Goal: Information Seeking & Learning: Learn about a topic

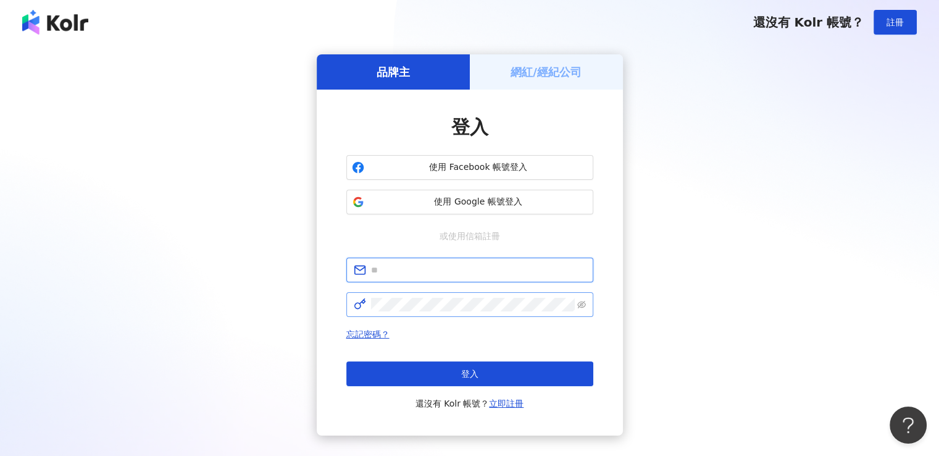
type input "**********"
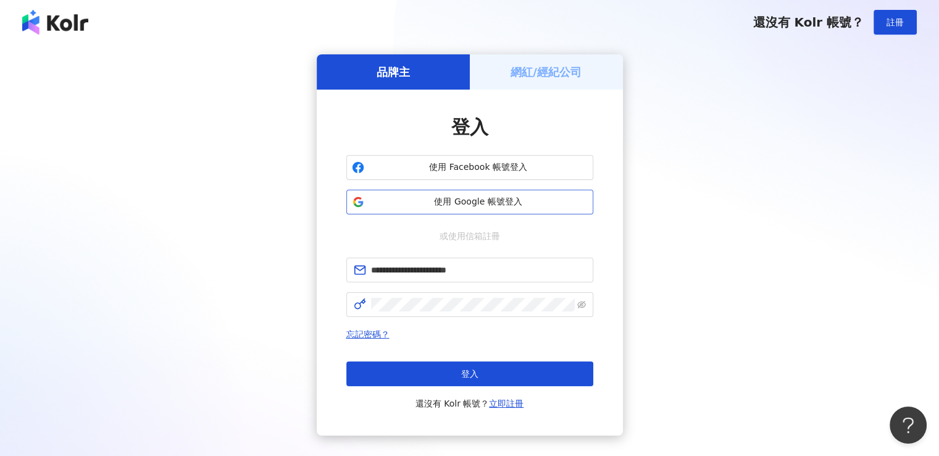
click at [462, 206] on span "使用 Google 帳號登入" at bounding box center [478, 202] width 219 height 12
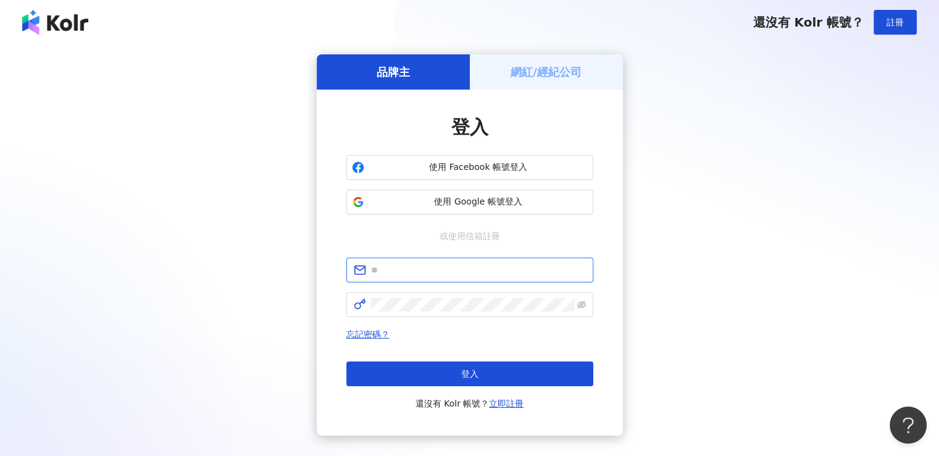
type input "**********"
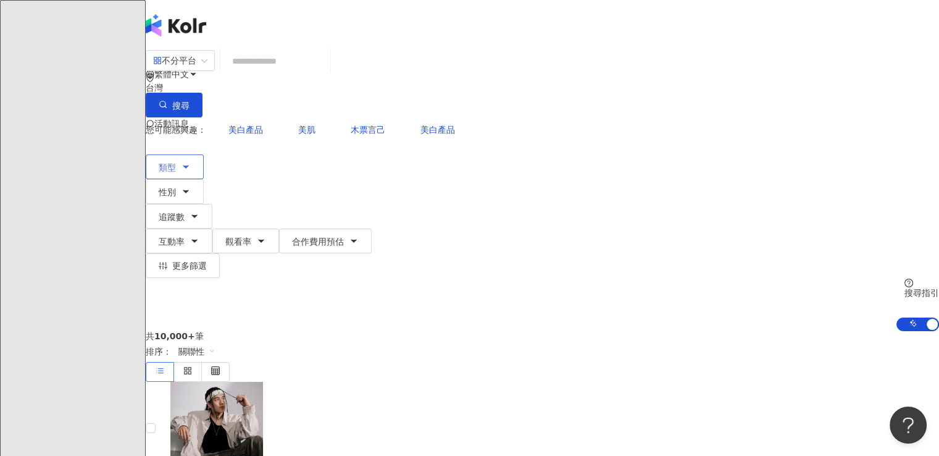
click at [176, 162] on span "類型" at bounding box center [167, 167] width 17 height 10
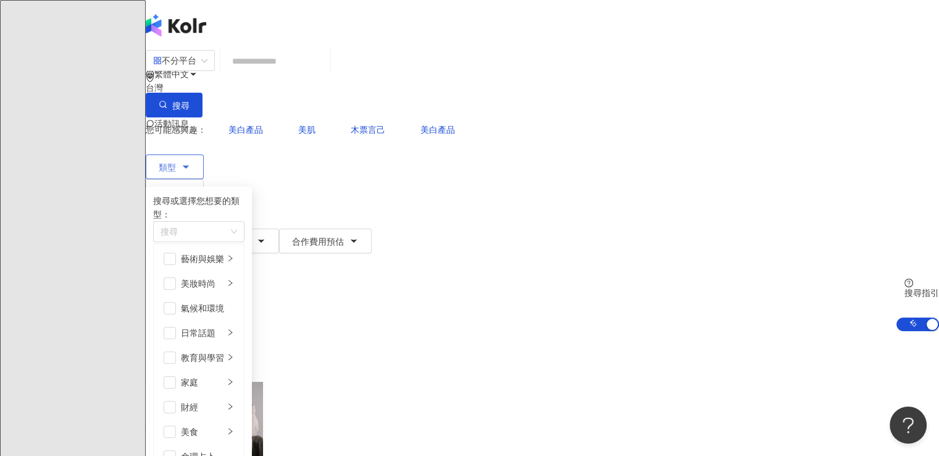
scroll to position [304, 0]
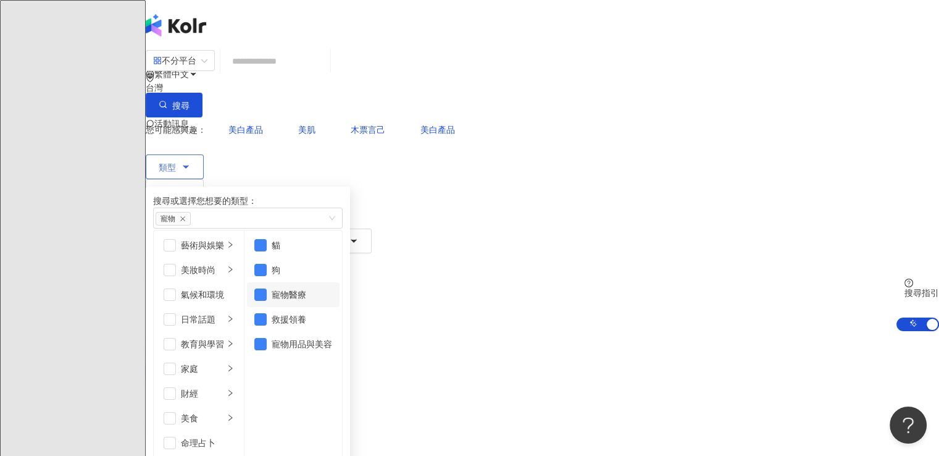
click at [332, 293] on div "寵物醫療" at bounding box center [302, 295] width 60 height 14
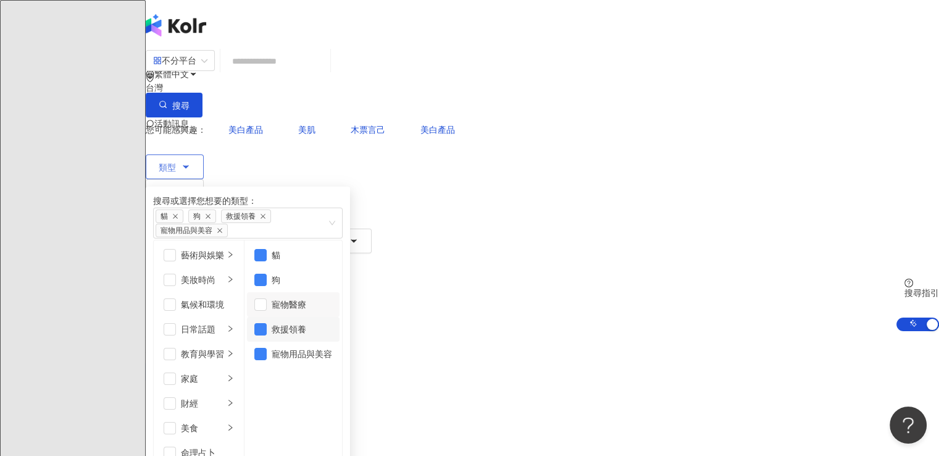
click at [340, 319] on li "救援領養" at bounding box center [293, 329] width 93 height 25
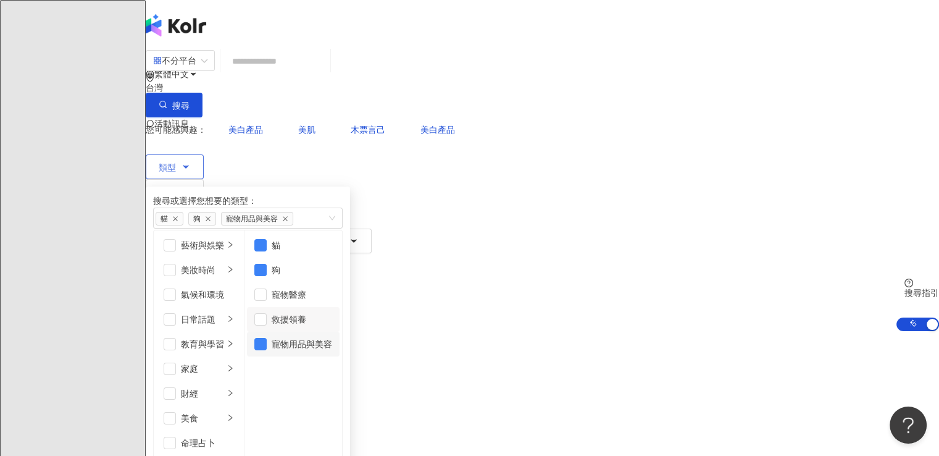
click at [340, 350] on li "寵物用品與美容" at bounding box center [293, 343] width 93 height 25
click at [188, 190] on icon "button" at bounding box center [185, 191] width 5 height 2
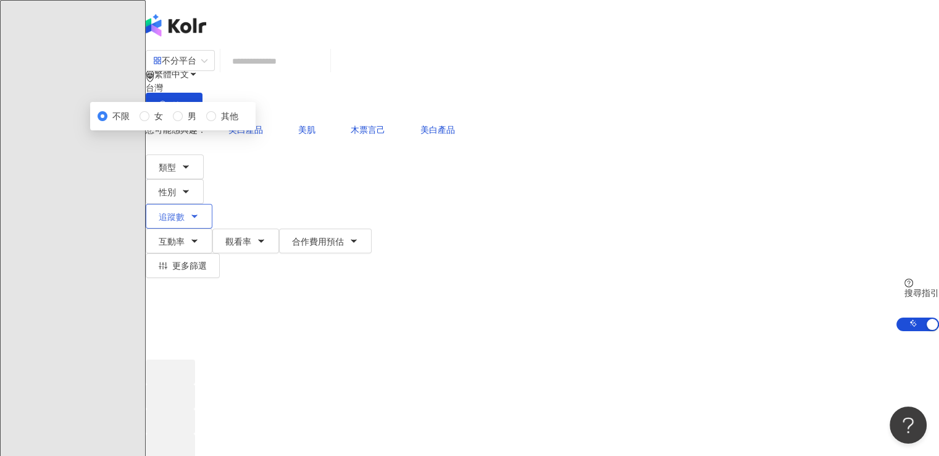
click at [199, 211] on icon "button" at bounding box center [195, 216] width 10 height 10
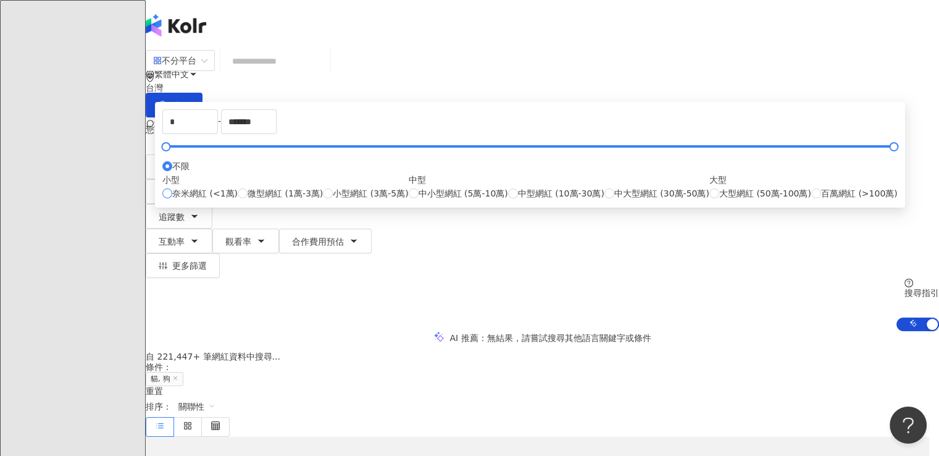
click at [238, 200] on span "奈米網紅 (<1萬)" at bounding box center [204, 193] width 65 height 14
type input "****"
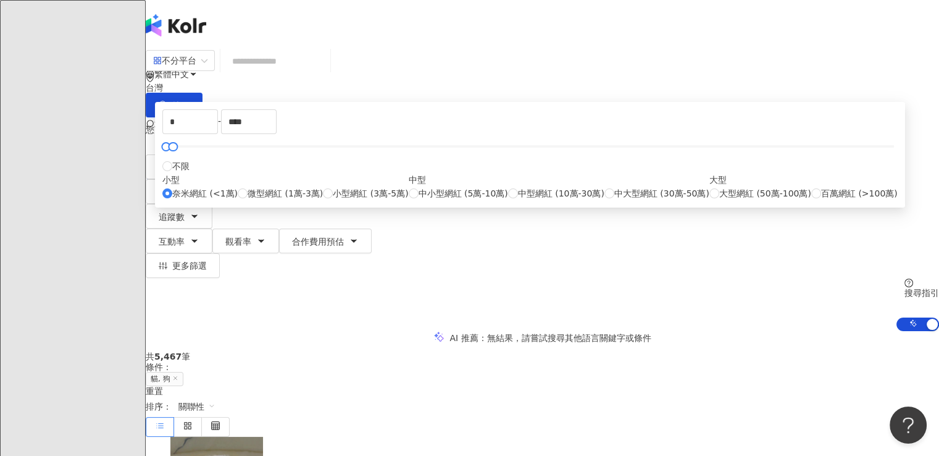
click at [677, 351] on div "共 5,467 筆 條件 ： 貓, 狗 重置 排序： 關聯性" at bounding box center [542, 393] width 793 height 85
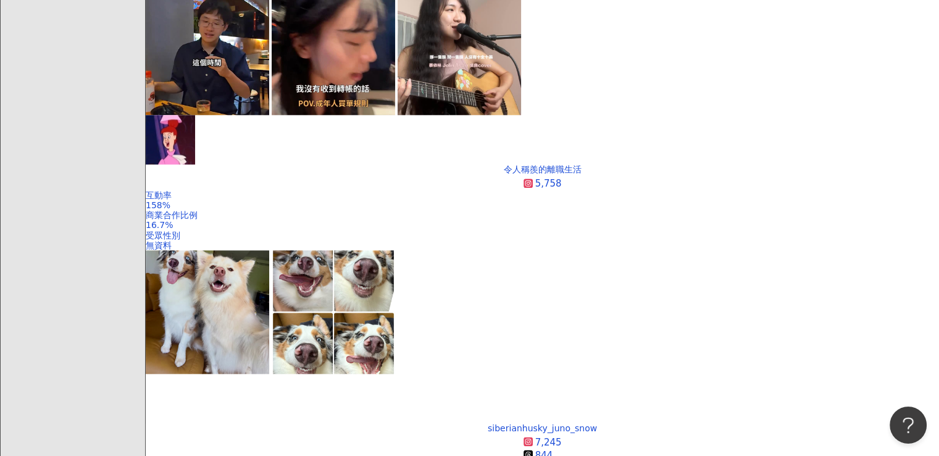
scroll to position [1605, 0]
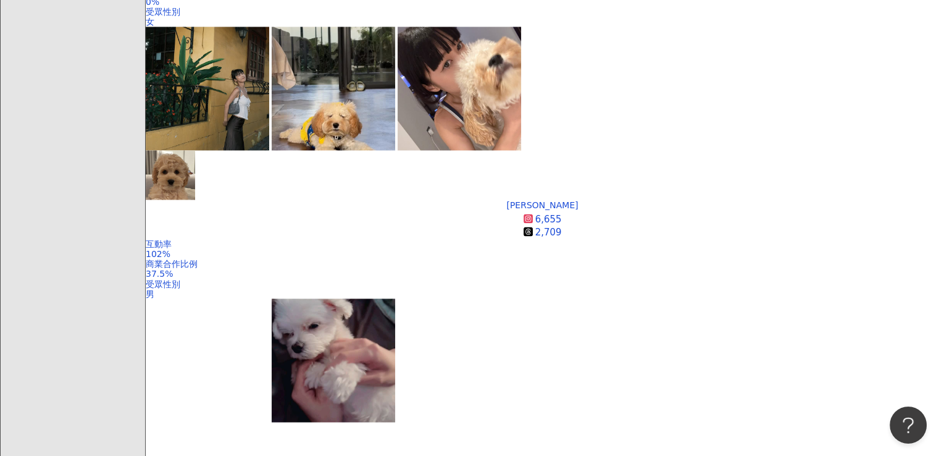
scroll to position [2414, 0]
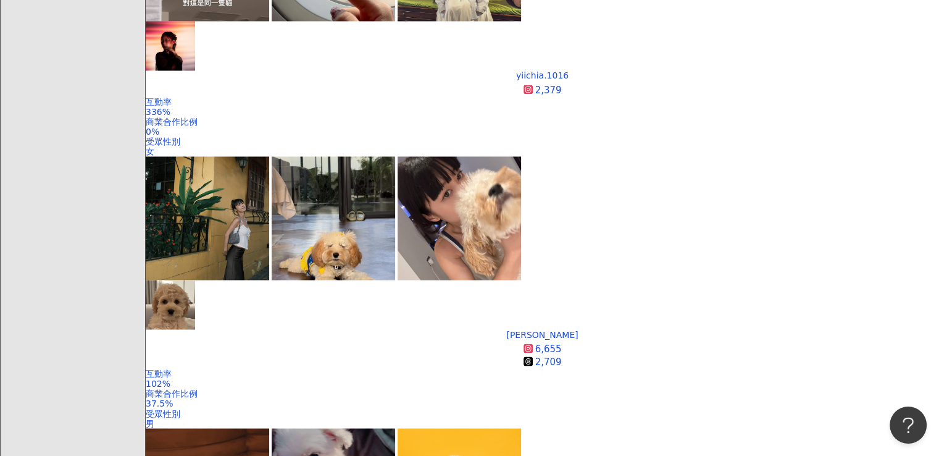
scroll to position [2119, 0]
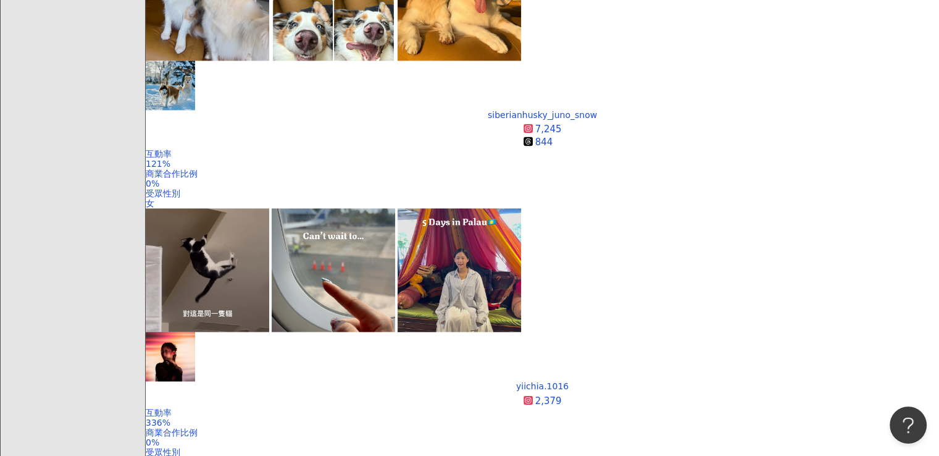
scroll to position [2414, 0]
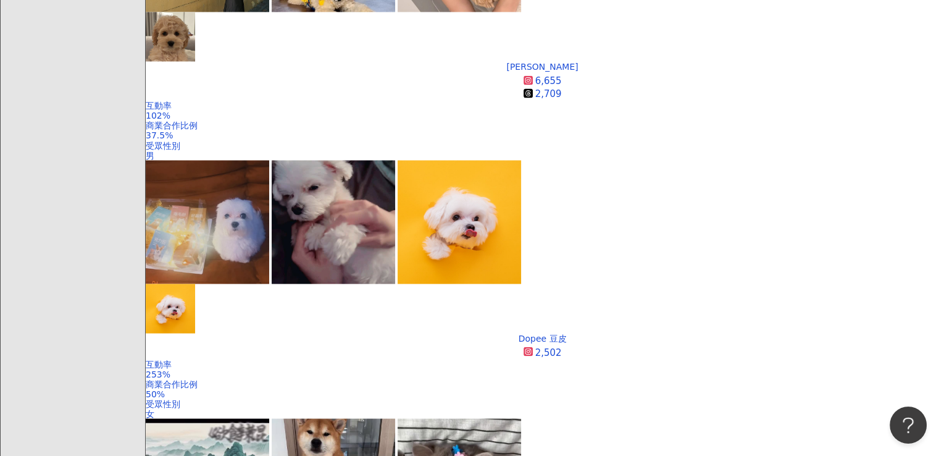
scroll to position [2326, 0]
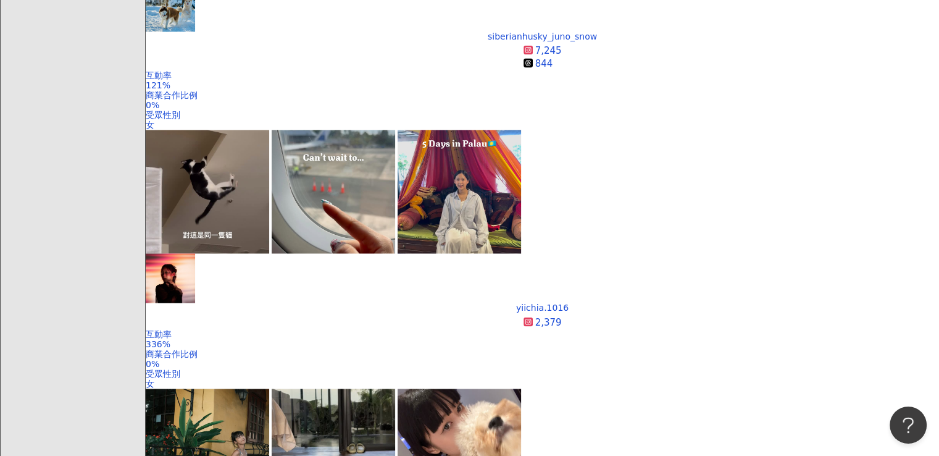
scroll to position [2440, 0]
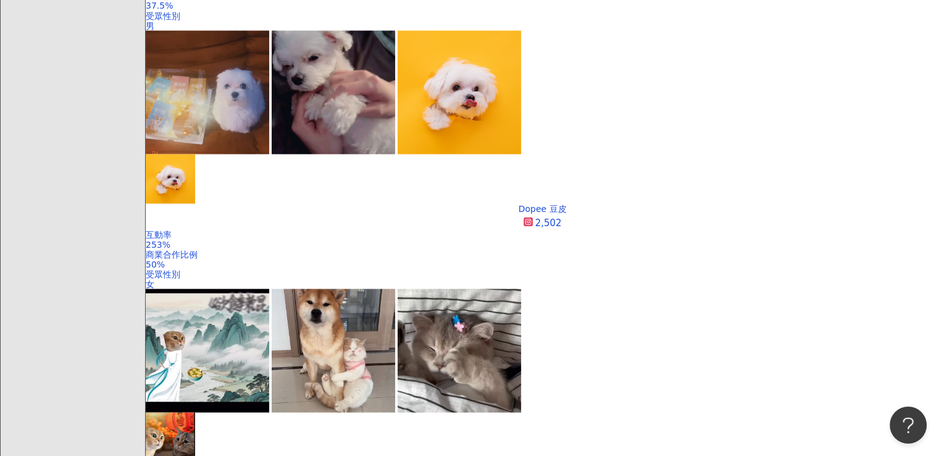
drag, startPoint x: 941, startPoint y: 75, endPoint x: 6, endPoint y: 11, distance: 938.0
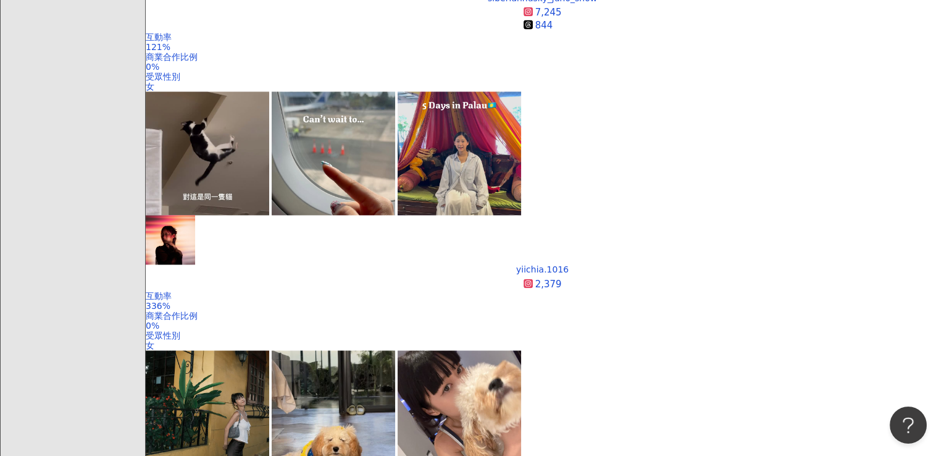
scroll to position [1865, 0]
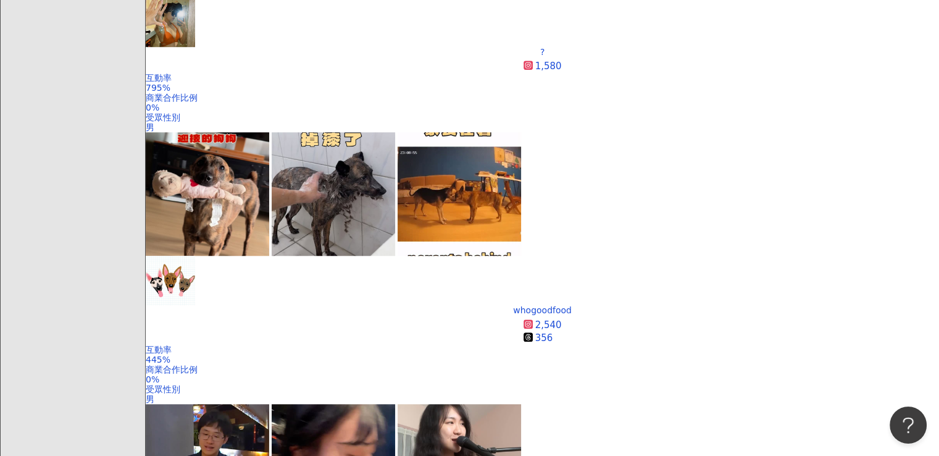
scroll to position [2353, 0]
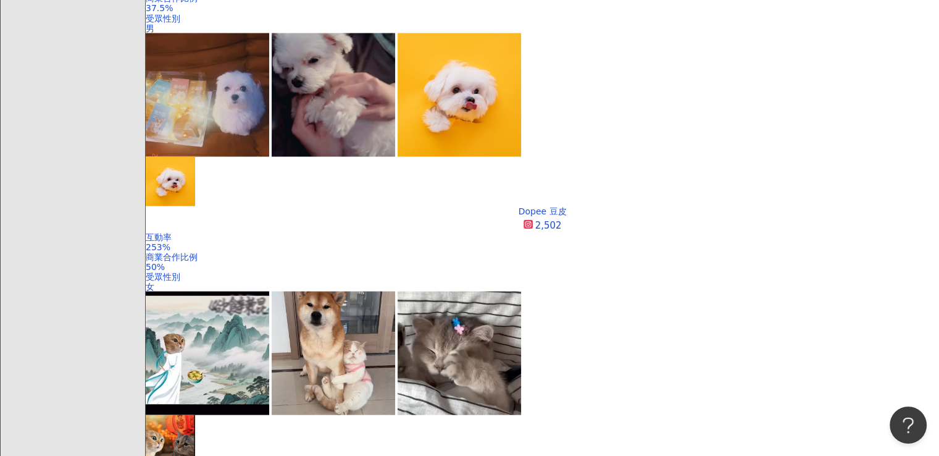
scroll to position [2440, 0]
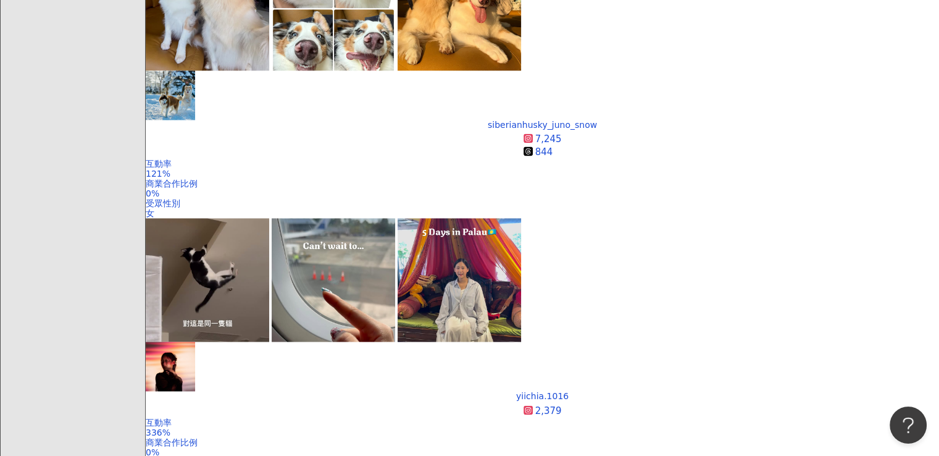
scroll to position [1674, 0]
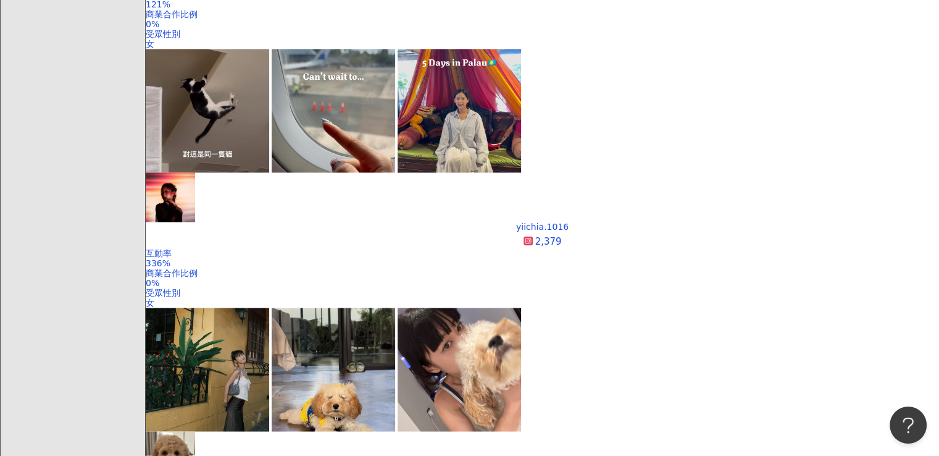
scroll to position [1982, 0]
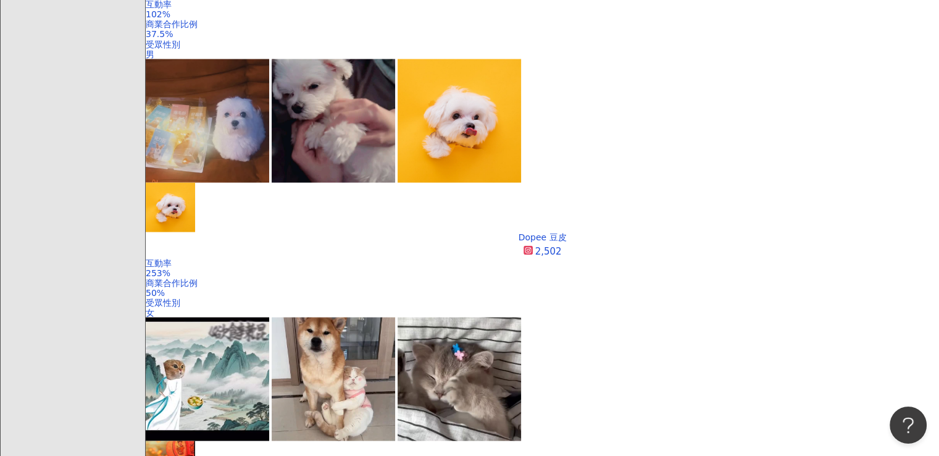
scroll to position [2519, 0]
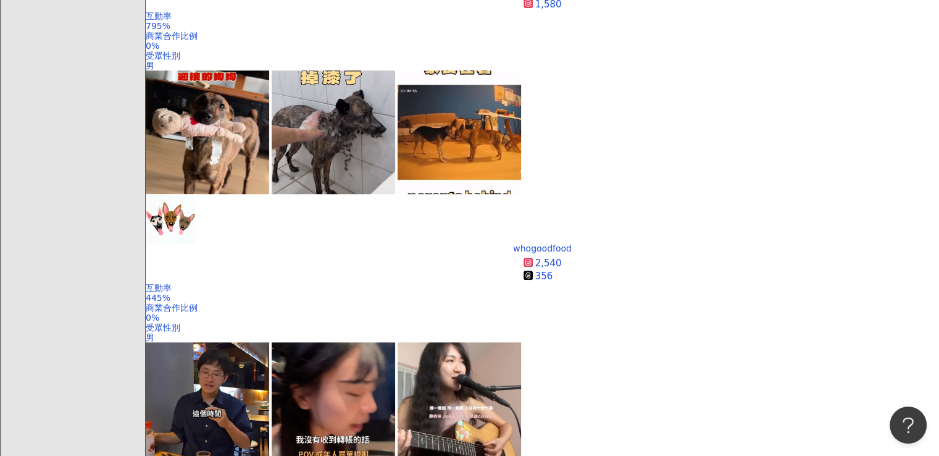
scroll to position [2449, 0]
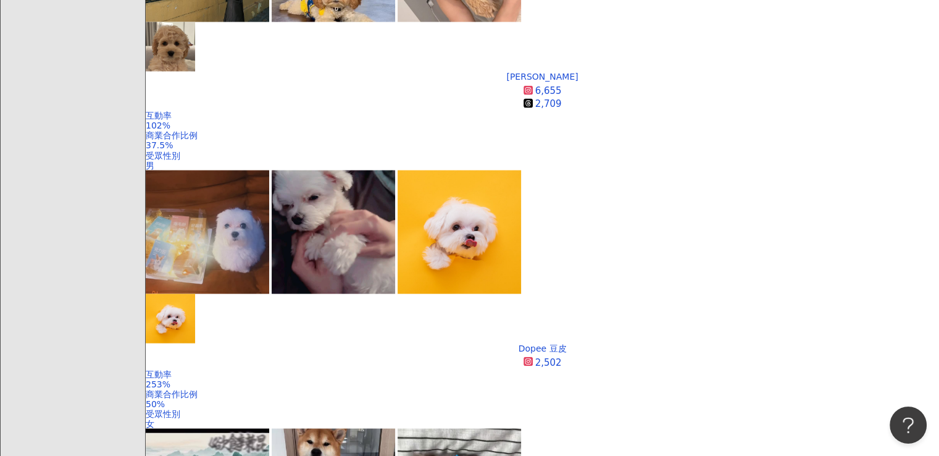
scroll to position [2414, 0]
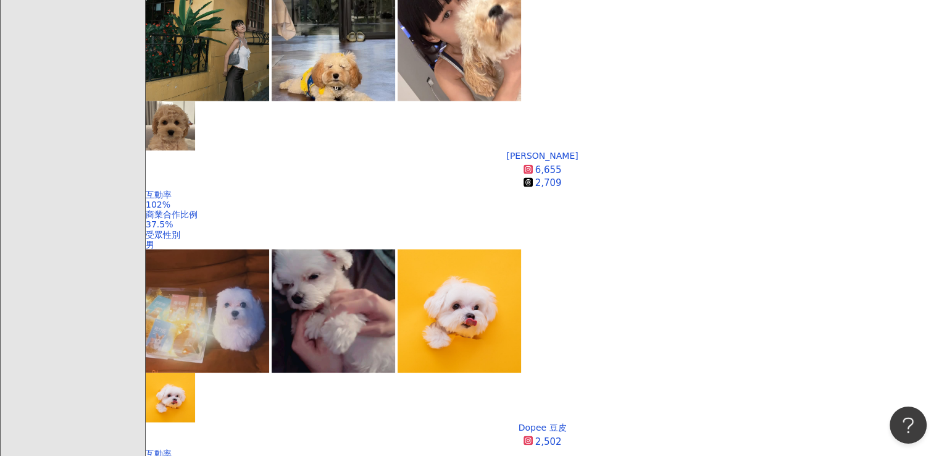
scroll to position [2291, 0]
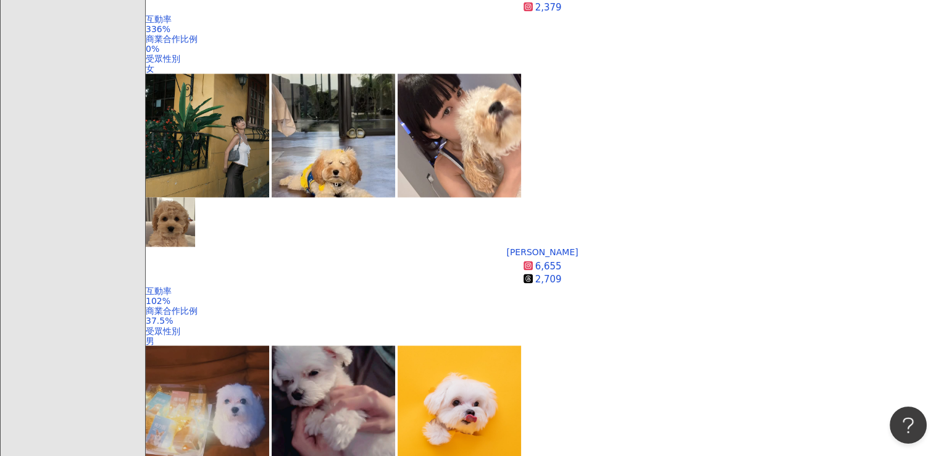
scroll to position [2311, 0]
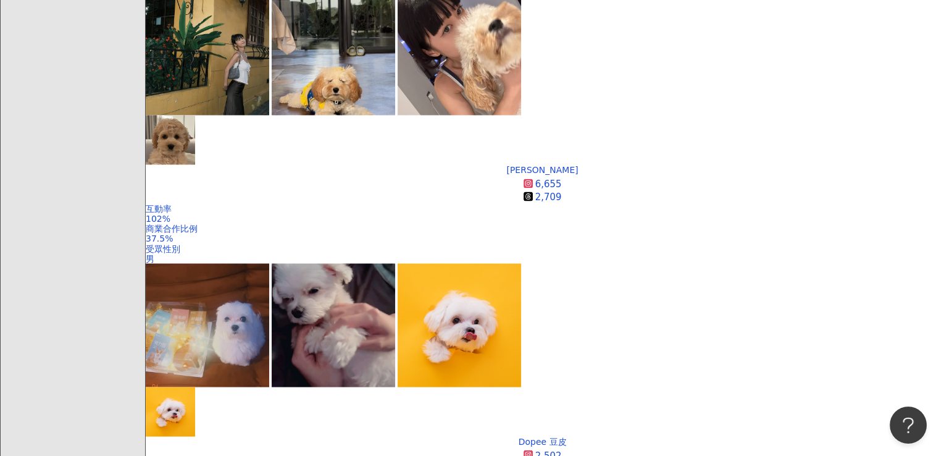
scroll to position [2414, 0]
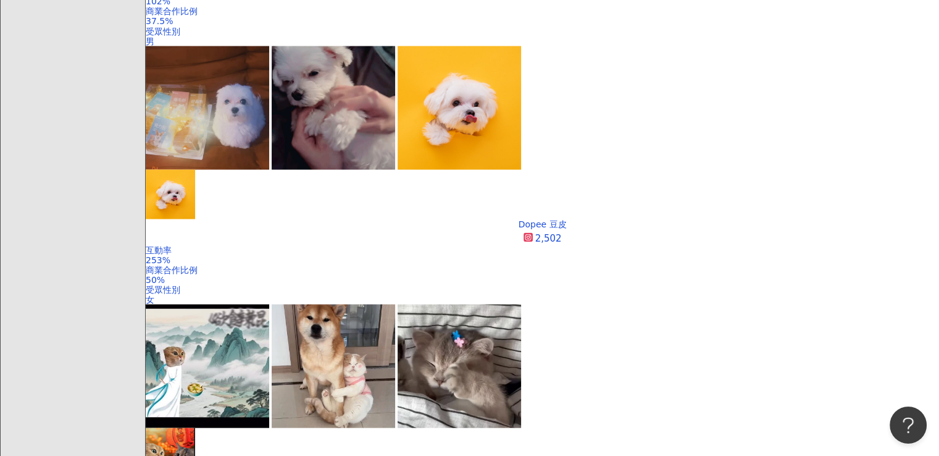
scroll to position [2452, 0]
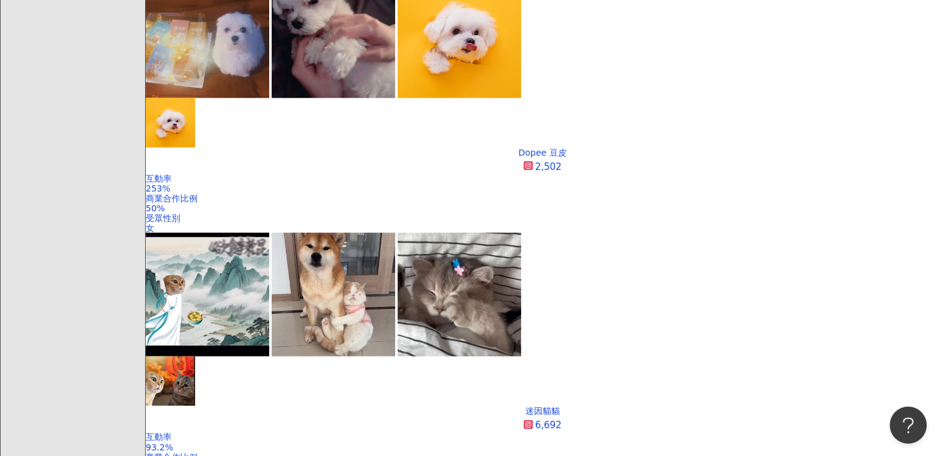
scroll to position [2519, 0]
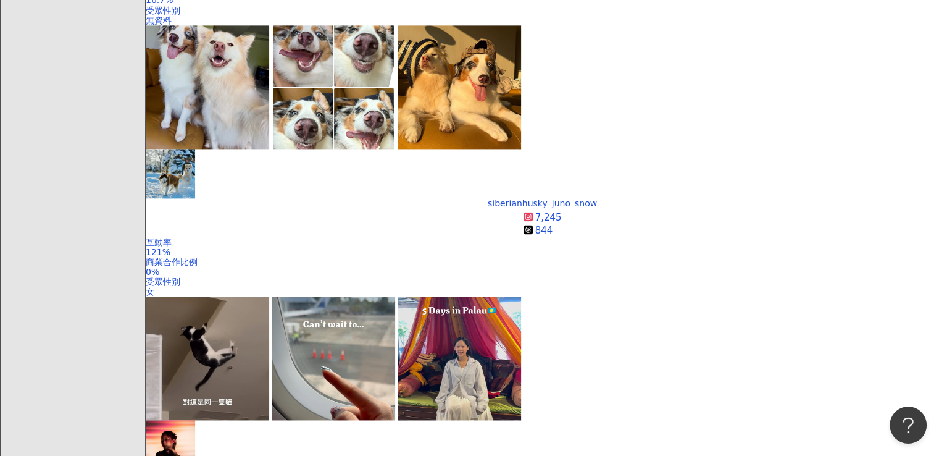
scroll to position [2414, 0]
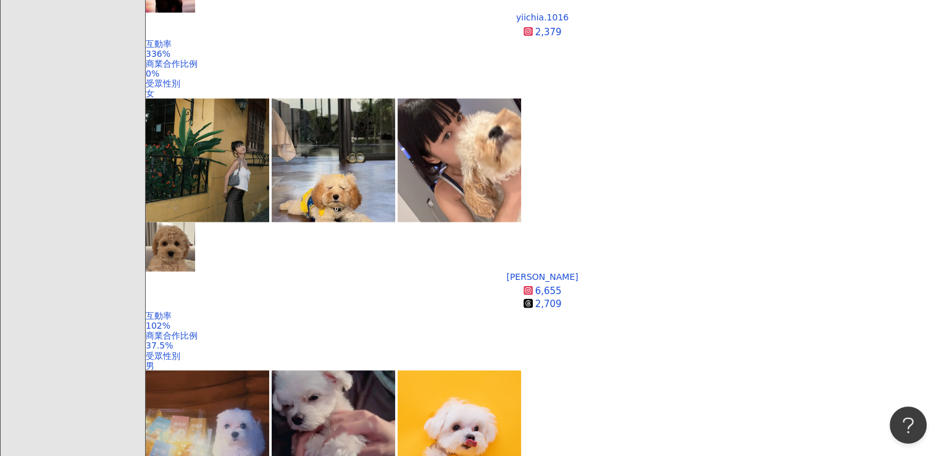
scroll to position [2353, 0]
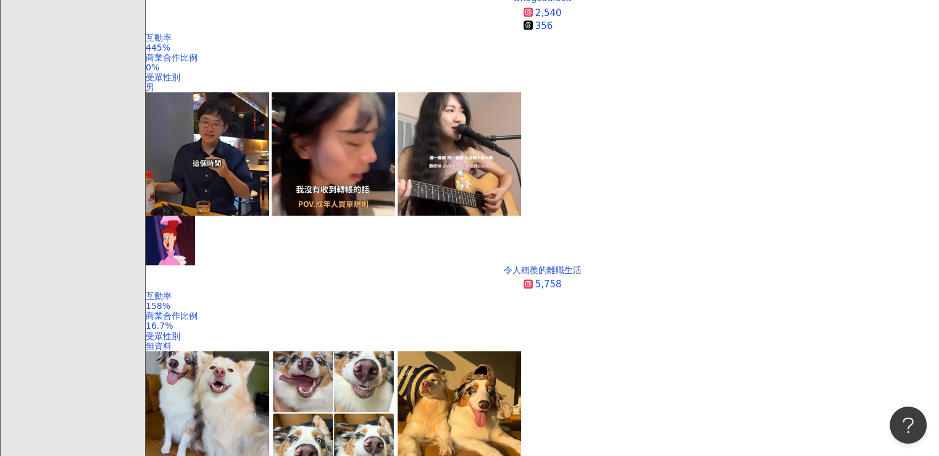
scroll to position [1153, 0]
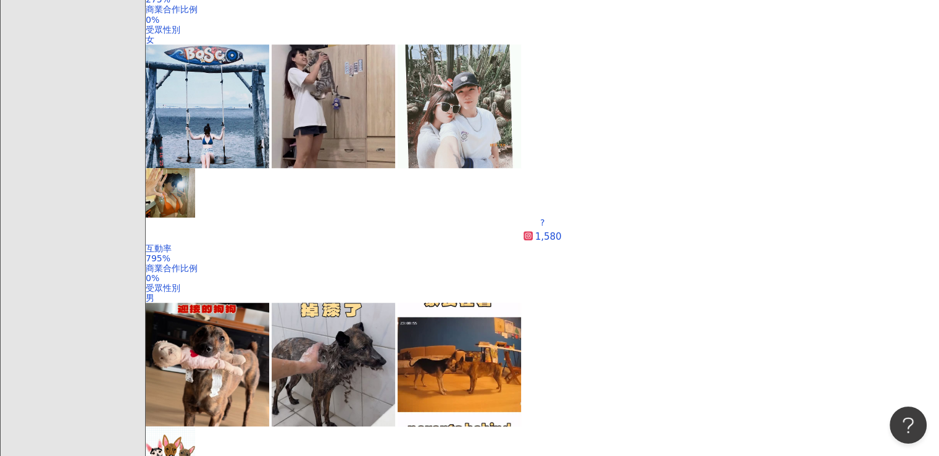
scroll to position [2449, 0]
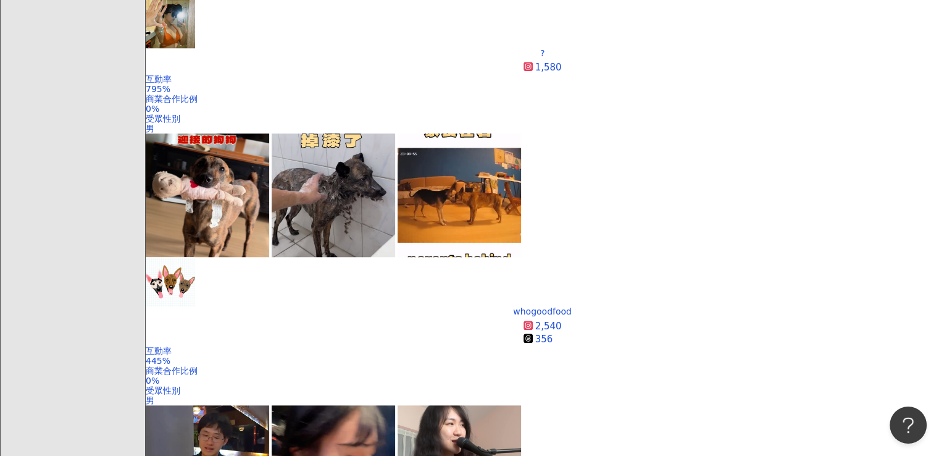
scroll to position [2467, 0]
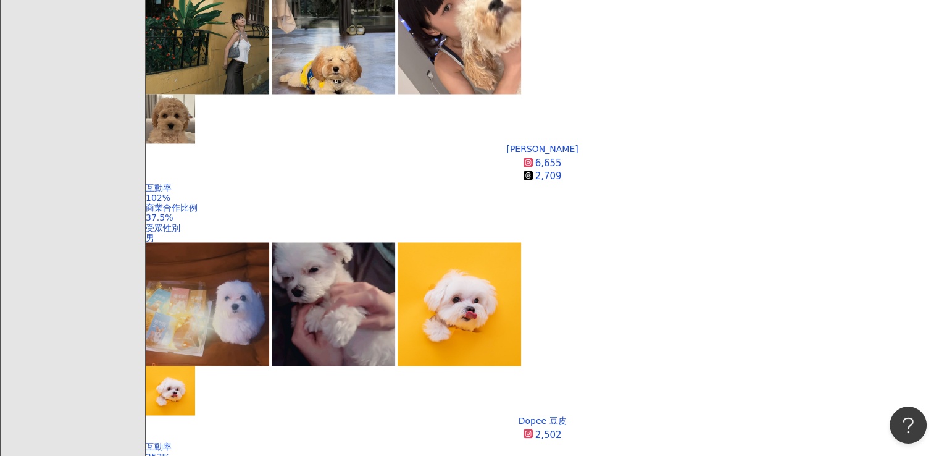
scroll to position [2414, 0]
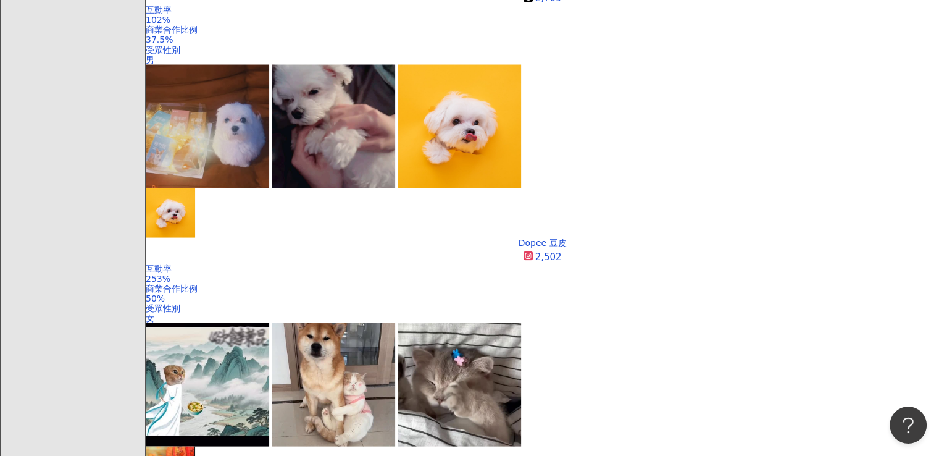
scroll to position [2440, 0]
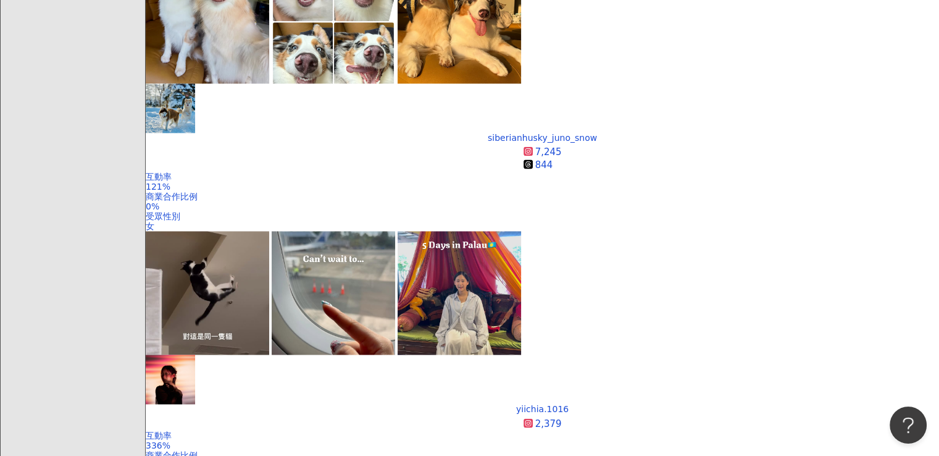
scroll to position [2414, 0]
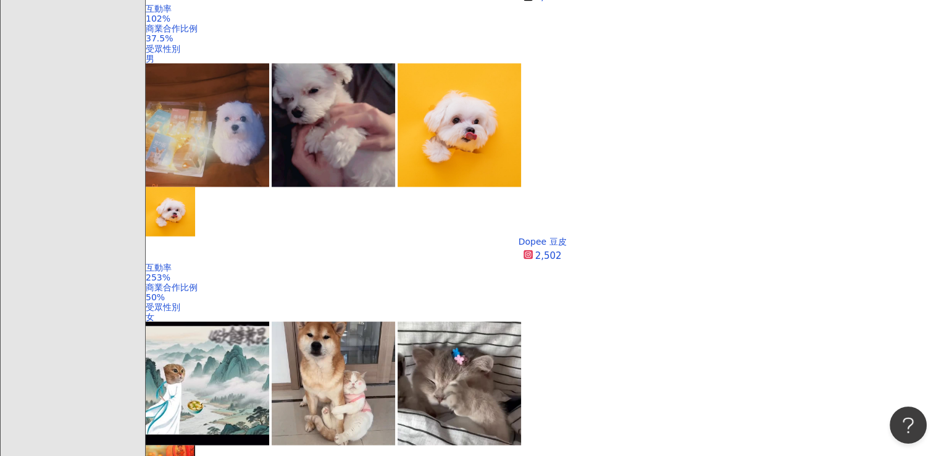
scroll to position [2346, 0]
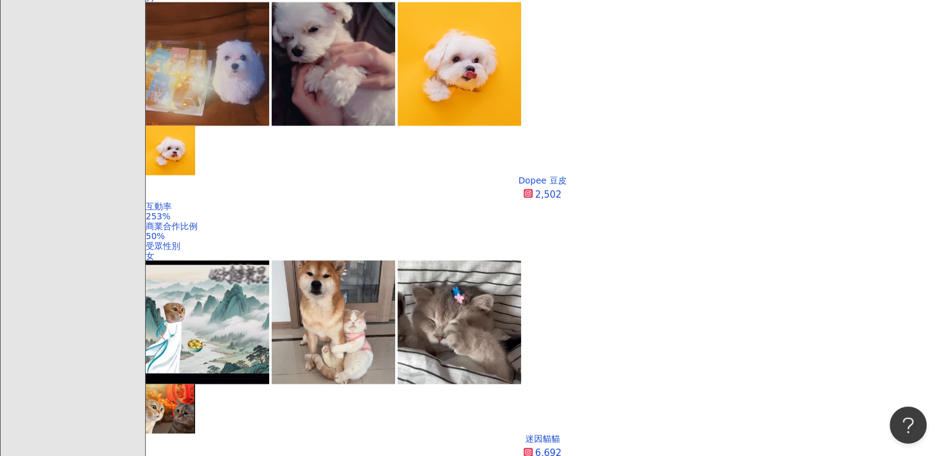
scroll to position [2476, 0]
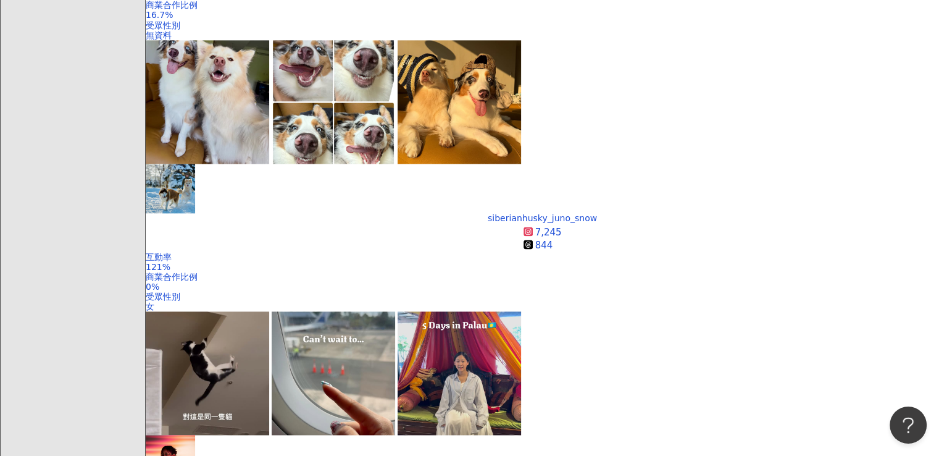
scroll to position [2414, 0]
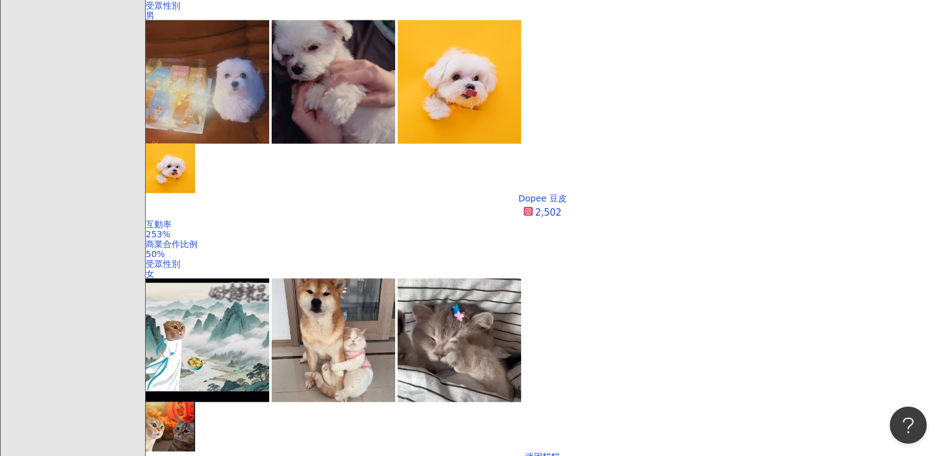
scroll to position [2486, 0]
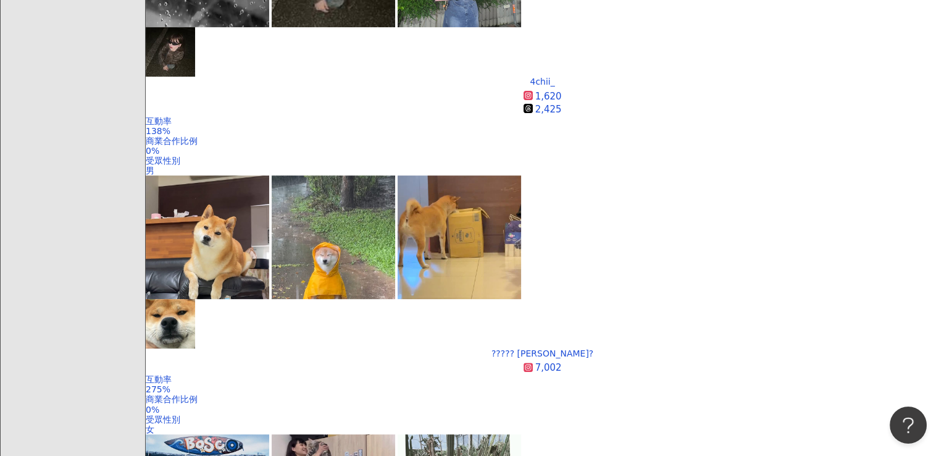
scroll to position [439, 0]
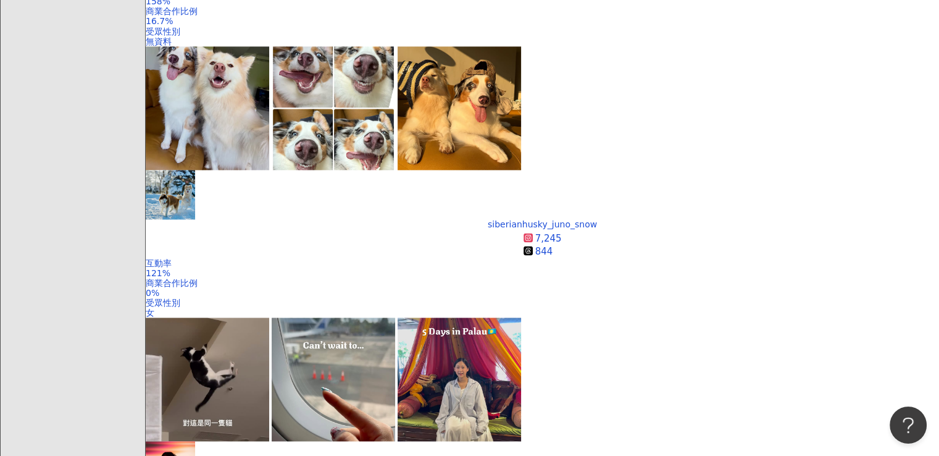
scroll to position [2012, 0]
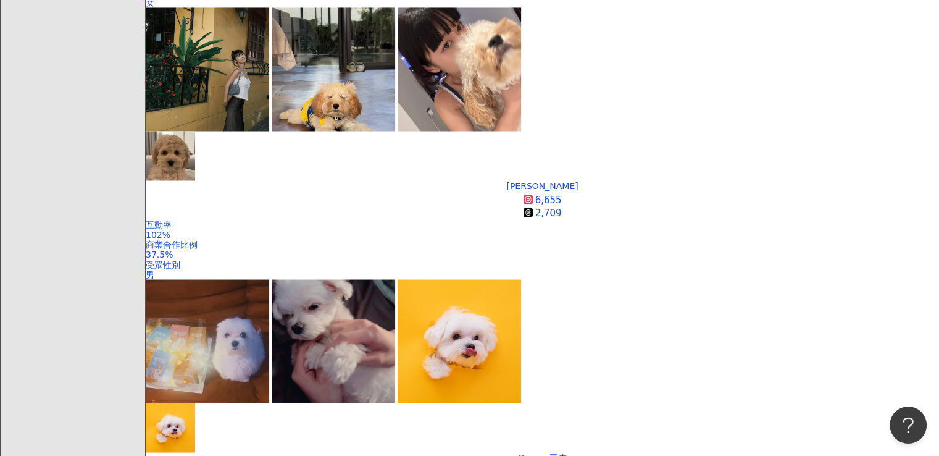
scroll to position [2240, 0]
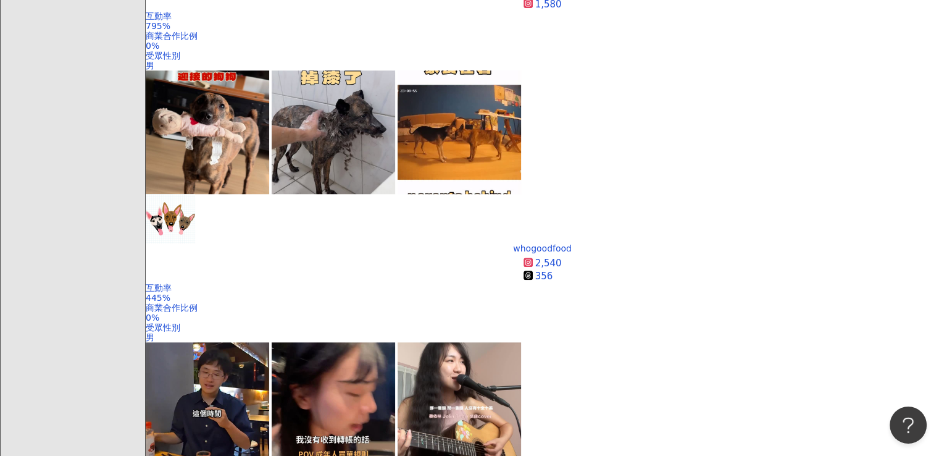
scroll to position [2486, 0]
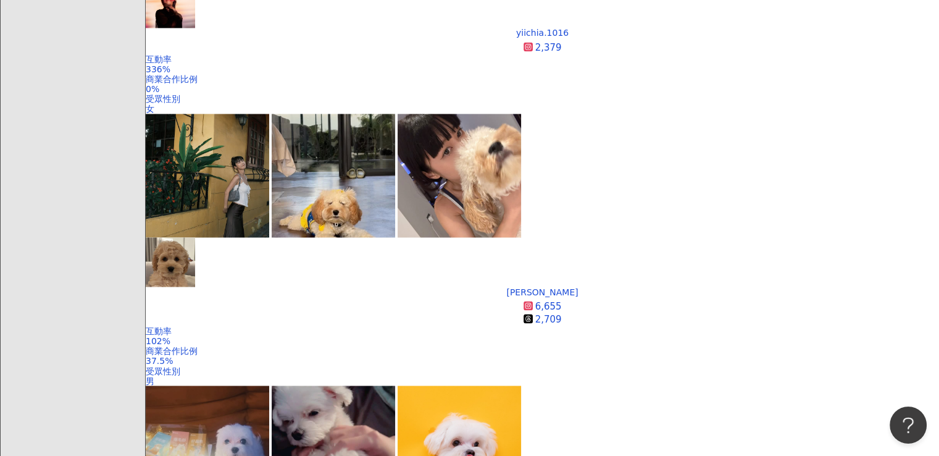
scroll to position [2362, 0]
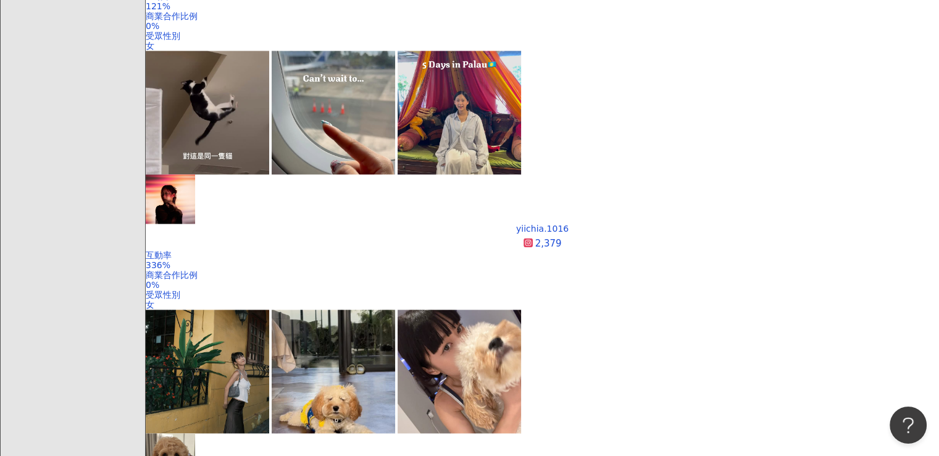
scroll to position [2429, 0]
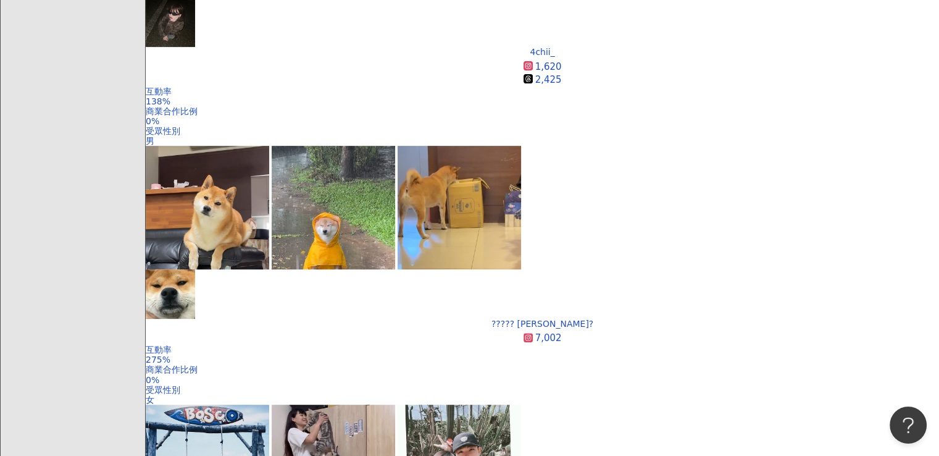
scroll to position [312, 0]
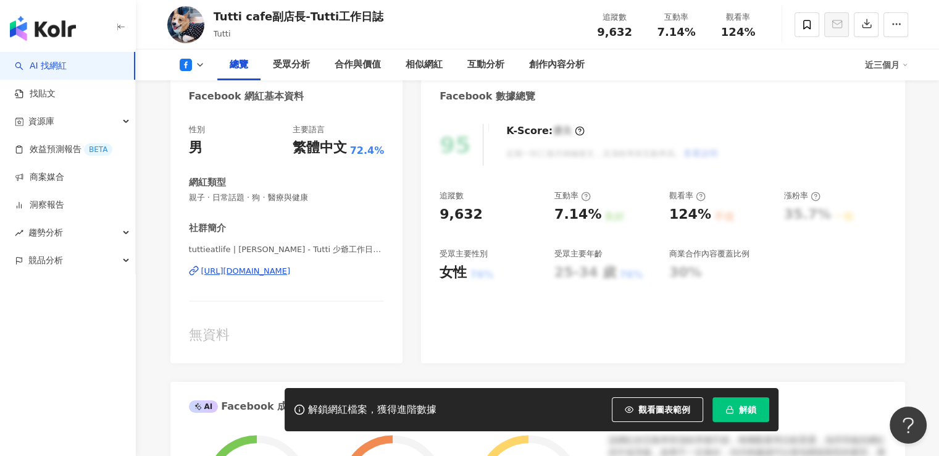
click at [267, 270] on div "[URL][DOMAIN_NAME]" at bounding box center [246, 270] width 90 height 11
drag, startPoint x: 390, startPoint y: 278, endPoint x: 201, endPoint y: 277, distance: 188.9
click at [201, 277] on div "性別 男 主要語言 繁體中文 72.4% 網紅類型 親子 · 日常話題 · 狗 · 醫療與健康 社群簡介 tuttieatlife | 柯基Corgi - T…" at bounding box center [286, 237] width 233 height 251
copy div "https://www.facebook.com/466807486783092"
click at [698, 137] on div "K-Score : 優良 近期一到三個月積極發文，且漲粉率與互動率高。 查看說明" at bounding box center [606, 144] width 225 height 41
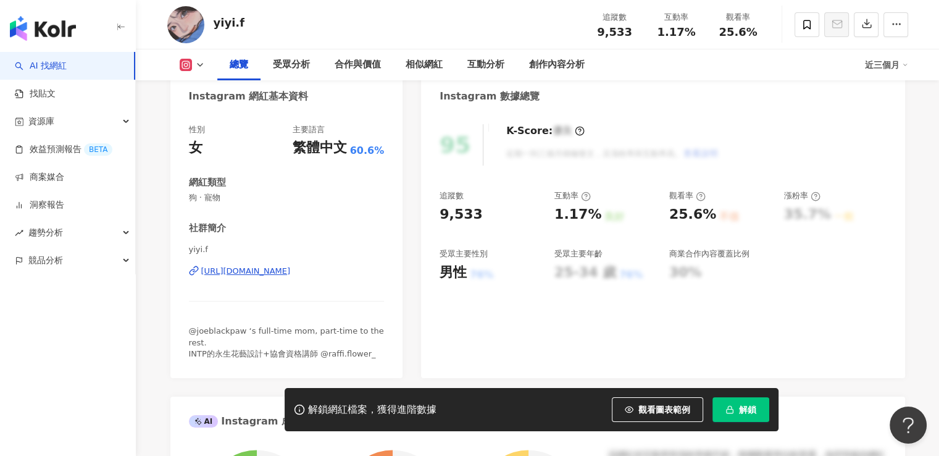
drag, startPoint x: 240, startPoint y: 282, endPoint x: 200, endPoint y: 272, distance: 40.9
click at [200, 272] on div "yiyi.f https://www.instagram.com/yiyi.f/" at bounding box center [287, 280] width 196 height 72
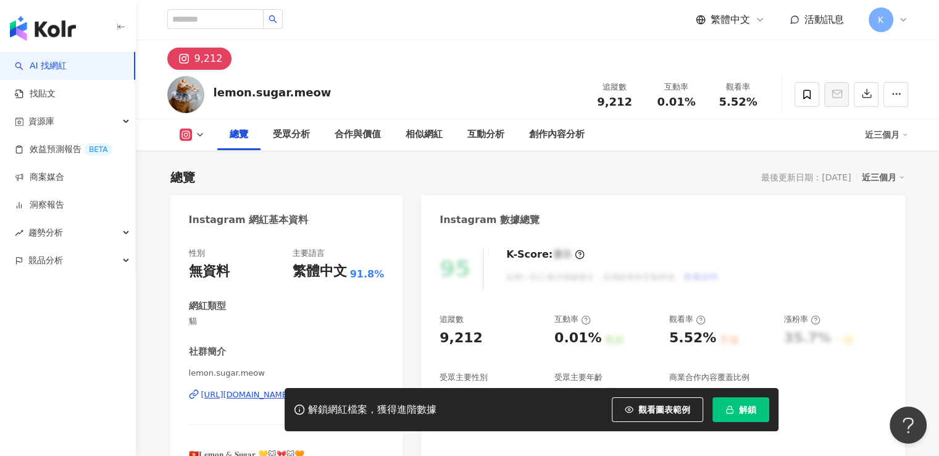
scroll to position [185, 0]
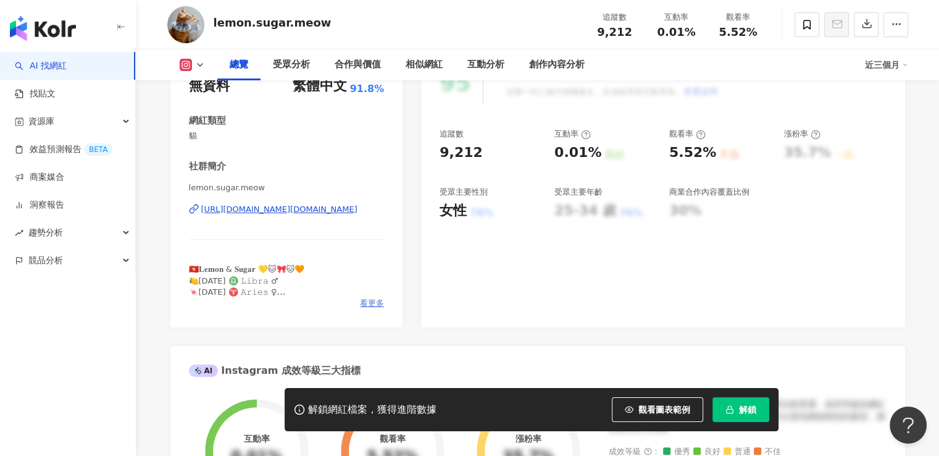
drag, startPoint x: 390, startPoint y: 304, endPoint x: 378, endPoint y: 307, distance: 12.1
click at [390, 304] on div "性別 無資料 主要語言 繁體中文 91.8% 網紅類型 貓 社群簡介 lemon.sugar.meow https://www.instagram.com/l…" at bounding box center [286, 188] width 233 height 277
click at [378, 304] on span "看更多" at bounding box center [372, 303] width 24 height 11
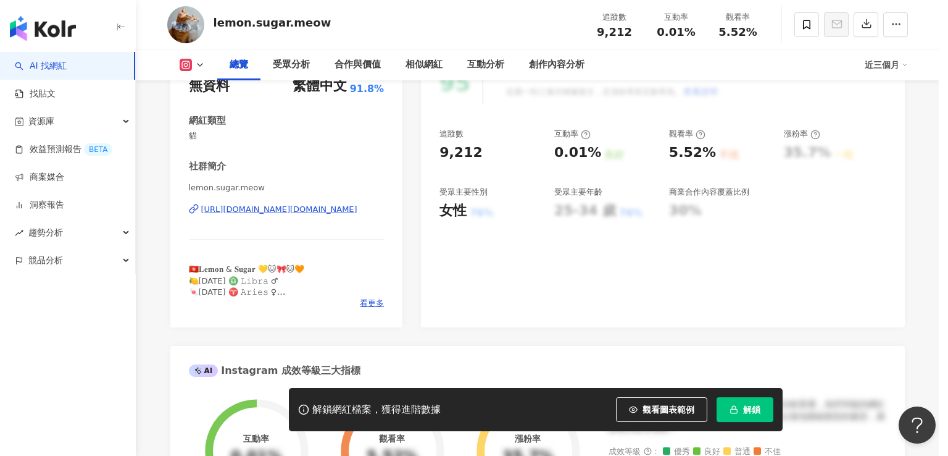
click at [375, 303] on div "網紅簡介 🇭🇰𝐋𝐞𝐦𝐨𝐧 & 𝐒𝐮𝐠𝐚𝐫 💛🐱🎀🐱🧡 🍋𝟤𝟩 𝒮𝐸𝒫 𝟤𝟢𝟤𝟢 ♎️ 𝙻𝚒𝚋𝚛𝚊 ♂ 🍬𝟤𝟢 𝑀𝒶𝓇 𝟤𝟢𝟤𝟣 ♈️ 𝙰𝚛𝚒𝚎𝚜 ♀ 🐾歡迎合…" at bounding box center [474, 228] width 321 height 174
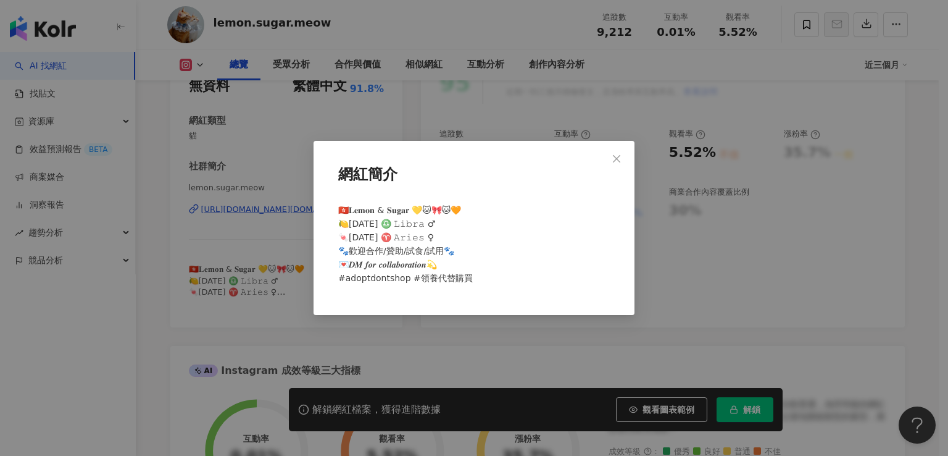
click at [374, 325] on div "網紅簡介 🇭🇰𝐋𝐞𝐦𝐨𝐧 & 𝐒𝐮𝐠𝐚𝐫 💛🐱🎀🐱🧡 🍋𝟤𝟩 𝒮𝐸𝒫 𝟤𝟢𝟤𝟢 ♎️ 𝙻𝚒𝚋𝚛𝚊 ♂ 🍬𝟤𝟢 𝑀𝒶𝓇 𝟤𝟢𝟤𝟣 ♈️ 𝙰𝚛𝚒𝚎𝚜 ♀ 🐾歡迎合…" at bounding box center [474, 228] width 948 height 456
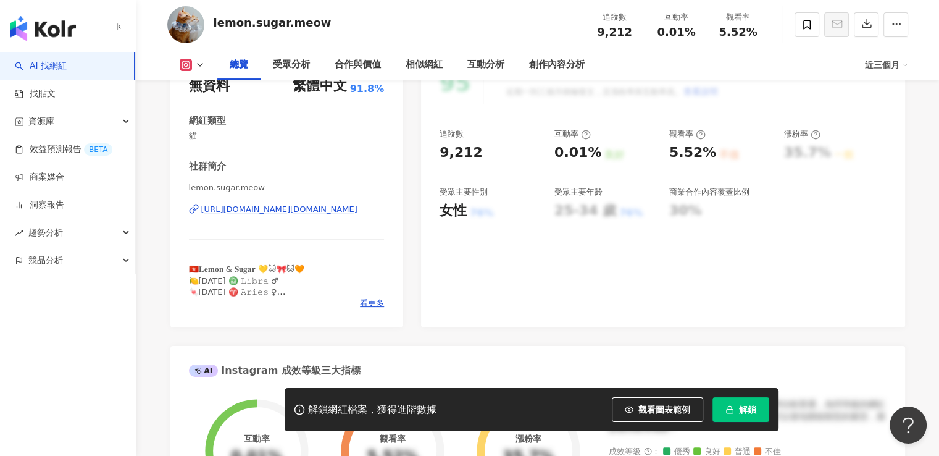
drag, startPoint x: 388, startPoint y: 220, endPoint x: 140, endPoint y: 223, distance: 247.6
copy div "https://www.instagram.com/lemon.sugar.meow/"
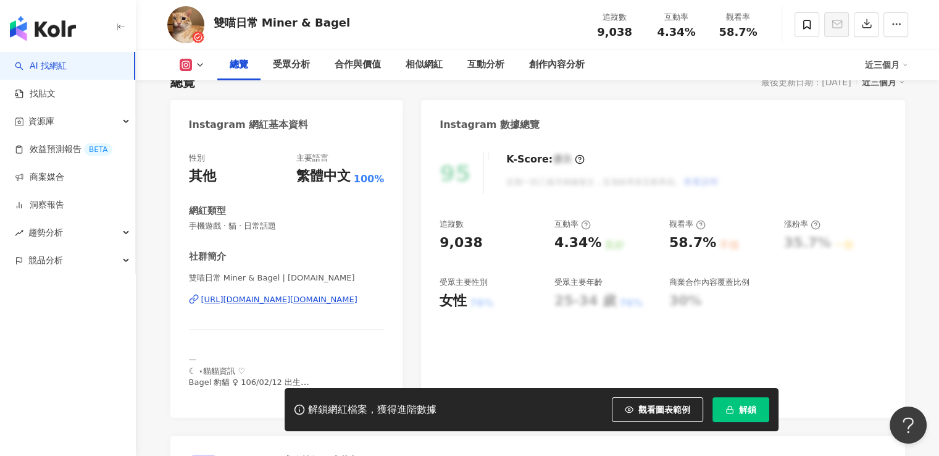
scroll to position [123, 0]
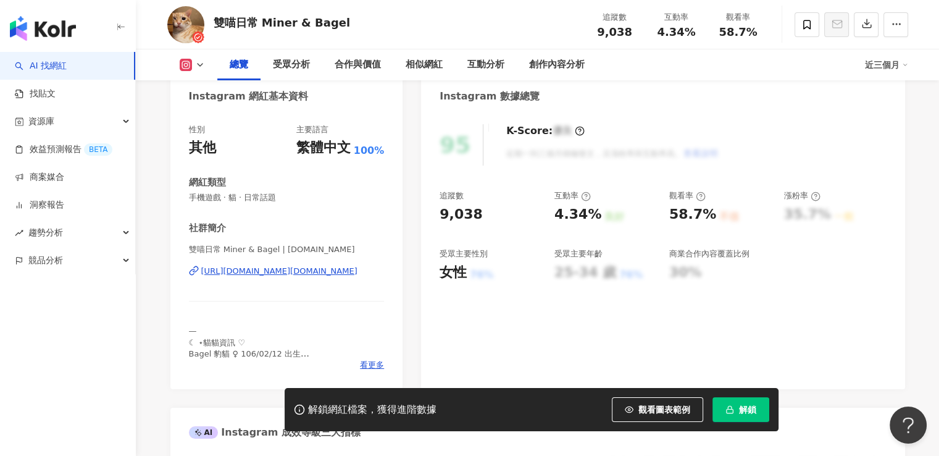
drag, startPoint x: 195, startPoint y: 283, endPoint x: 365, endPoint y: 285, distance: 169.8
click at [365, 285] on div "雙喵日常 Miner & Bagel | m.n.b.cat https://www.instagram.com/m.n.b.cat/" at bounding box center [287, 280] width 196 height 72
copy div "https://www.instagram.com/m.n.b.cat/"
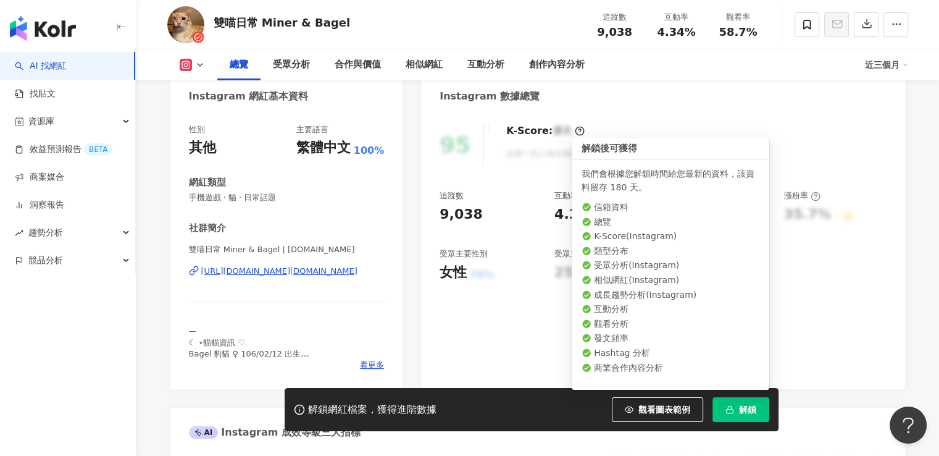
click at [764, 410] on button "解鎖" at bounding box center [740, 409] width 57 height 25
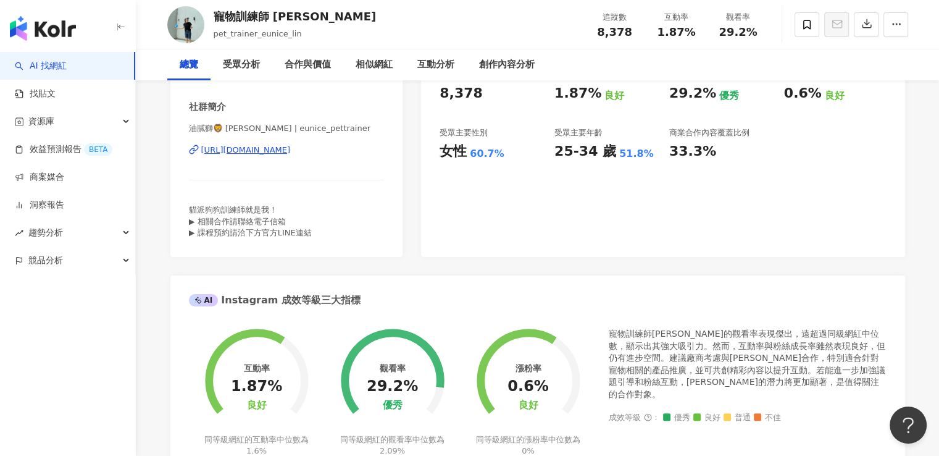
scroll to position [62, 0]
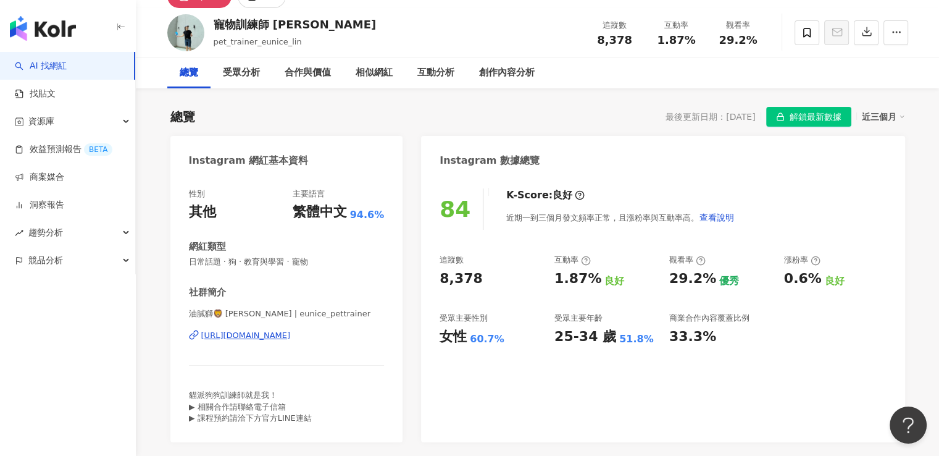
drag, startPoint x: 385, startPoint y: 349, endPoint x: 198, endPoint y: 346, distance: 186.5
click at [198, 346] on div "性別 其他 主要語言 繁體中文 94.6% 網紅類型 日常話題 · 狗 · 教育與學習 · 寵物 社群簡介 油膩獅🦁 [PERSON_NAME] | euni…" at bounding box center [286, 309] width 233 height 266
copy div "[URL][DOMAIN_NAME]"
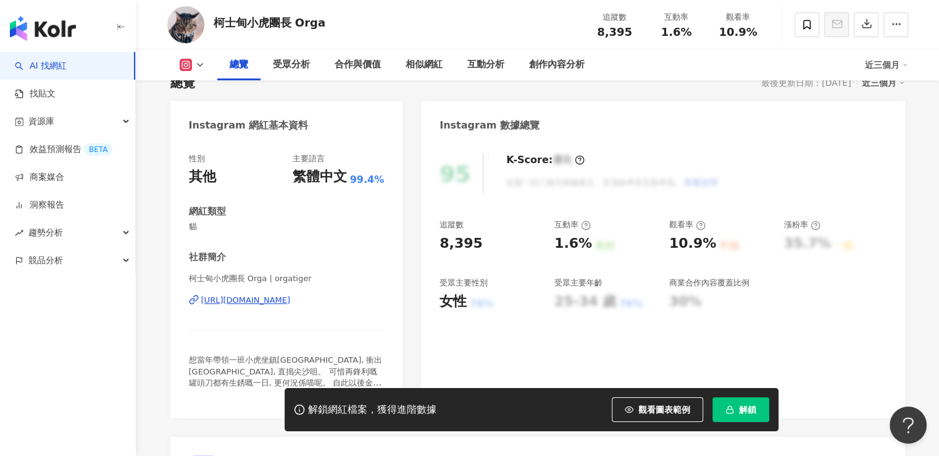
scroll to position [123, 0]
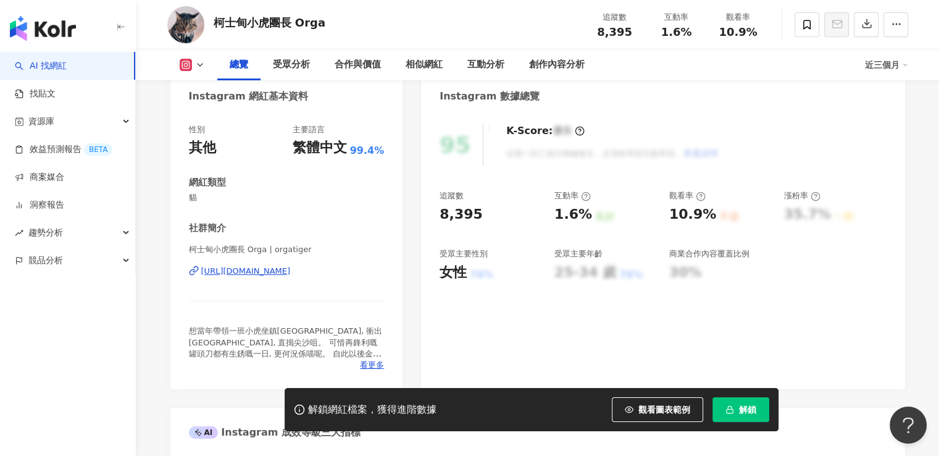
drag, startPoint x: 351, startPoint y: 292, endPoint x: 210, endPoint y: 299, distance: 140.9
click at [210, 299] on div "柯士甸小虎團長 Orga | orgatiger https://www.instagram.com/orgatiger/" at bounding box center [287, 280] width 196 height 72
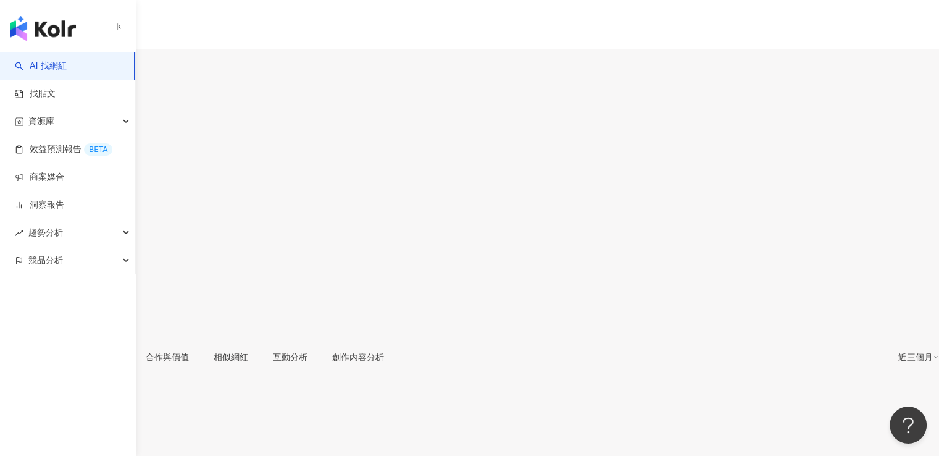
scroll to position [123, 0]
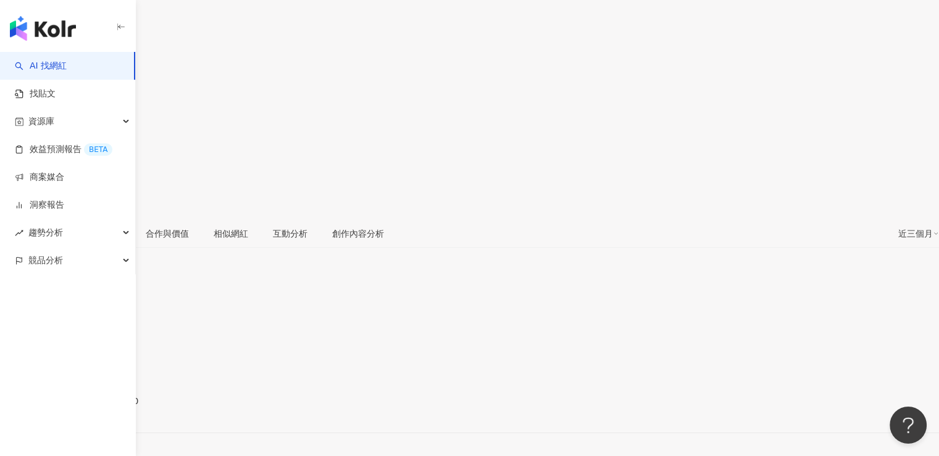
drag, startPoint x: 238, startPoint y: 332, endPoint x: 362, endPoint y: 338, distance: 123.6
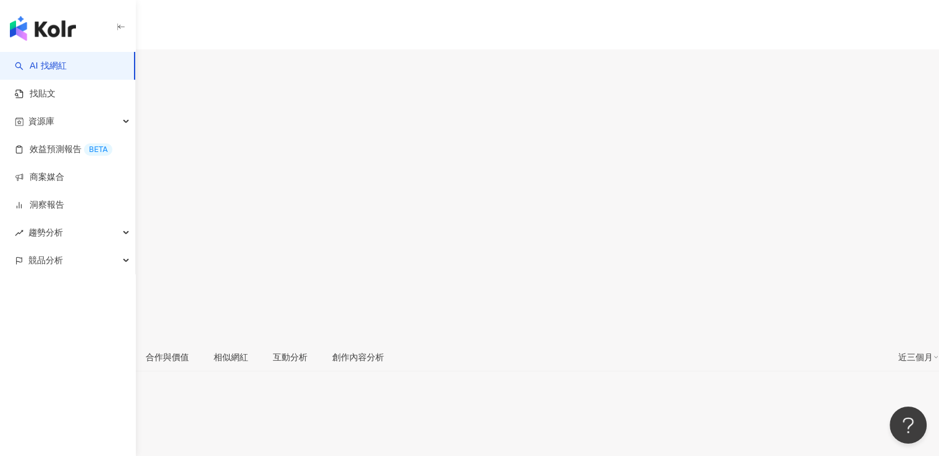
scroll to position [185, 0]
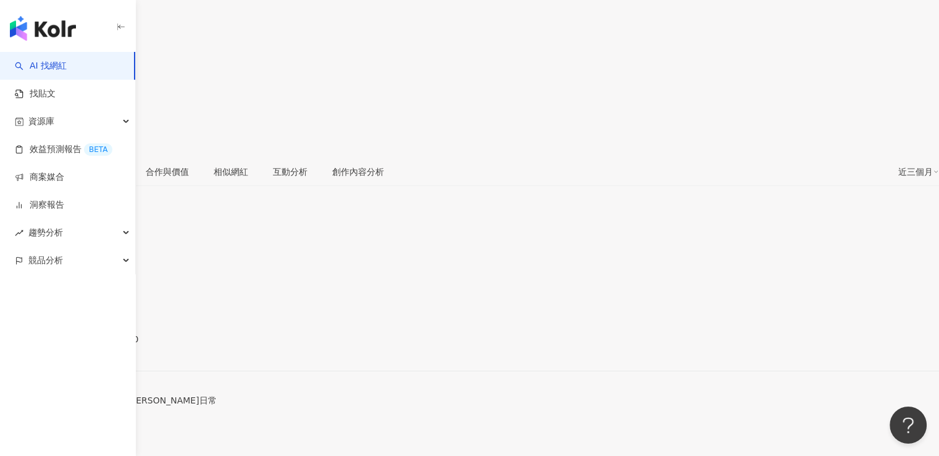
drag, startPoint x: 363, startPoint y: 222, endPoint x: 183, endPoint y: 223, distance: 179.6
click at [183, 245] on div "性別 其他 主要語言 繁體中文 98.2% 網紅類型 狗 · 寵物 社群簡介 [PERSON_NAME]🌼 | _hana1230 [URL][DOMAIN_…" at bounding box center [469, 349] width 939 height 209
copy div "[URL][DOMAIN_NAME]"
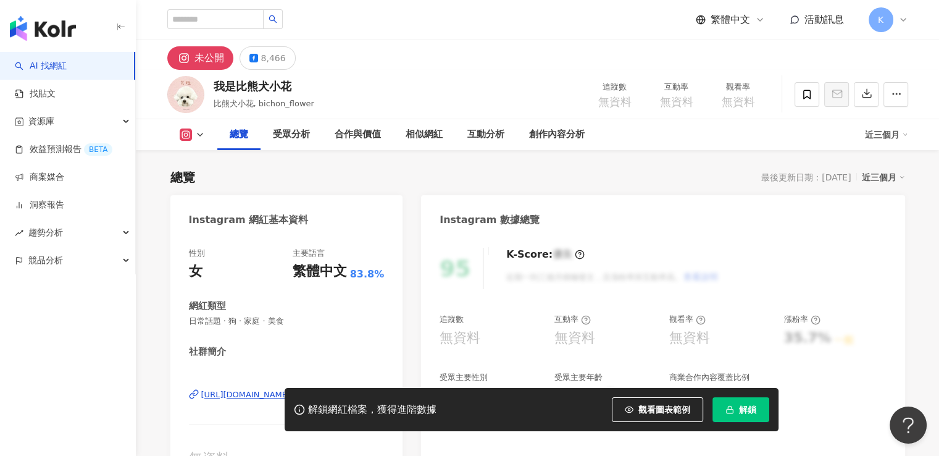
scroll to position [185, 0]
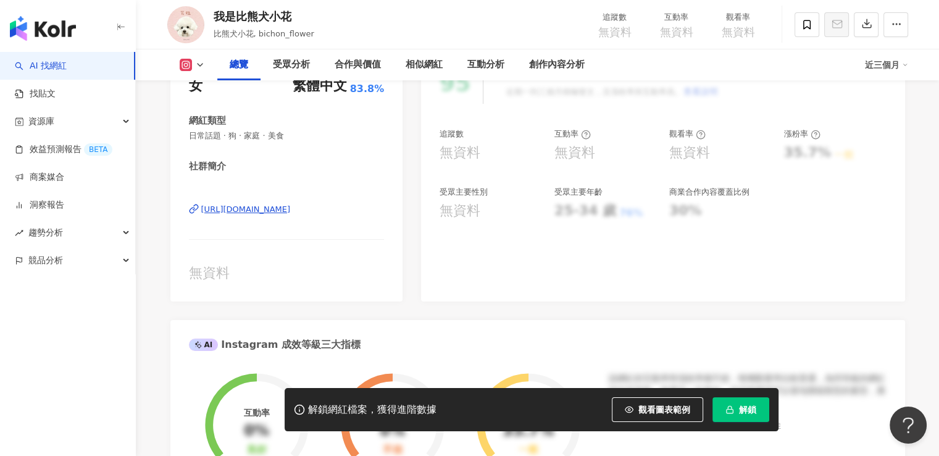
drag, startPoint x: 370, startPoint y: 223, endPoint x: 194, endPoint y: 215, distance: 176.7
click at [194, 215] on div "[URL][DOMAIN_NAME]" at bounding box center [287, 218] width 196 height 72
copy div "[URL][DOMAIN_NAME]"
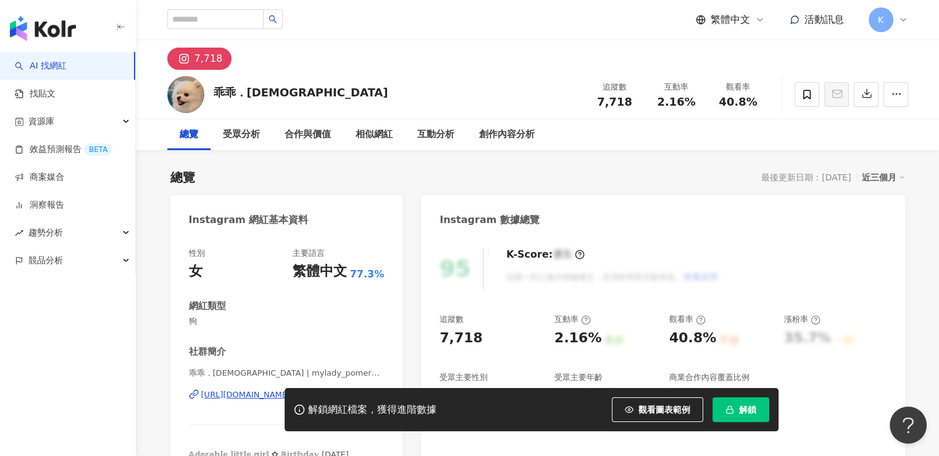
scroll to position [185, 0]
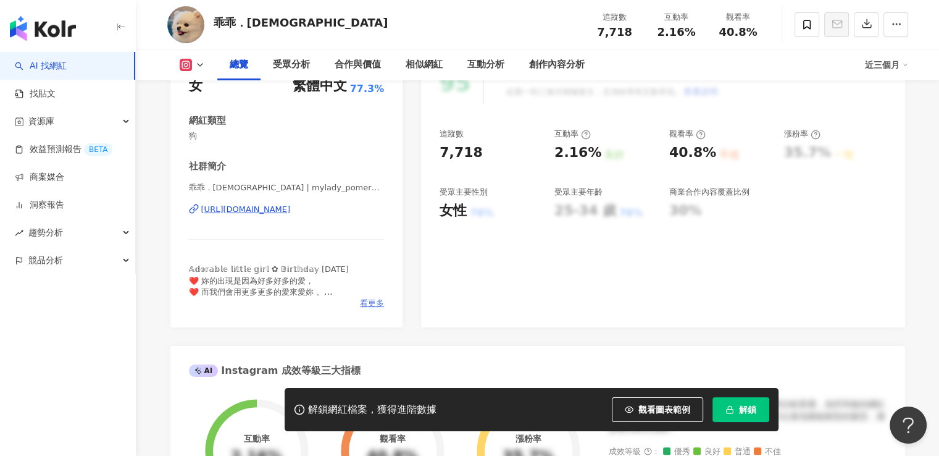
click at [363, 300] on span "看更多" at bounding box center [372, 303] width 24 height 11
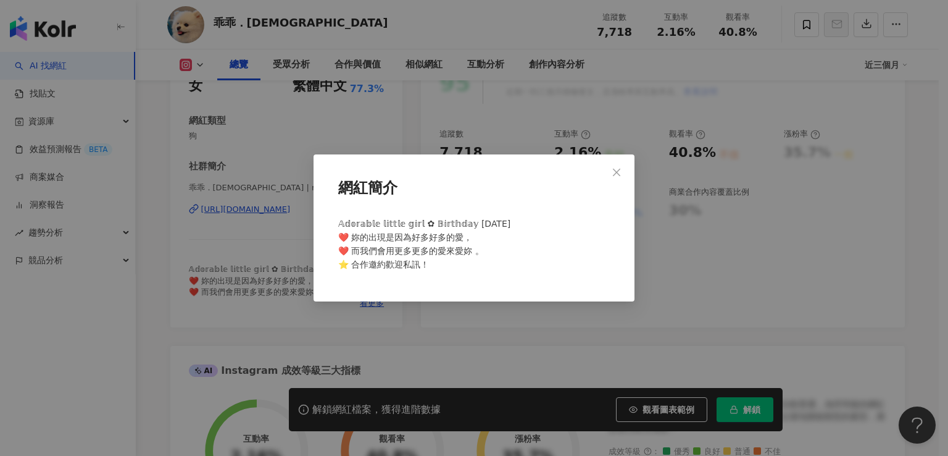
click at [272, 303] on div "網紅簡介 𝔸𝕕𝕠𝕣𝕒𝕓𝕝𝕖 𝕝𝕚𝕥𝕥𝕝𝕖 𝕘𝕚𝕣𝕝 ✿ 𝔹𝕚𝕣𝕥𝕙𝕕𝕒𝕪 [DATE] ❤️ 妳的出現是因為好多好多的愛， ❤️ 而我們會用更多更多的愛來愛妳…" at bounding box center [474, 228] width 948 height 456
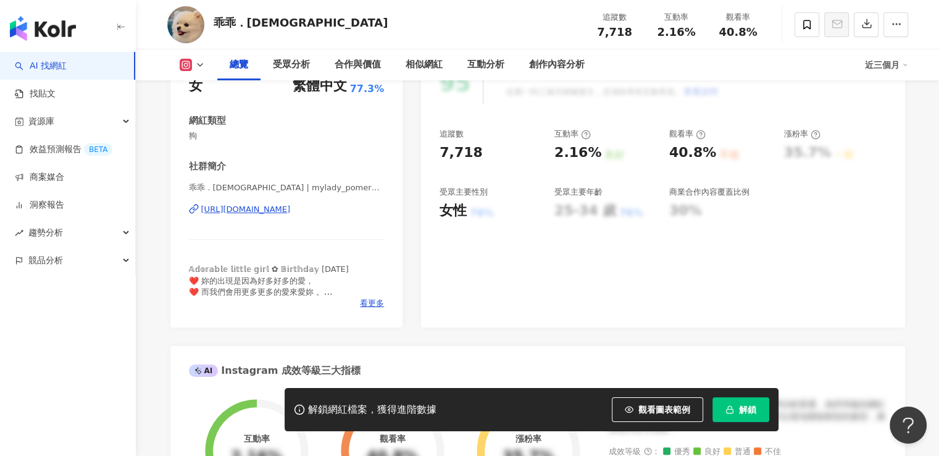
click at [291, 213] on div "[URL][DOMAIN_NAME]" at bounding box center [246, 209] width 90 height 11
click at [739, 404] on span "解鎖" at bounding box center [747, 409] width 17 height 10
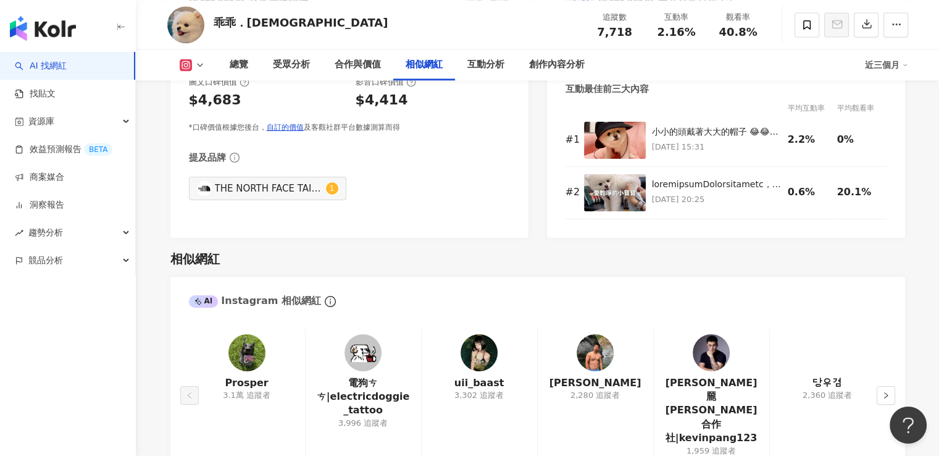
scroll to position [1975, 0]
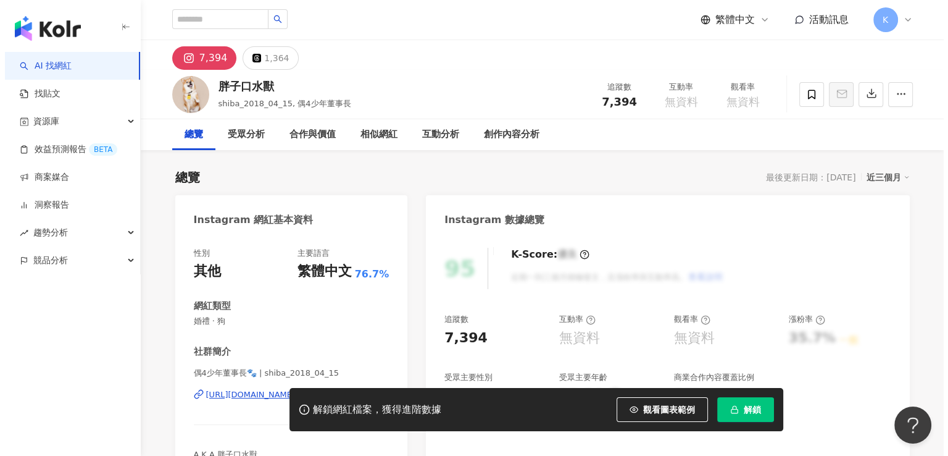
scroll to position [185, 0]
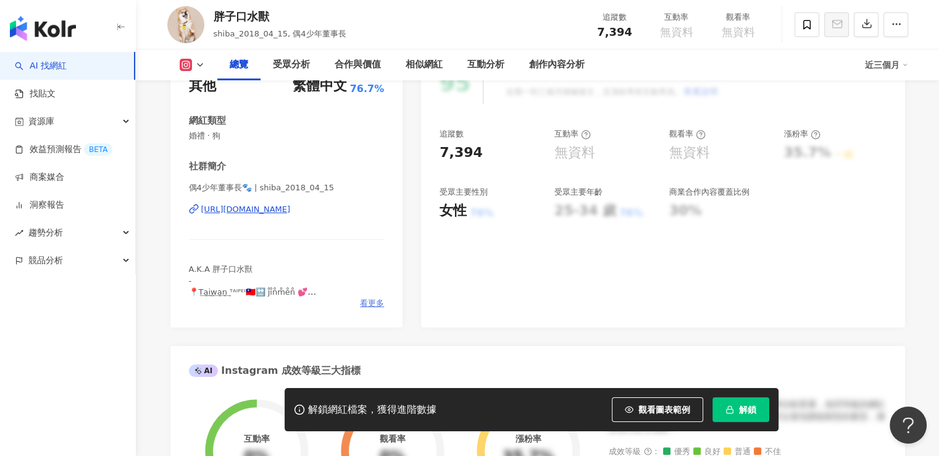
click at [365, 304] on span "看更多" at bounding box center [372, 303] width 24 height 11
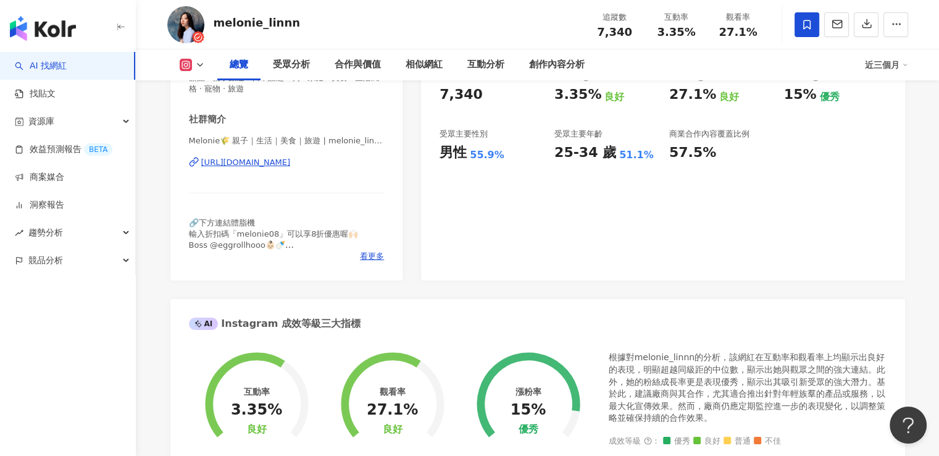
scroll to position [185, 0]
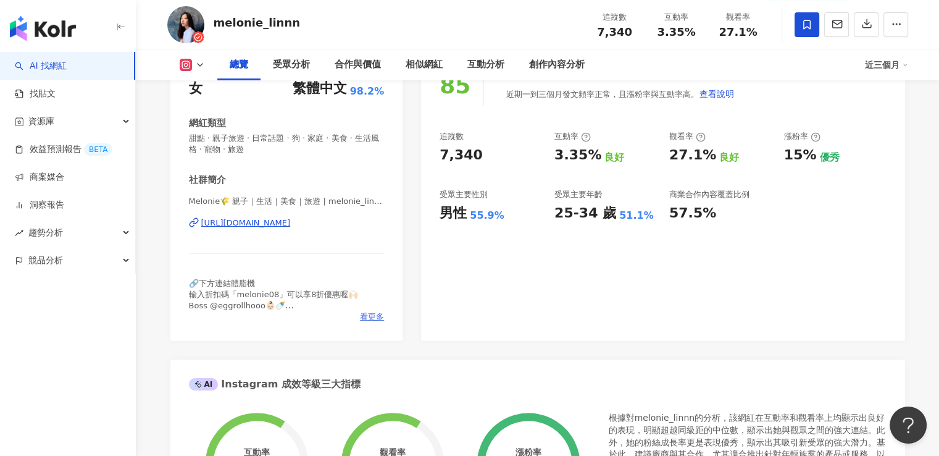
click at [369, 319] on span "看更多" at bounding box center [372, 316] width 24 height 11
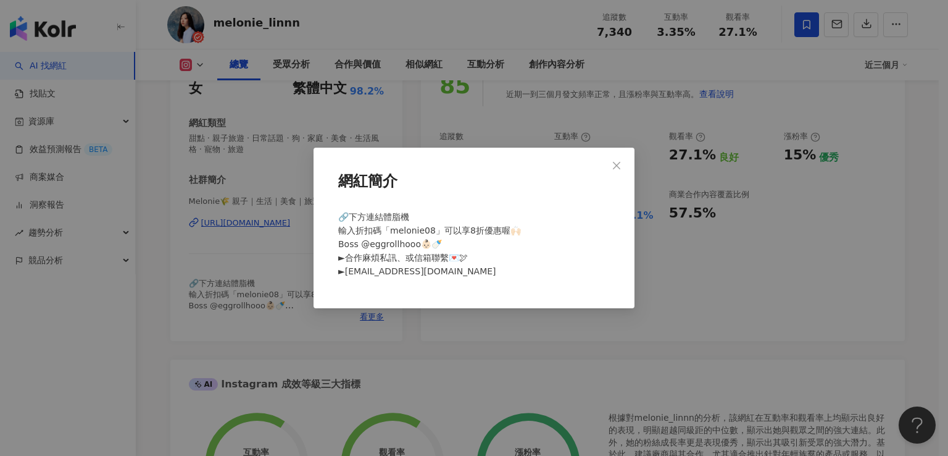
click at [329, 315] on div "網紅簡介 🔗下方連結體脂機 輸入折扣碼「melonie08」可以享8折優惠喔🙌🏻 Boss @eggrollhooo👶🏻🍼 ►合作麻煩私訊、或信箱聯繫💌🕊 ►…" at bounding box center [474, 228] width 948 height 456
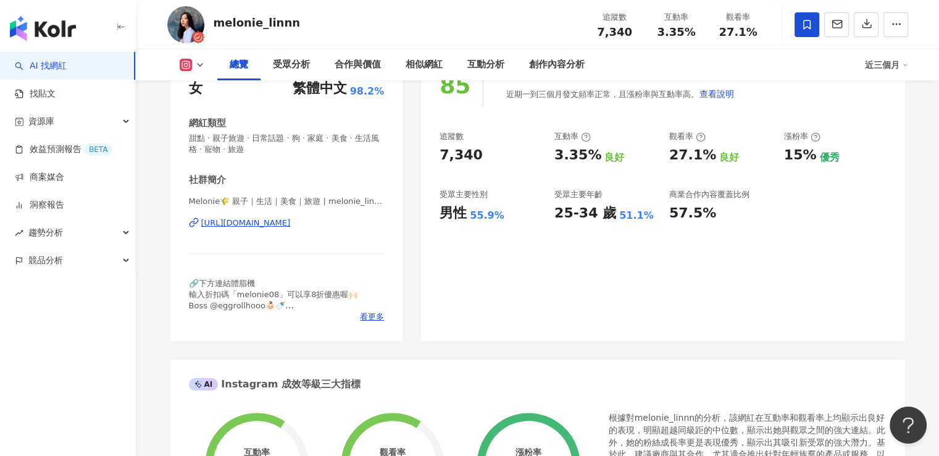
drag, startPoint x: 381, startPoint y: 233, endPoint x: 192, endPoint y: 236, distance: 189.5
click at [192, 236] on div "Melonie🌾 親子｜生活｜美食｜旅遊 | melonie_linnn https://www.instagram.com/melonie_linnn/" at bounding box center [287, 232] width 196 height 72
copy div "https://www.instagram.com/melonie_linnn/"
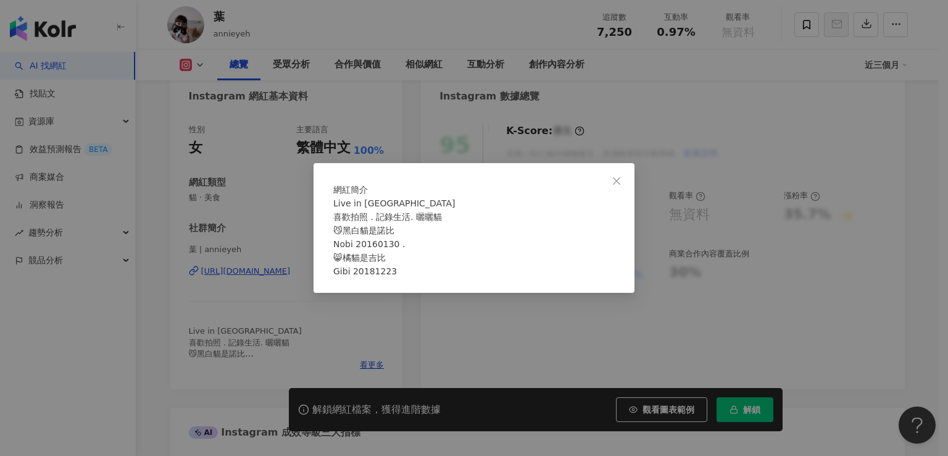
click at [285, 351] on div "網紅簡介 Live in [GEOGRAPHIC_DATA] 喜歡拍照 . 記錄生活. 曬曬貓 😼黑白貓是諾比 Nobi 20160130 . 😸橘貓是吉比 …" at bounding box center [474, 228] width 948 height 456
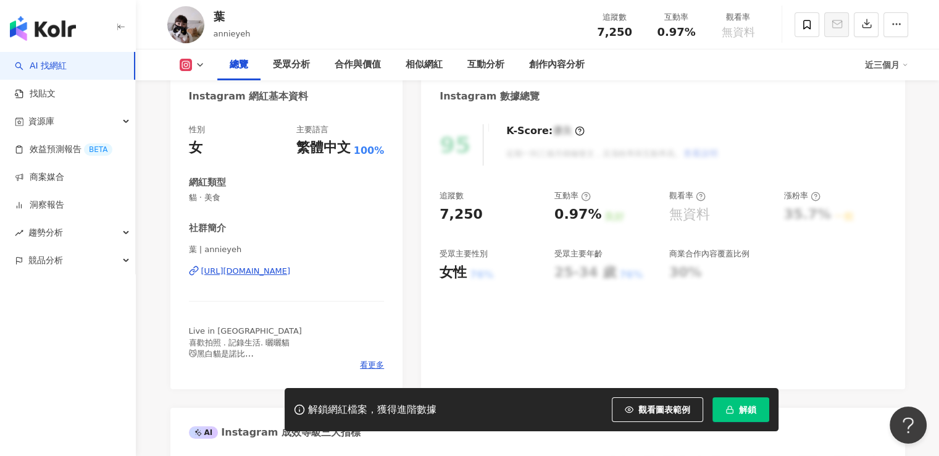
drag, startPoint x: 365, startPoint y: 277, endPoint x: 162, endPoint y: 275, distance: 202.5
copy div "[URL][DOMAIN_NAME]"
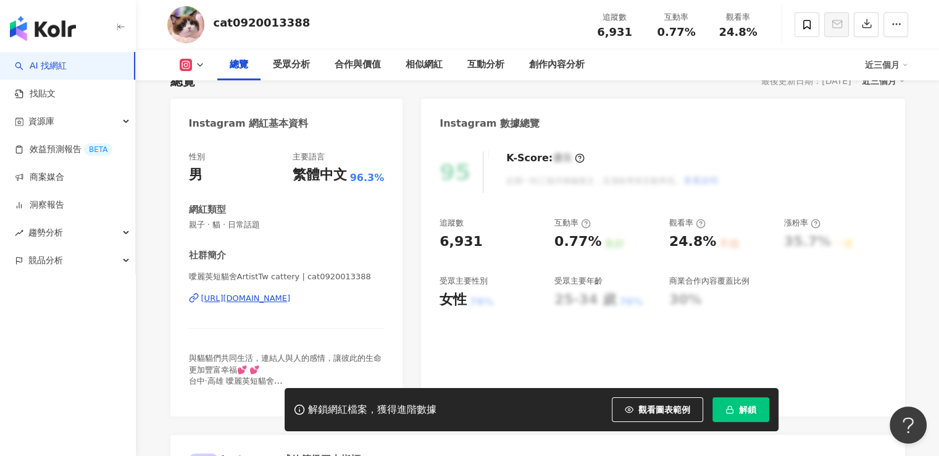
scroll to position [185, 0]
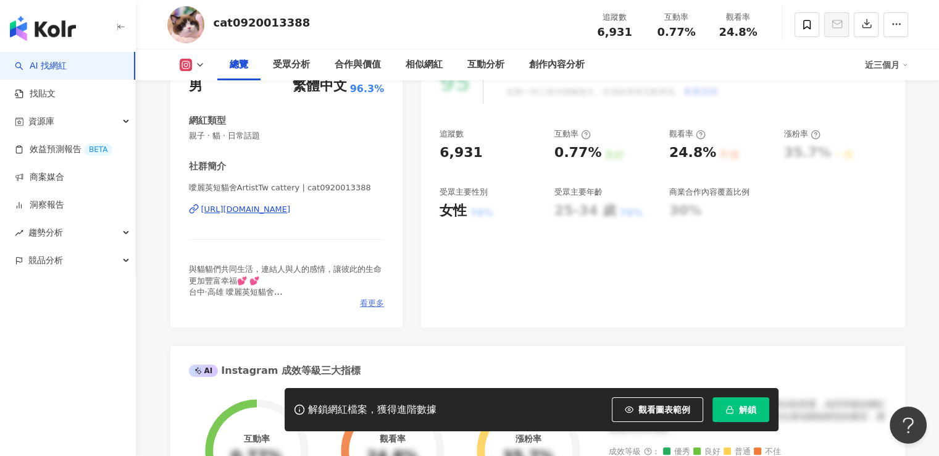
click at [375, 304] on span "看更多" at bounding box center [372, 303] width 24 height 11
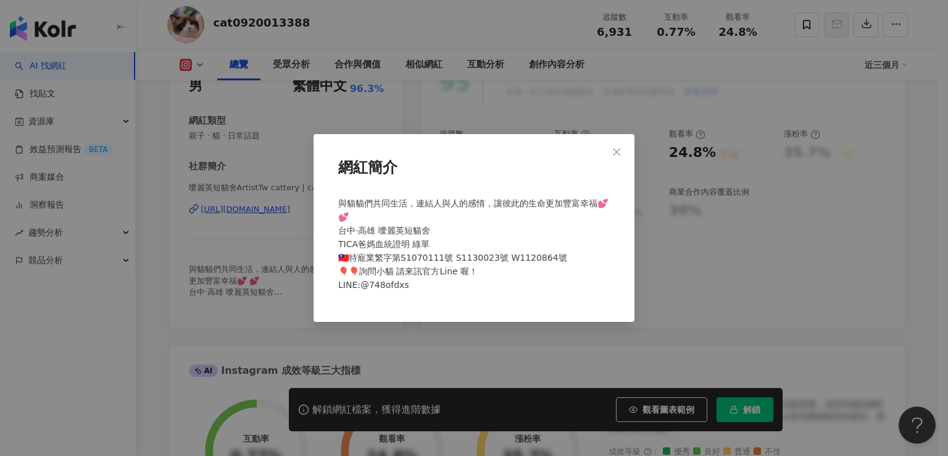
click at [302, 286] on div "網紅簡介 與貓貓們共同生活，連結人與人的感情，讓彼此的生命更加豐富幸福💕 💕 台中·高雄 噯麗英短貓舍 TICA爸媽血統證明 綠單 🇹🇼特寵業繁字第S1070…" at bounding box center [474, 228] width 948 height 456
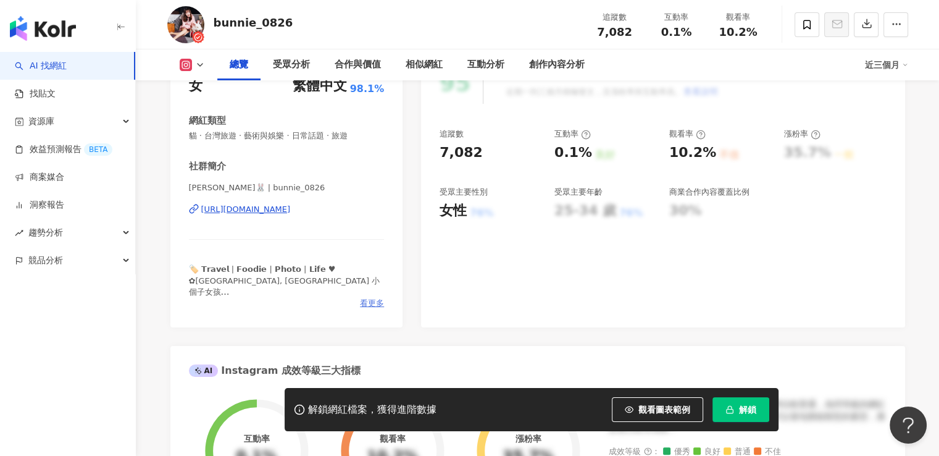
click at [364, 301] on span "看更多" at bounding box center [372, 303] width 24 height 11
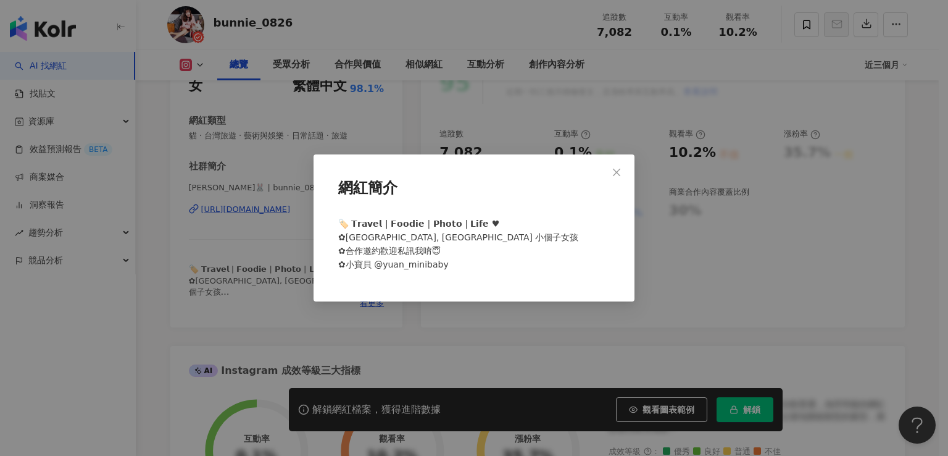
click at [279, 290] on div "網紅簡介 🏷️ 𝗧𝗿𝗮𝘃𝗲𝗹 | 𝗙𝗼𝗼𝗱𝗶𝗲 | 𝗣𝗵𝗼𝘁𝗼 | 𝗟𝗶𝗳𝗲 ♥ ✿[GEOGRAPHIC_DATA], [GEOGRAPHIC_DATA] …" at bounding box center [474, 228] width 948 height 456
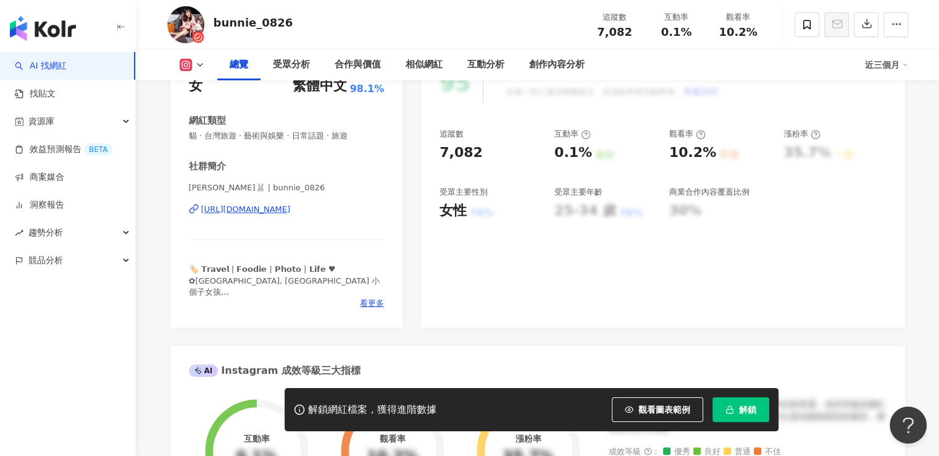
drag, startPoint x: 381, startPoint y: 222, endPoint x: 183, endPoint y: 211, distance: 198.5
click at [183, 211] on div "性別 女 主要語言 繁體中文 98.1% 網紅類型 貓 · 台灣旅遊 · 藝術與娛樂 · 日常話題 · 旅遊 社群簡介 [PERSON_NAME]🐰 | bu…" at bounding box center [286, 188] width 233 height 277
copy div "https://www.instagram.com/bunnie_0826/"
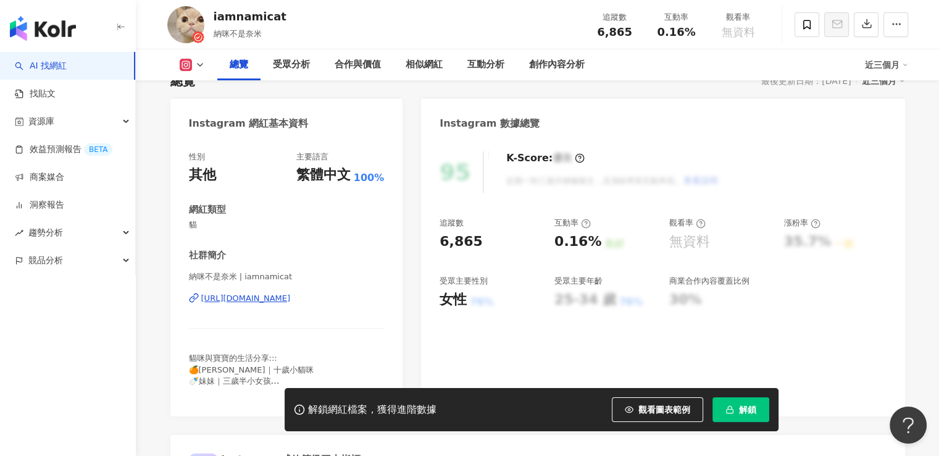
scroll to position [185, 0]
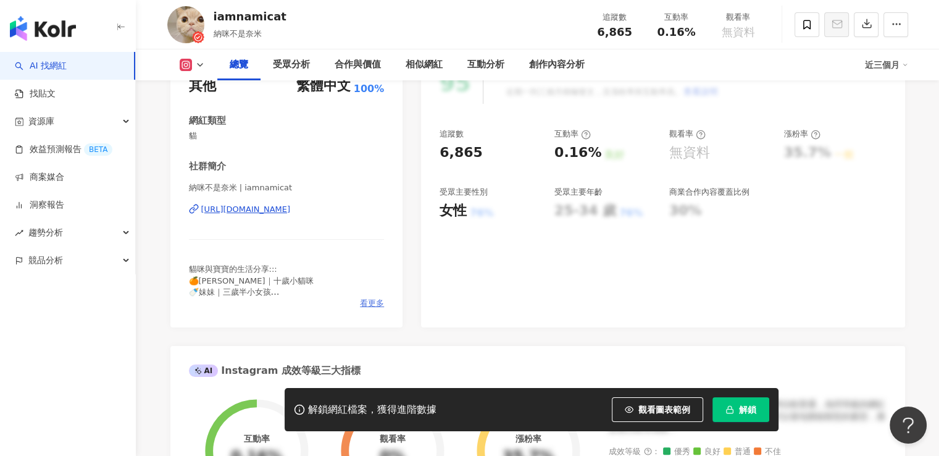
click at [377, 301] on span "看更多" at bounding box center [372, 303] width 24 height 11
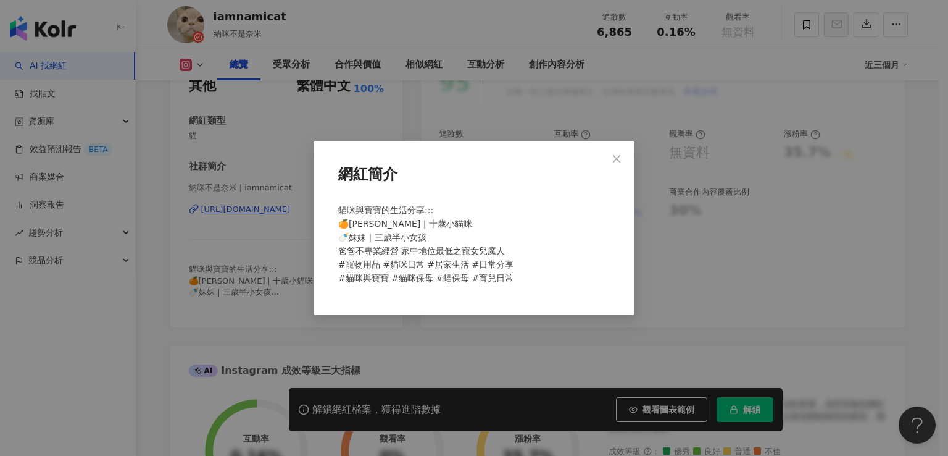
click at [279, 298] on div "網紅簡介 貓咪與寶寶的生活分享::: 🍊納咪｜十歲小貓咪 🍼妹妹｜三歲半小女孩 爸爸不專業經營 家中地位最低之寵女兒魔人 #寵物用品 #貓咪日常 #居家生活 …" at bounding box center [474, 228] width 948 height 456
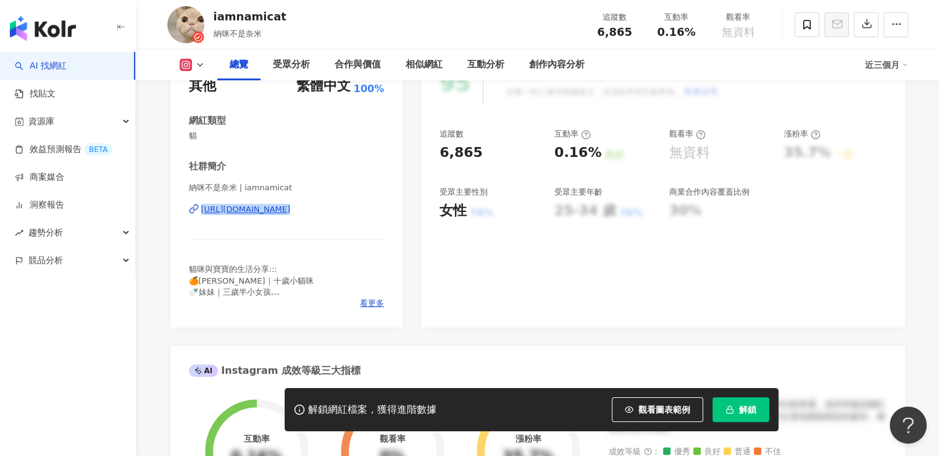
drag, startPoint x: 201, startPoint y: 215, endPoint x: 386, endPoint y: 230, distance: 186.4
click at [386, 230] on div "性別 其他 主要語言 繁體中文 100% 網紅類型 貓 社群簡介 納咪不是奈米 | iamnamicat https://www.instagram.com/…" at bounding box center [286, 188] width 233 height 277
copy div "https://www.instagram.com/iamnamicat/"
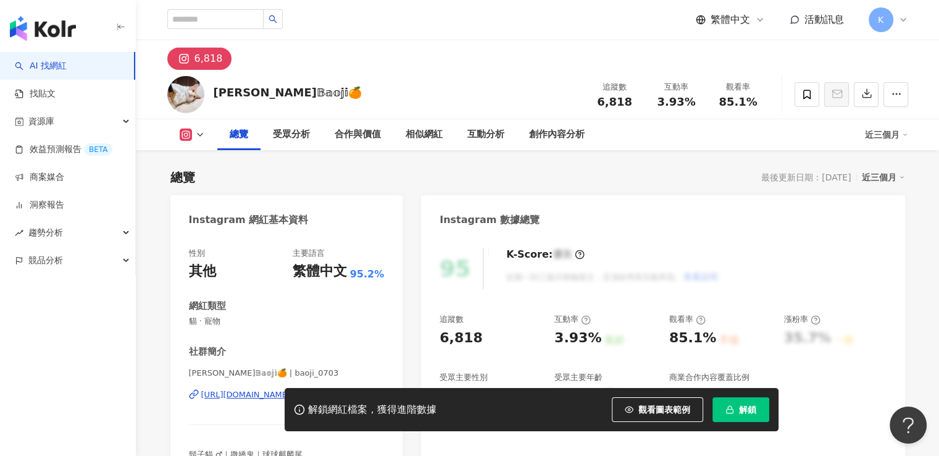
scroll to position [185, 0]
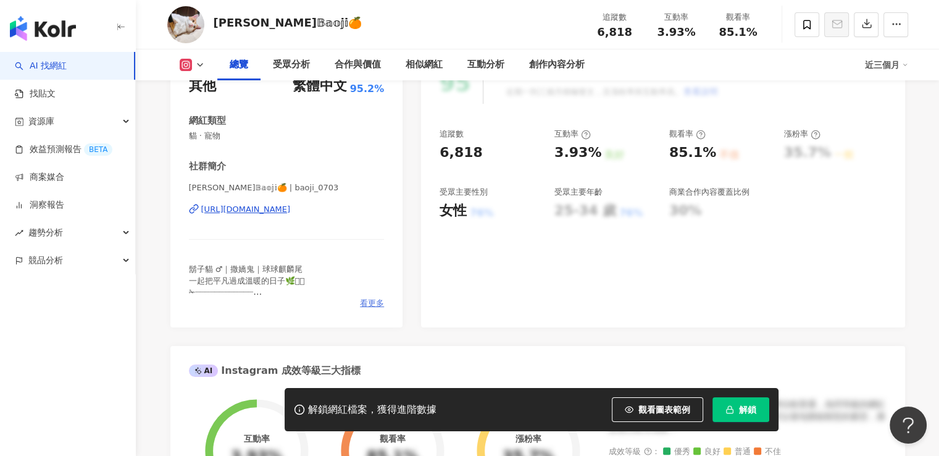
click at [366, 299] on span "看更多" at bounding box center [372, 303] width 24 height 11
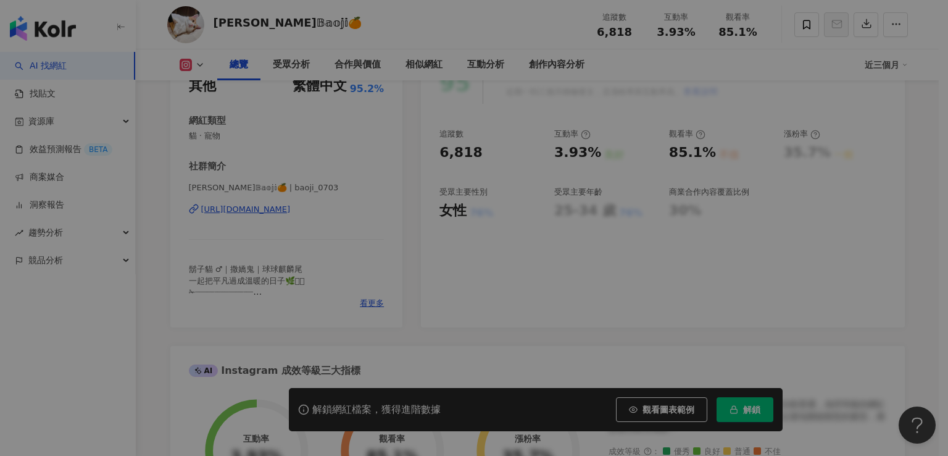
click at [370, 301] on div "鬍子貓 ♂｜撒嬌鬼｜球球麒麟尾 一起把平凡過成溫暖的日子🌿𓂂𓏸 ✁┈┈┈┈┈┈┈┈┈┈┈┈ ꔛ [PERSON_NAME]家御用小麻豆 ┊@zan.daily…" at bounding box center [473, 249] width 281 height 129
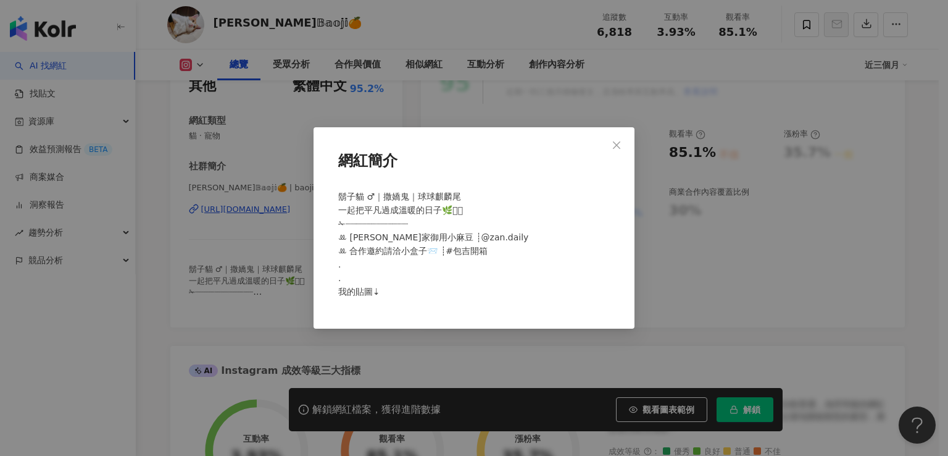
click at [258, 281] on div "網紅簡介 鬍子貓 ♂｜撒嬌鬼｜球球麒麟[PERSON_NAME]把平凡過成溫暖的日子🌿𓂂𓏸 ✁┈┈┈┈┈┈┈┈┈┈┈┈ ꔛ [PERSON_NAME]家御用小…" at bounding box center [474, 228] width 948 height 456
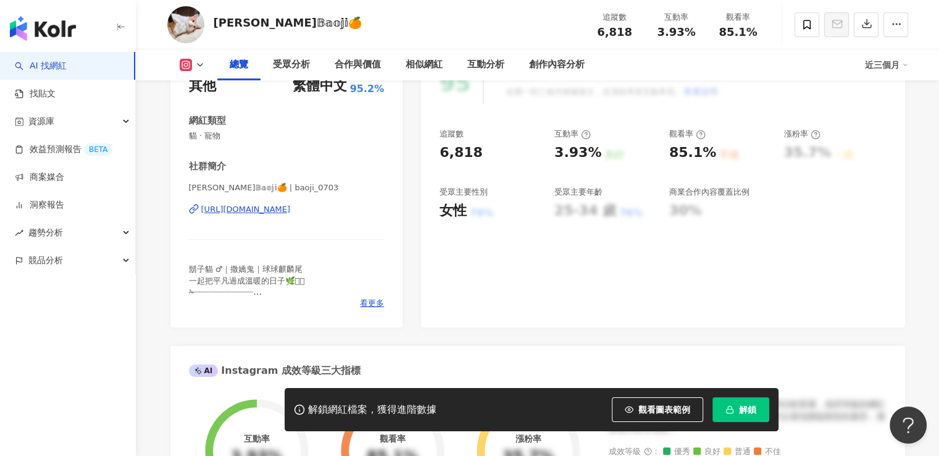
drag, startPoint x: 372, startPoint y: 225, endPoint x: 200, endPoint y: 223, distance: 172.2
click at [200, 223] on div "[PERSON_NAME]𝔹𝕒𝕠𝕛𝕚🍊 | baoji_0703 [URL][DOMAIN_NAME]" at bounding box center [287, 218] width 196 height 72
copy div "https://www.instagram.com/baoji_0703/"
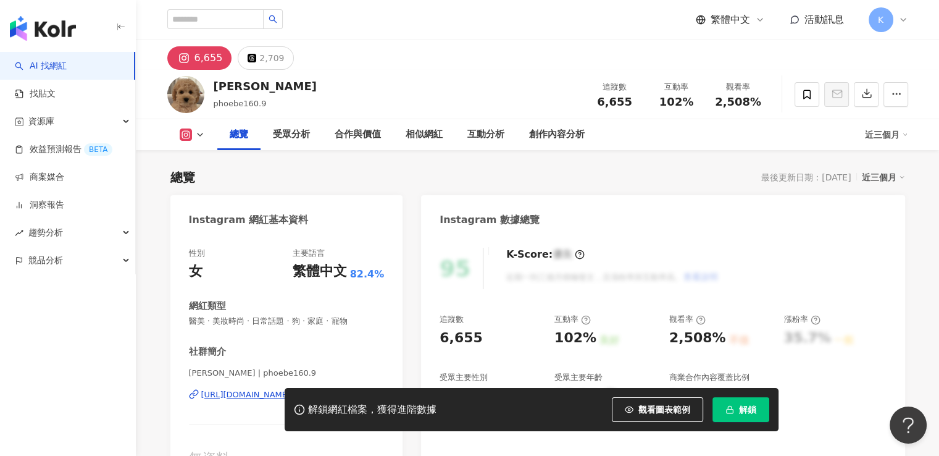
scroll to position [185, 0]
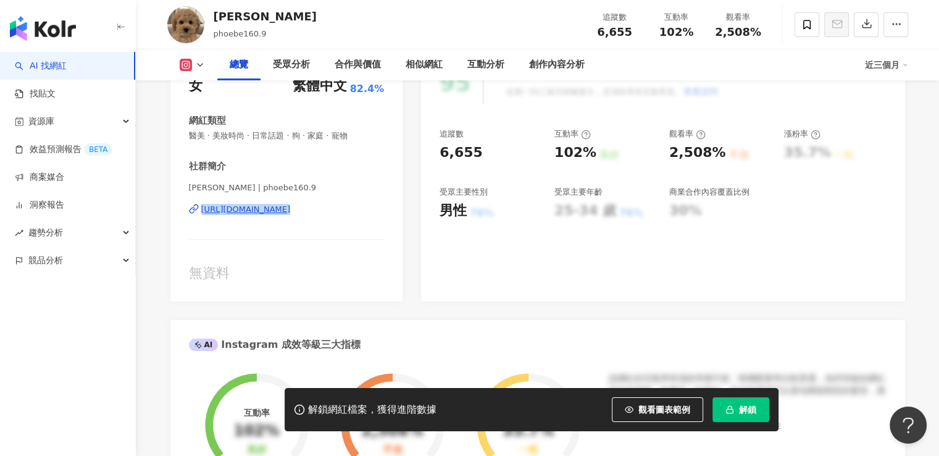
drag, startPoint x: 367, startPoint y: 230, endPoint x: 164, endPoint y: 223, distance: 203.2
copy div "https://www.instagram.com/phoebe160.9/"
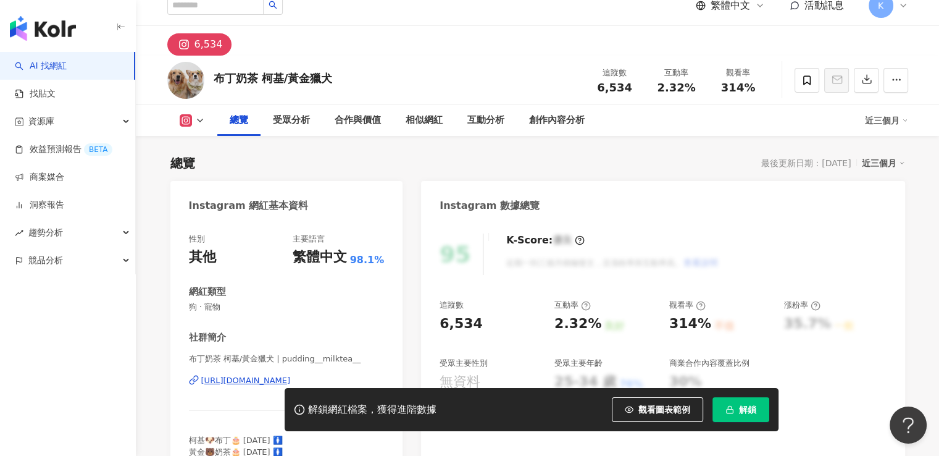
scroll to position [185, 0]
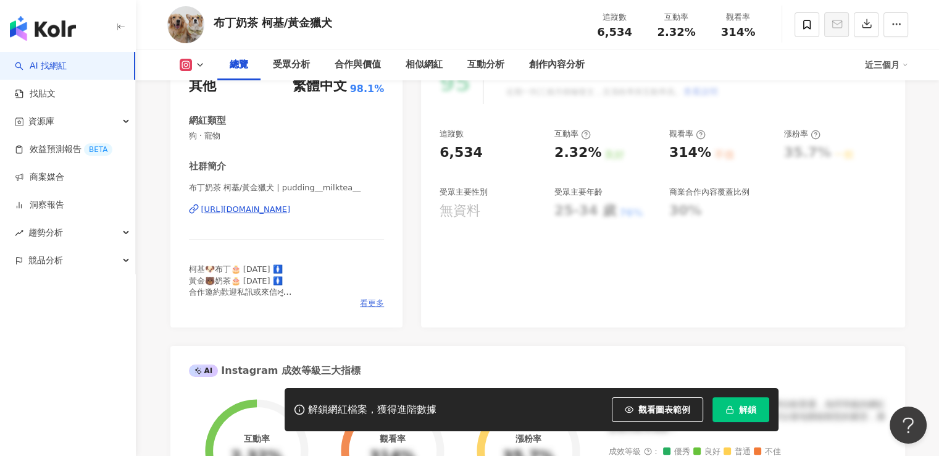
click at [372, 292] on div "柯基🐶布丁🎂 𝟮𝟬𝟭𝟴.𝟬𝟵.𝟬𝟱 🚺 黃金🐻奶茶🎂 𝟮𝟬𝟮𝟮.𝟬𝟮.𝟭𝟴 🚺 合作邀約歡迎私訊或來信ꗯ̤̮ 📩 𝗽𝘂𝗱𝗱𝗶𝗻𝗴𝗺𝗶𝗹𝗸𝘁𝗲𝗮𝟬𝟬𝟭@𝗴𝗺𝗮𝗶…" at bounding box center [287, 281] width 196 height 34
click at [372, 300] on span "看更多" at bounding box center [372, 303] width 24 height 11
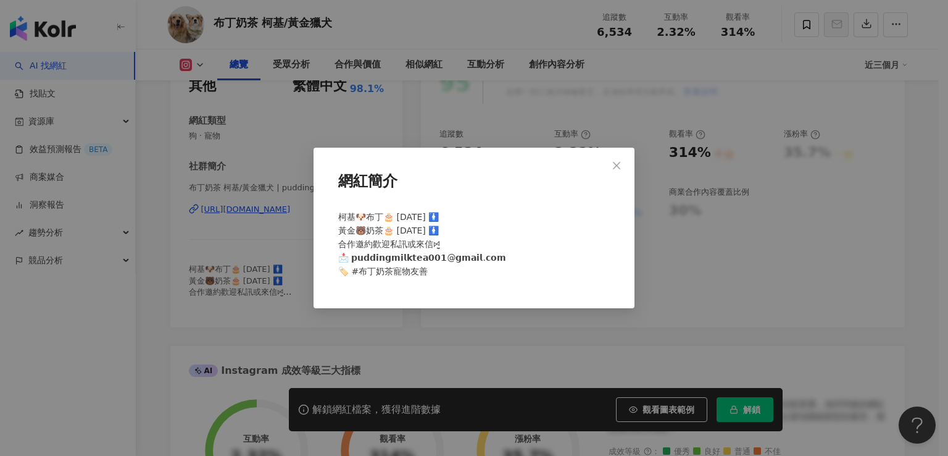
click at [266, 267] on div "網紅簡介 柯基🐶布丁🎂 𝟮𝟬𝟭𝟴.𝟬𝟵.𝟬𝟱 🚺 黃金🐻奶茶🎂 𝟮𝟬𝟮𝟮.𝟬𝟮.𝟭𝟴 🚺 合作邀約歡迎私訊或來信ꗯ̤̮ 📩 𝗽𝘂𝗱𝗱𝗶𝗻𝗴𝗺𝗶𝗹𝗸𝘁𝗲𝗮𝟬𝟬𝟭…" at bounding box center [474, 228] width 948 height 456
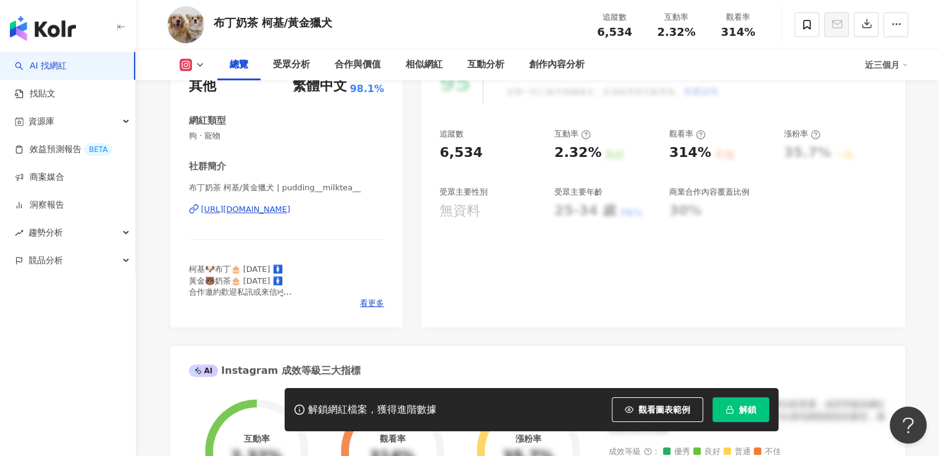
click at [291, 211] on div "https://www.instagram.com/pudding__milktea__/" at bounding box center [246, 209] width 90 height 11
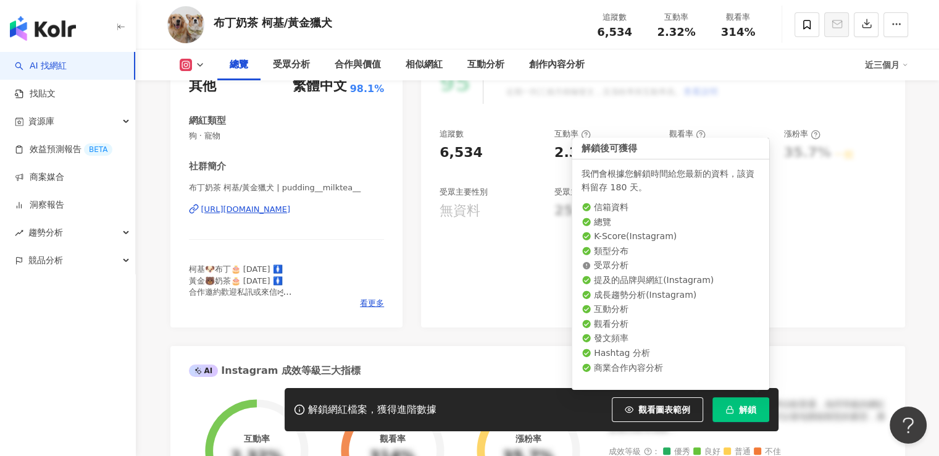
click at [729, 400] on button "解鎖" at bounding box center [740, 409] width 57 height 25
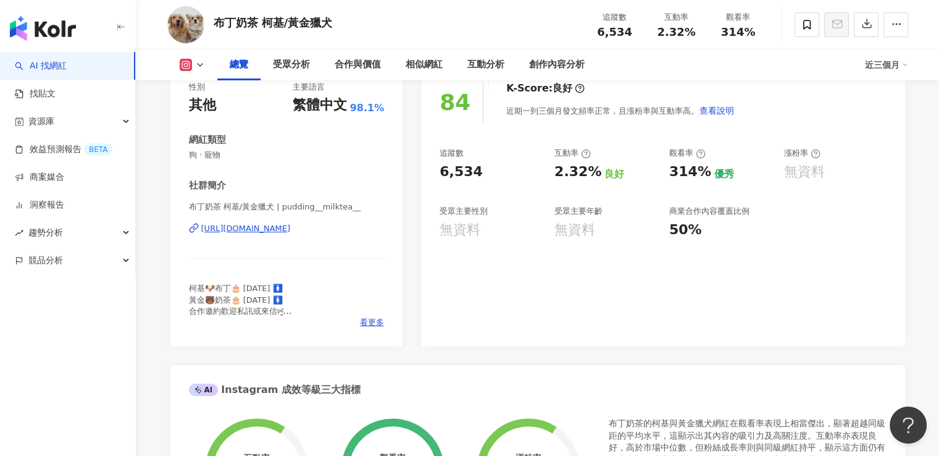
scroll to position [60, 0]
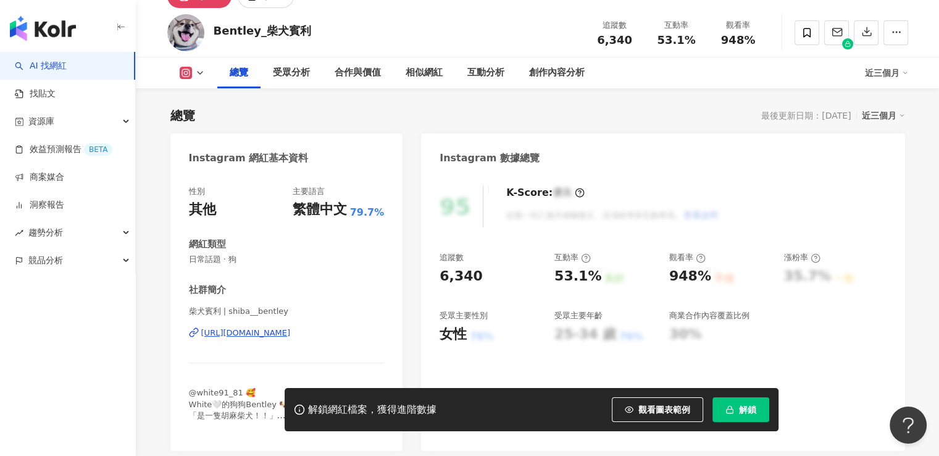
scroll to position [185, 0]
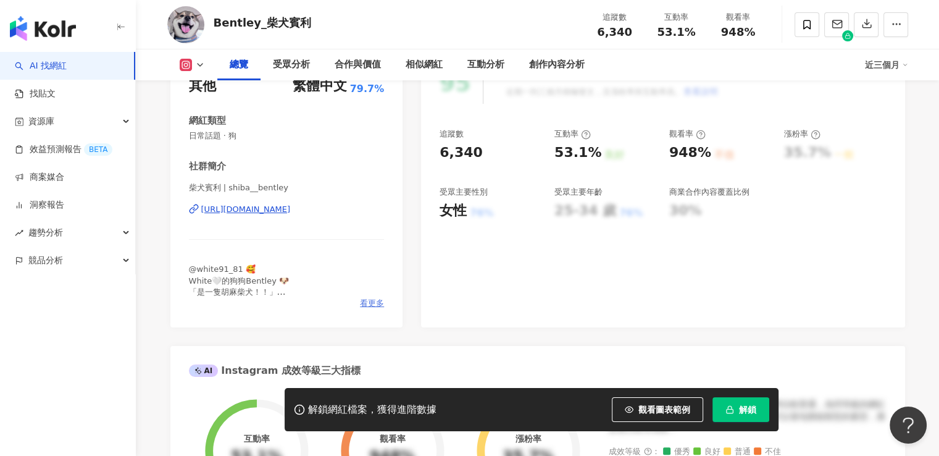
click at [363, 298] on span "看更多" at bounding box center [372, 303] width 24 height 11
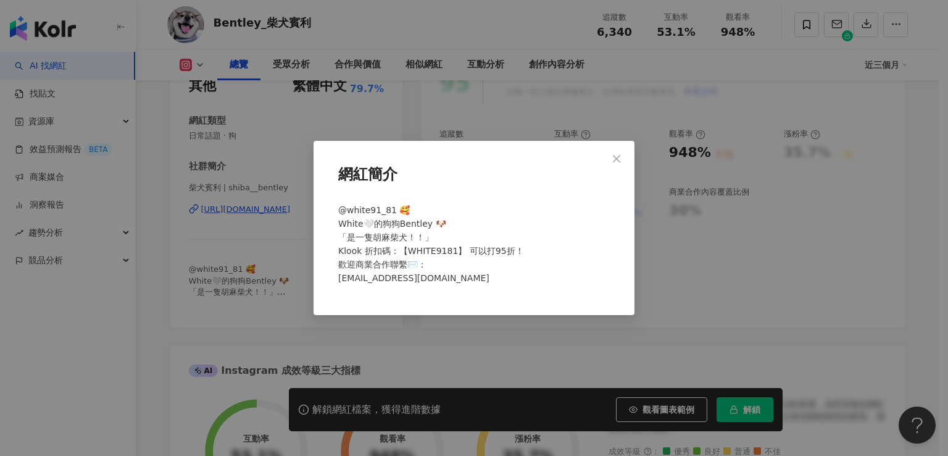
click at [235, 298] on div "網紅簡介 @white91_81 🥰 White🤍的狗狗Bentley 🐶 「是一隻胡麻柴犬！！」 Klook 折扣碼：【WHITE9181】 可以打95折！…" at bounding box center [474, 228] width 948 height 456
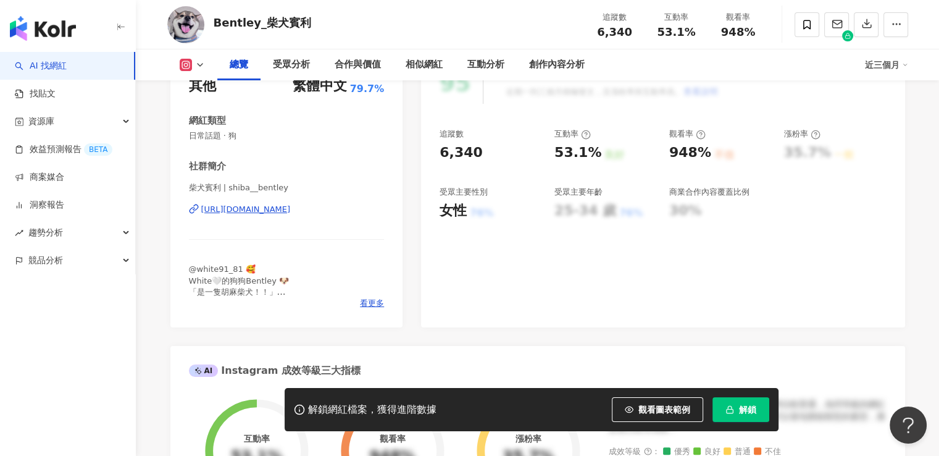
drag, startPoint x: 391, startPoint y: 214, endPoint x: 161, endPoint y: 215, distance: 229.6
copy div "https://www.instagram.com/shiba__bentley/"
click at [728, 413] on span "button" at bounding box center [729, 409] width 9 height 10
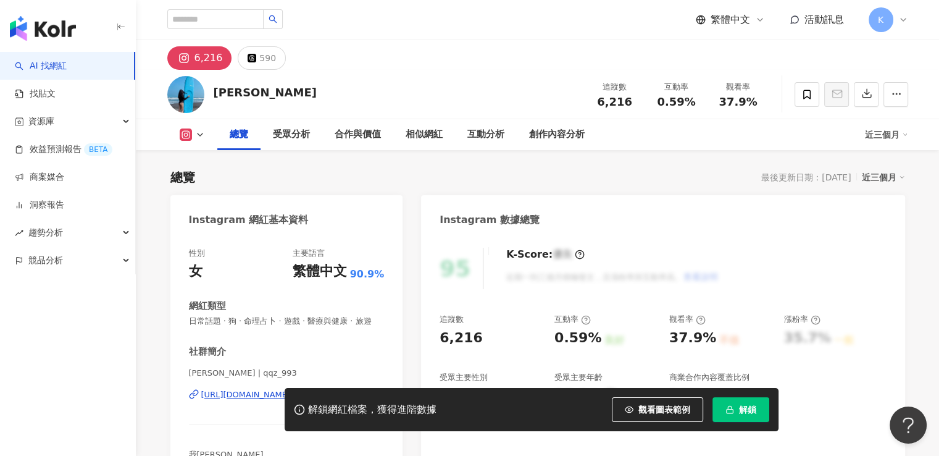
scroll to position [123, 0]
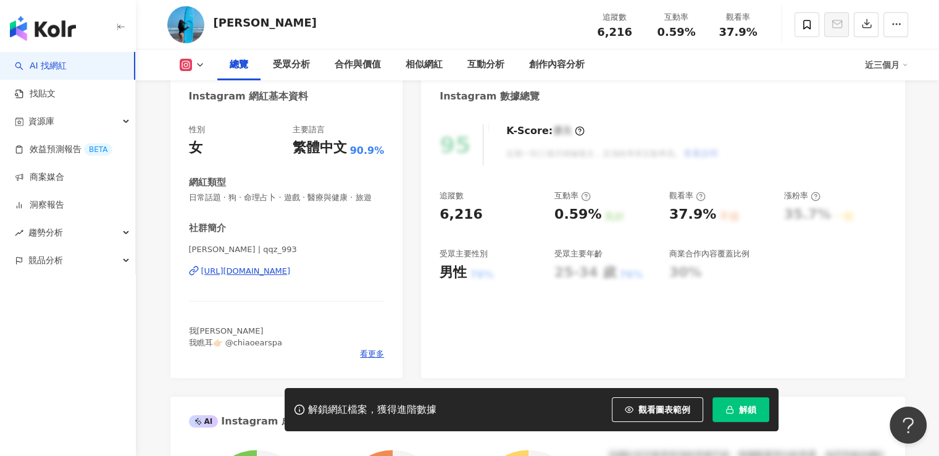
click at [291, 277] on div "[URL][DOMAIN_NAME]" at bounding box center [246, 270] width 90 height 11
drag, startPoint x: 364, startPoint y: 292, endPoint x: 198, endPoint y: 292, distance: 166.1
click at [198, 292] on div "[PERSON_NAME] | qqz_993 [URL][DOMAIN_NAME]" at bounding box center [287, 280] width 196 height 72
copy div "[URL][DOMAIN_NAME]"
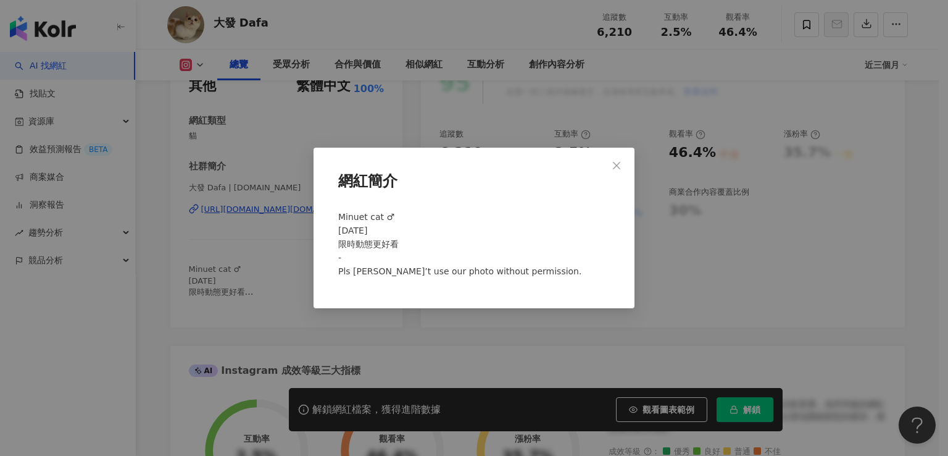
click at [175, 352] on div "網紅簡介 Minuet cat ♂ 2020.11.13 限時動態更好看 - Pls don’t use our photo without permissi…" at bounding box center [474, 228] width 948 height 456
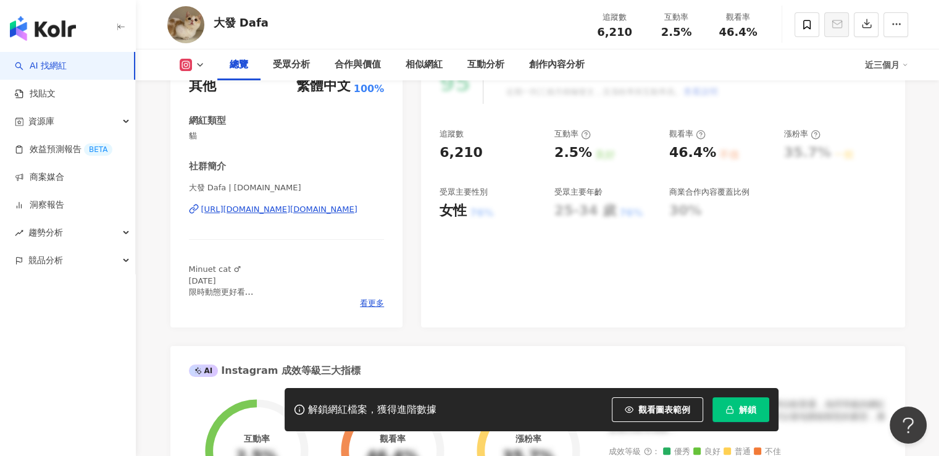
drag, startPoint x: 367, startPoint y: 219, endPoint x: 154, endPoint y: 215, distance: 213.6
copy div "https://www.instagram.com/dafa.cat/"
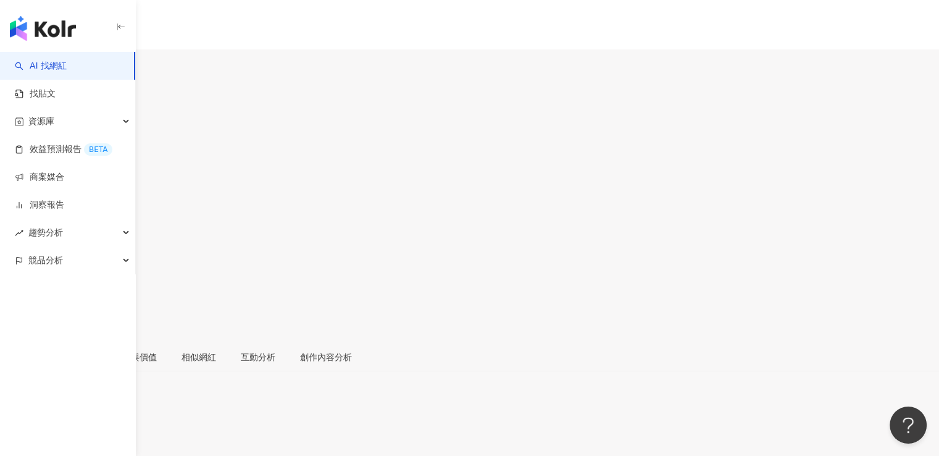
scroll to position [185, 0]
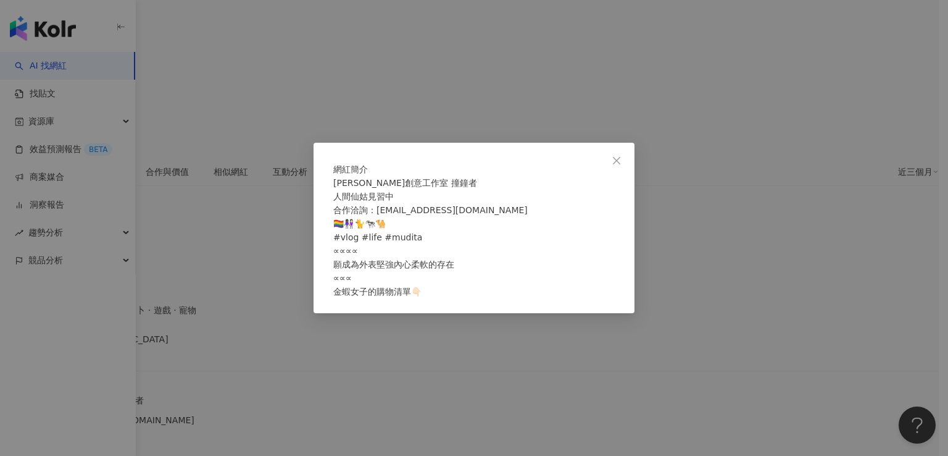
click at [273, 290] on div "網紅簡介 [PERSON_NAME]創意工作室 撞鐘者 人間仙姑見習中 合作洽詢：[EMAIL_ADDRESS][DOMAIN_NAME] 🏳️‍🌈👩🏿‍🤝‍…" at bounding box center [474, 228] width 948 height 456
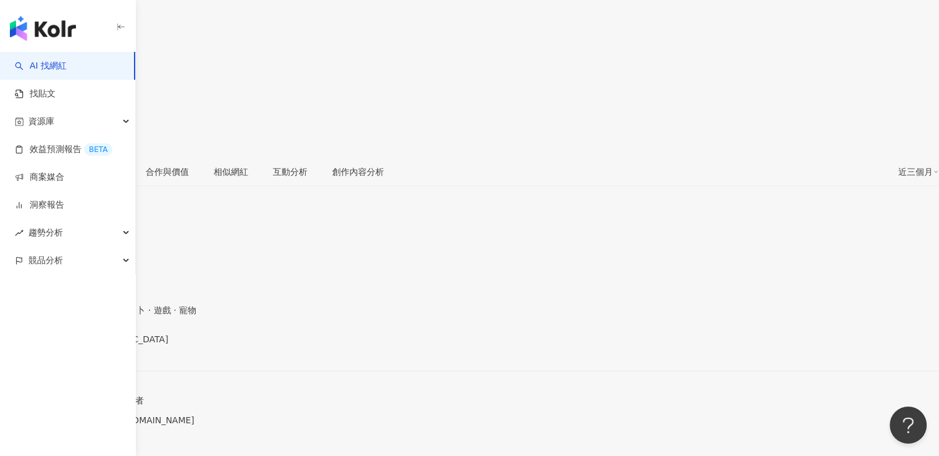
drag, startPoint x: 375, startPoint y: 230, endPoint x: 187, endPoint y: 225, distance: 187.7
click at [187, 245] on div "性別 女 主要語言 繁體中文 97.9% 網紅類型 飲料 · 日常話題 · 狗 · 美食 · 命理占卜 · 遊戲 · 寵物 社群簡介 [PERSON_NAME…" at bounding box center [469, 374] width 939 height 259
copy div "[URL][DOMAIN_NAME]"
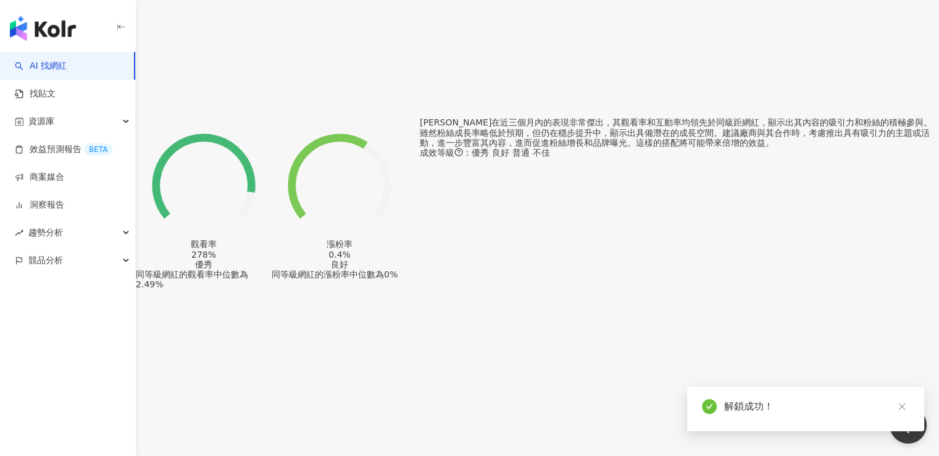
scroll to position [1486, 0]
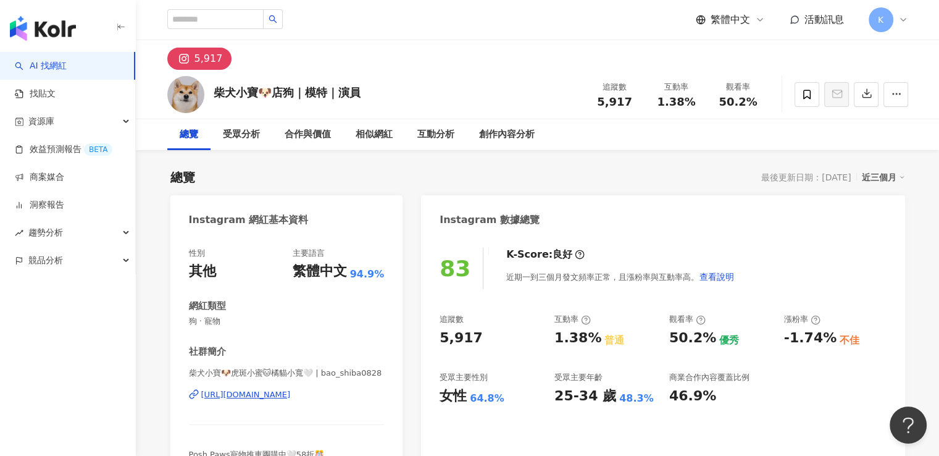
scroll to position [185, 0]
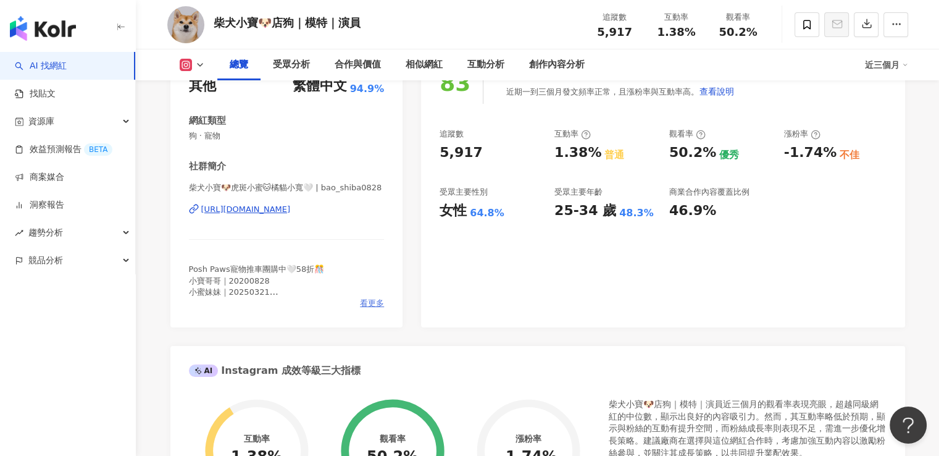
click at [366, 298] on span "看更多" at bounding box center [372, 303] width 24 height 11
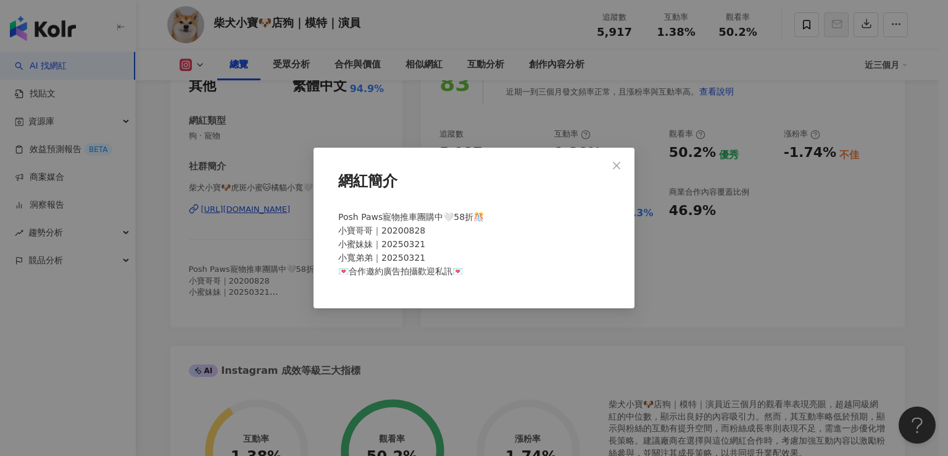
click at [269, 313] on div "網紅簡介 Posh Paws寵物推車團購中🤍58折🎊 小寶哥哥｜20200828 小蜜妹妹｜20250321 小寬弟弟｜20250321 💌合作邀約廣告拍攝歡…" at bounding box center [474, 228] width 948 height 456
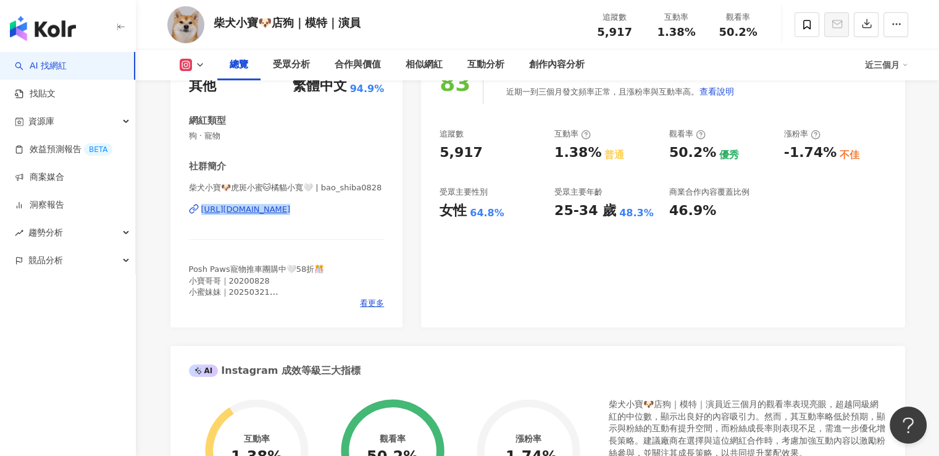
drag, startPoint x: 200, startPoint y: 220, endPoint x: 393, endPoint y: 238, distance: 193.4
click at [393, 238] on div "性別 其他 主要語言 繁體中文 94.9% 網紅類型 狗 · 寵物 社群簡介 柴犬小寶🐶虎斑小蜜🐱橘貓小寬🤍 | bao_shiba0828 https://…" at bounding box center [286, 188] width 233 height 277
copy div "https://www.instagram.com/bao_shiba0828/"
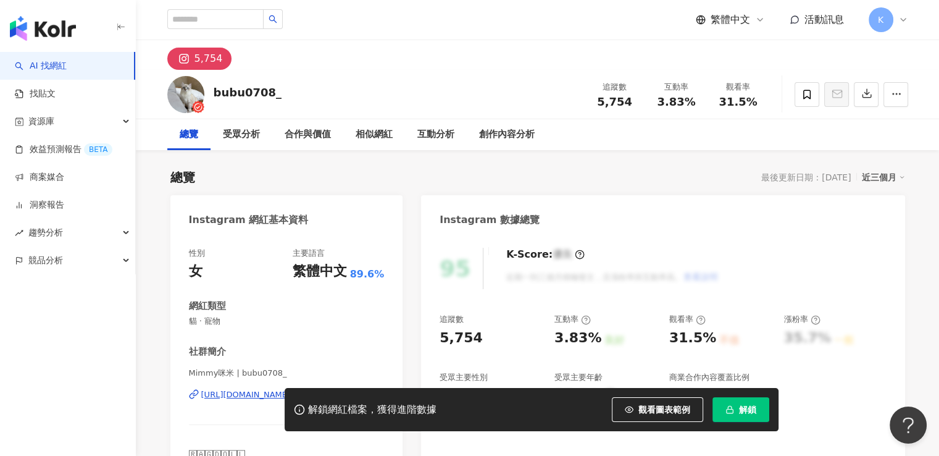
scroll to position [123, 0]
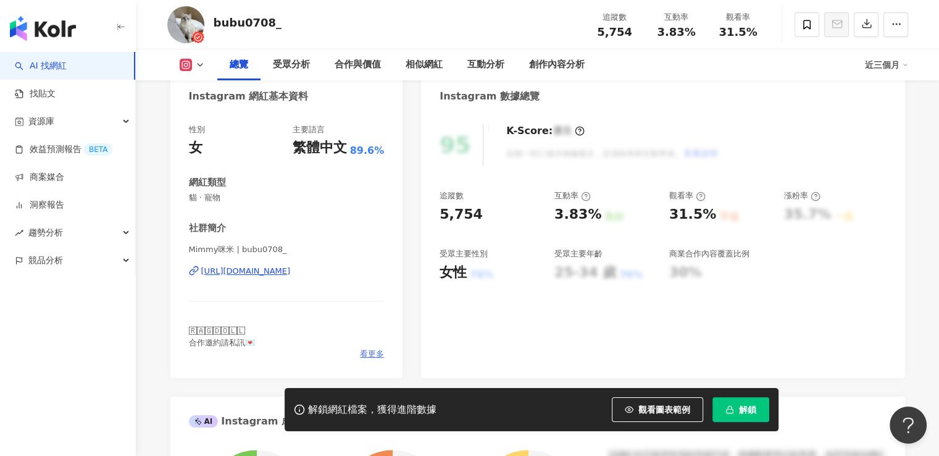
click at [378, 353] on span "看更多" at bounding box center [372, 353] width 24 height 11
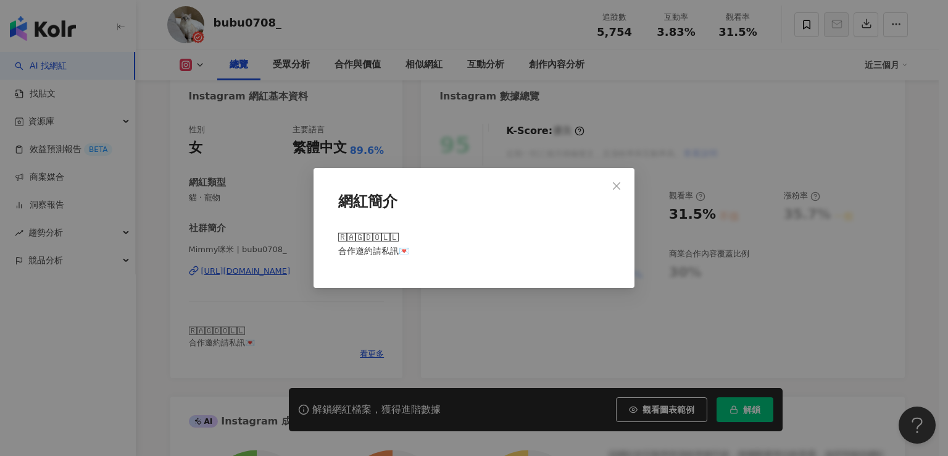
click at [280, 293] on div "網紅簡介 🅁🄰🄶🄳🄾🄻🄻 合作邀約請私訊💌" at bounding box center [474, 228] width 948 height 456
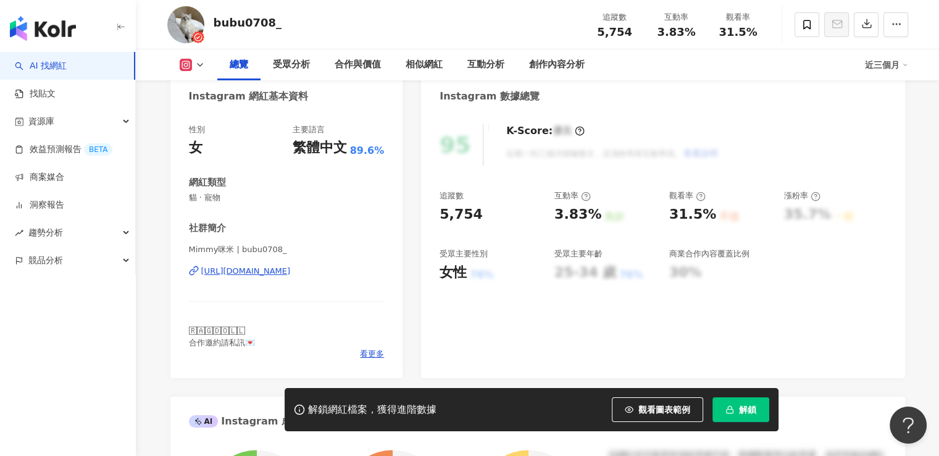
drag, startPoint x: 396, startPoint y: 286, endPoint x: 202, endPoint y: 286, distance: 193.8
click at [202, 286] on div "性別 女 主要語言 繁體中文 89.6% 網紅類型 貓 · 寵物 社群簡介 Mimmy咪米 | bubu0708_ [URL][DOMAIN_NAME] 🅁🄰…" at bounding box center [286, 245] width 233 height 266
copy div "[URL][DOMAIN_NAME]"
click at [720, 399] on button "解鎖" at bounding box center [740, 409] width 57 height 25
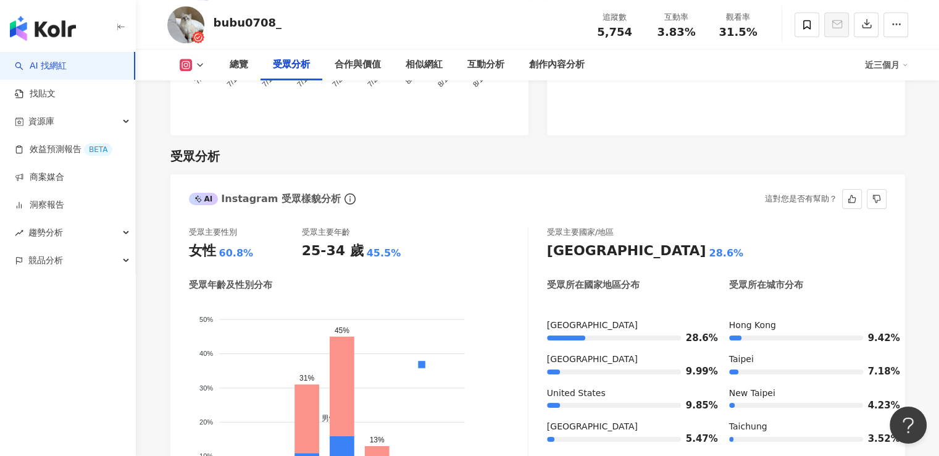
scroll to position [1235, 0]
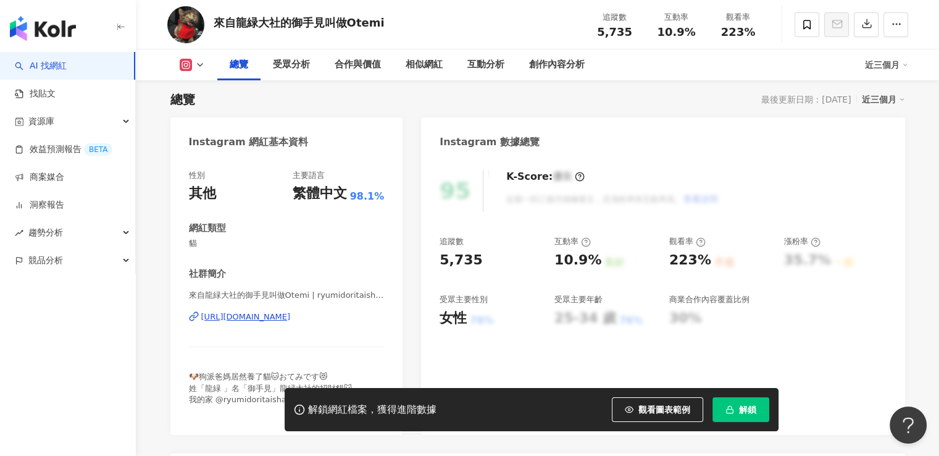
scroll to position [185, 0]
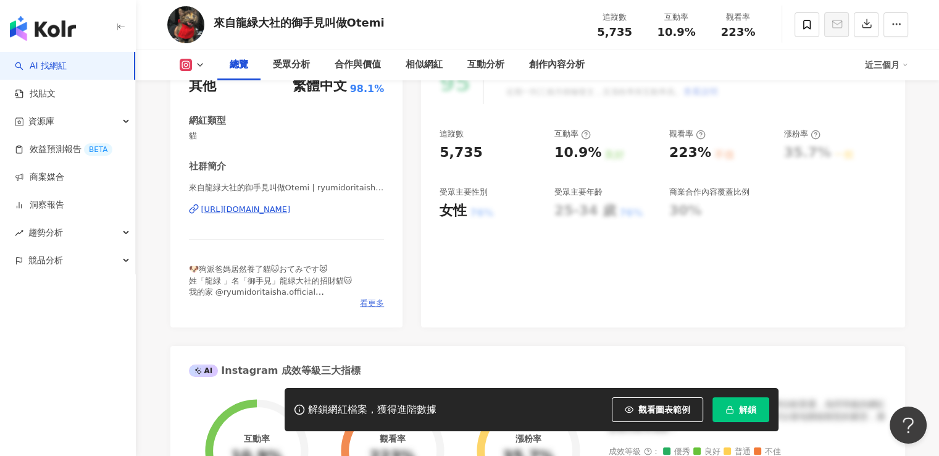
click at [377, 306] on span "看更多" at bounding box center [372, 303] width 24 height 11
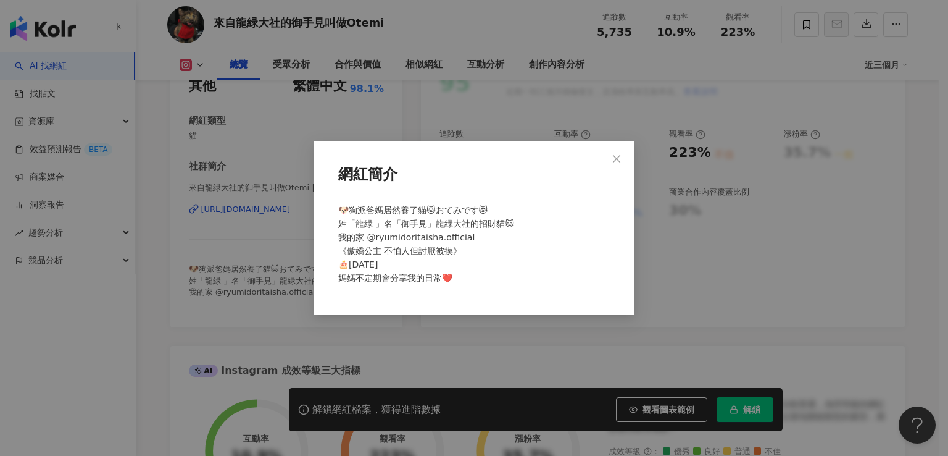
click at [281, 258] on div "網紅簡介 🐶狗派爸媽居然養了貓🐱おてみです😻 姓「龍緑 」名「御手見」龍緑大社的招財貓🐱 我的家 @ryumidoritaisha.official 《傲嬌公…" at bounding box center [474, 228] width 948 height 456
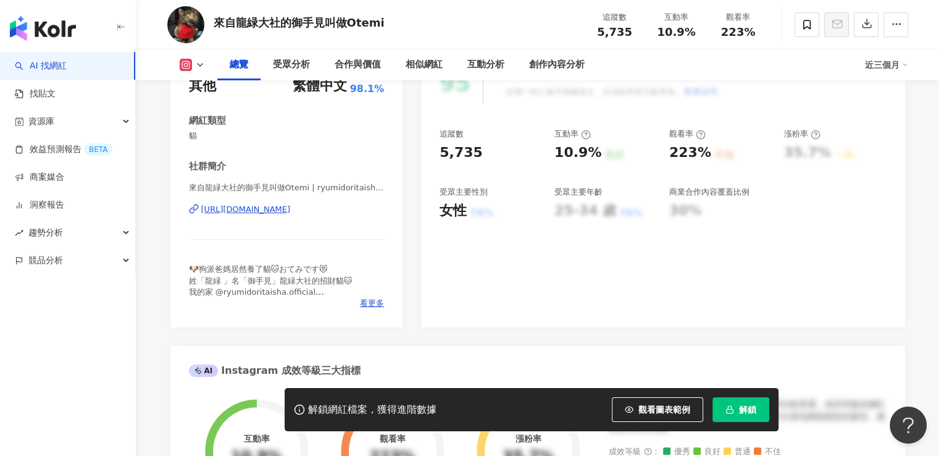
click at [291, 208] on div "[URL][DOMAIN_NAME]" at bounding box center [246, 209] width 90 height 11
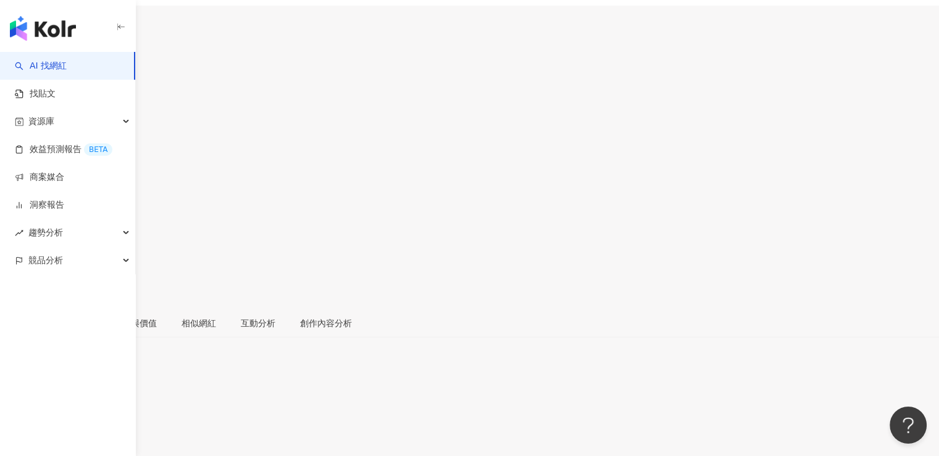
scroll to position [185, 0]
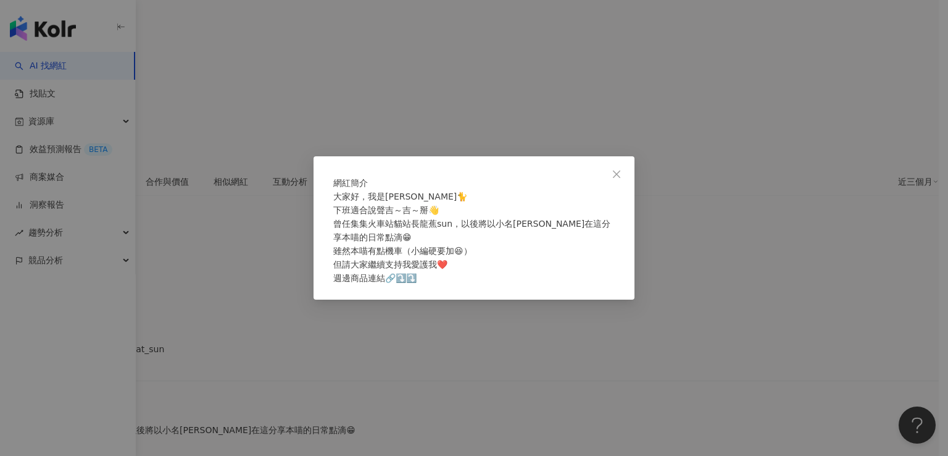
click at [205, 275] on div "網紅簡介 大家好，我是[PERSON_NAME] 下班適合說聲吉～吉～掰👋 曾任集集火車站貓站長龍蕉sun，以後將以小名[PERSON_NAME]在這分享本喵…" at bounding box center [474, 228] width 948 height 456
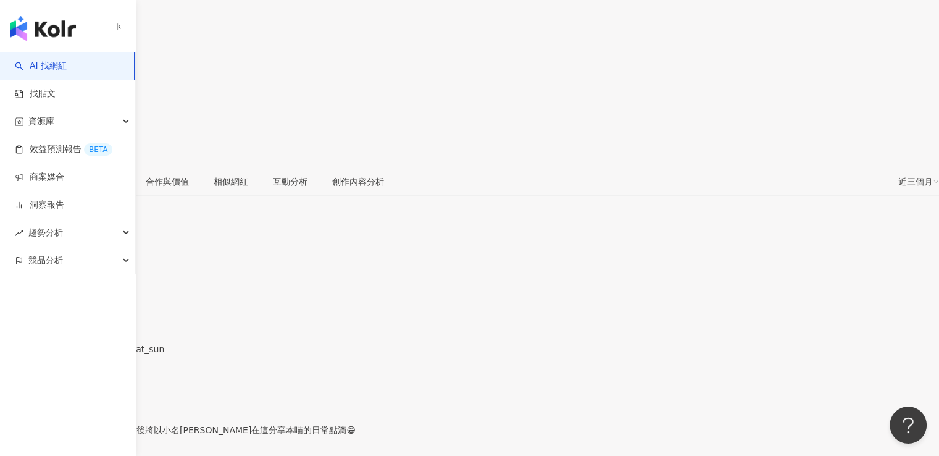
drag, startPoint x: 375, startPoint y: 223, endPoint x: 201, endPoint y: 218, distance: 174.2
click at [201, 344] on div "吉吉JiJi_龍蕉sun | jiji_cat_sun https://www.instagram.com/jiji_cat_sun/" at bounding box center [469, 370] width 939 height 52
copy div "https://www.instagram.com/jiji_cat_sun/"
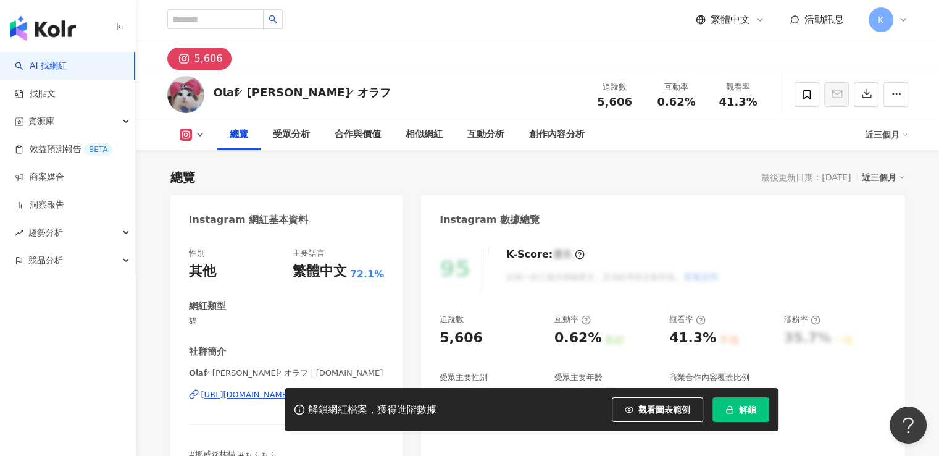
scroll to position [185, 0]
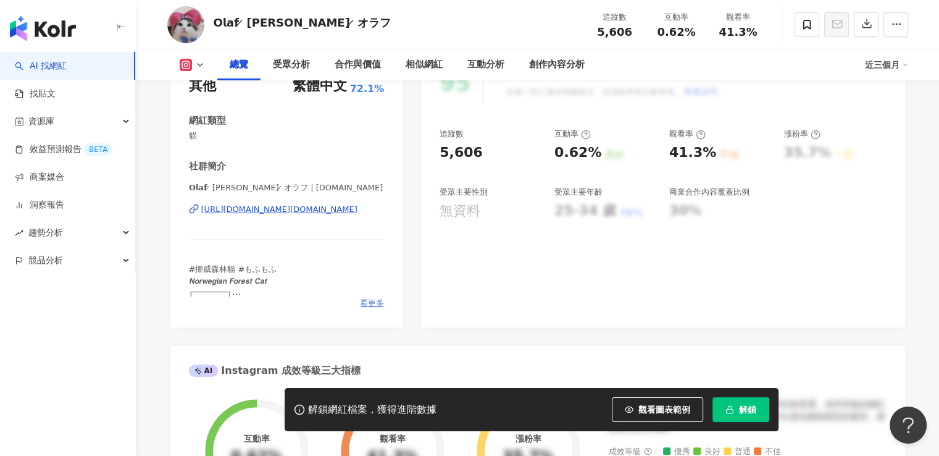
click at [377, 300] on span "看更多" at bounding box center [372, 303] width 24 height 11
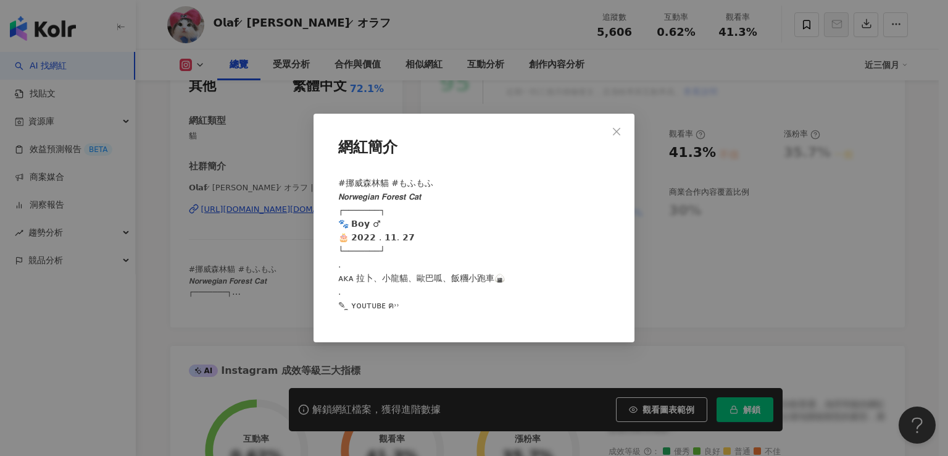
click at [238, 236] on div "網紅簡介 #挪威森林貓 #もふもふ 𝙉𝙤𝙧𝙬𝙚𝙜𝙞𝙖𝙣 𝙁𝙤𝙧𝙚𝙨𝙩 𝘾𝙖𝙩︎ ︎ ┌───────┐ 🐾 𝗕𝗼𝘆 ♂ 🎂 𝟮𝟬𝟮𝟮 . 𝟭𝟭. 𝟮𝟳 └──…" at bounding box center [474, 228] width 948 height 456
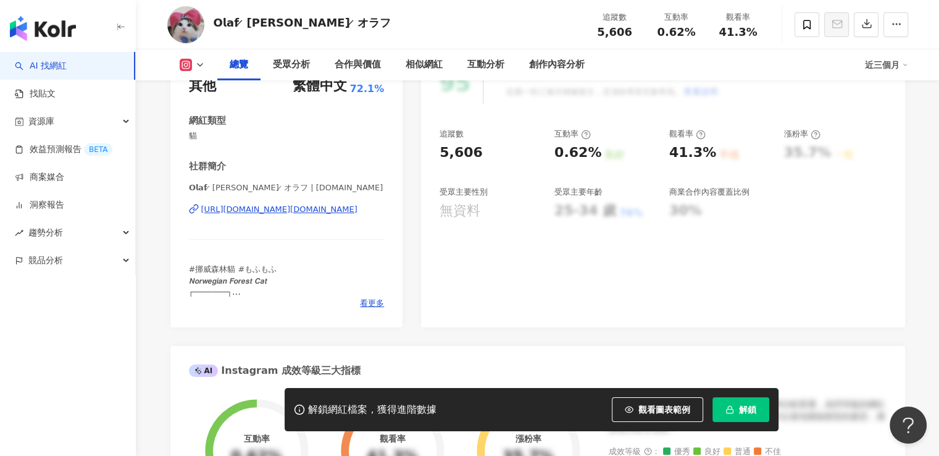
drag, startPoint x: 401, startPoint y: 220, endPoint x: 196, endPoint y: 207, distance: 205.4
click at [196, 207] on div "性別 其他 主要語言 繁體中文 72.1% 網紅類型 貓 社群簡介 𝗢𝗹𝗮𝗳 ̷ 歐拉夫 ̷ オラフ | o.olaf.cat https://www.ins…" at bounding box center [286, 188] width 233 height 277
copy div "https://www.instagram.com/o.olaf.cat/"
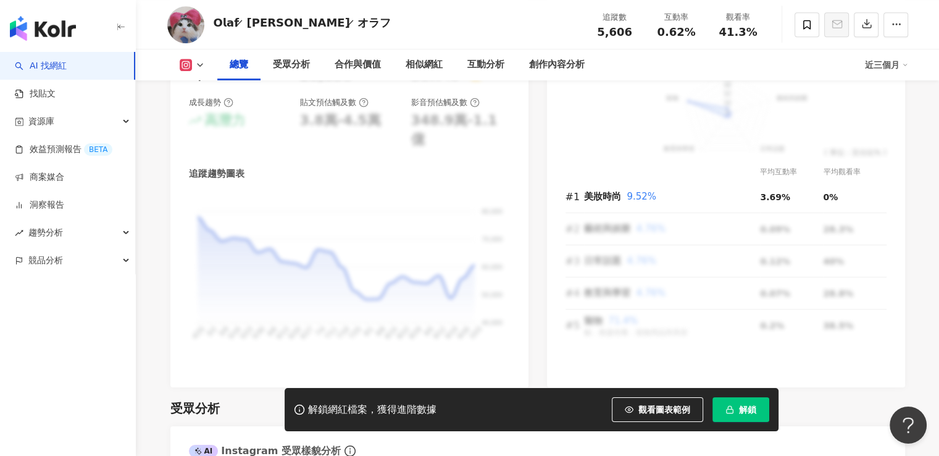
scroll to position [988, 0]
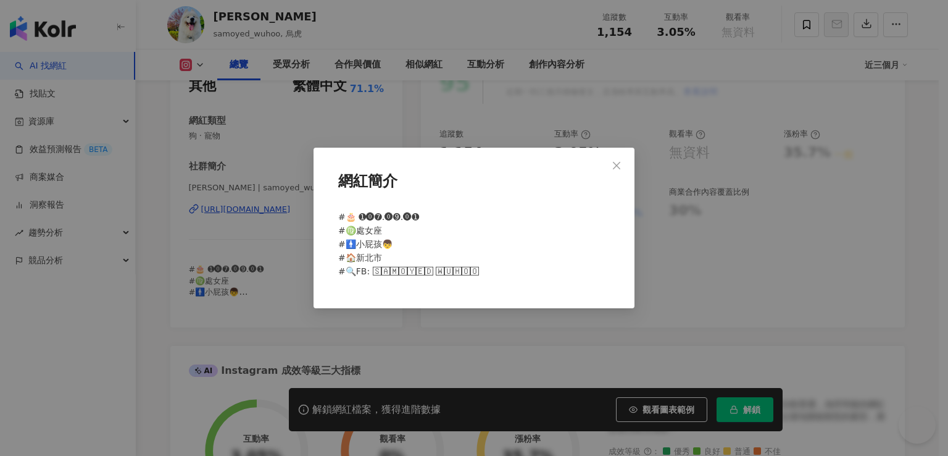
click at [141, 336] on div "網紅簡介 #🎂 ➊⓿➐.⓿➒.⓿➊ #♍️處女座 #🚹小屁孩👦 #🏠新北市 #🔍FB: 🅂🄰🄼🄾🅈🄴🄳 🅆🅄🄷🄾🄾" at bounding box center [474, 228] width 948 height 456
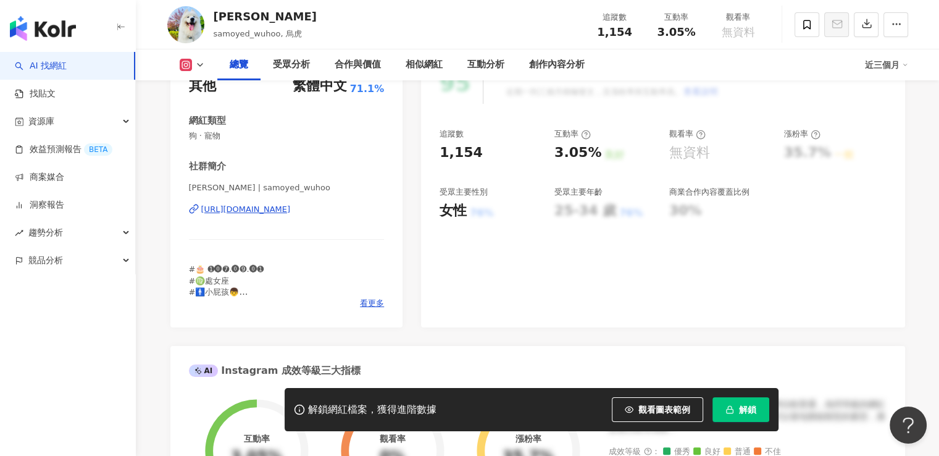
drag, startPoint x: 381, startPoint y: 223, endPoint x: 159, endPoint y: 210, distance: 223.2
copy div "https://www.instagram.com/samoyed_wuhoo/"
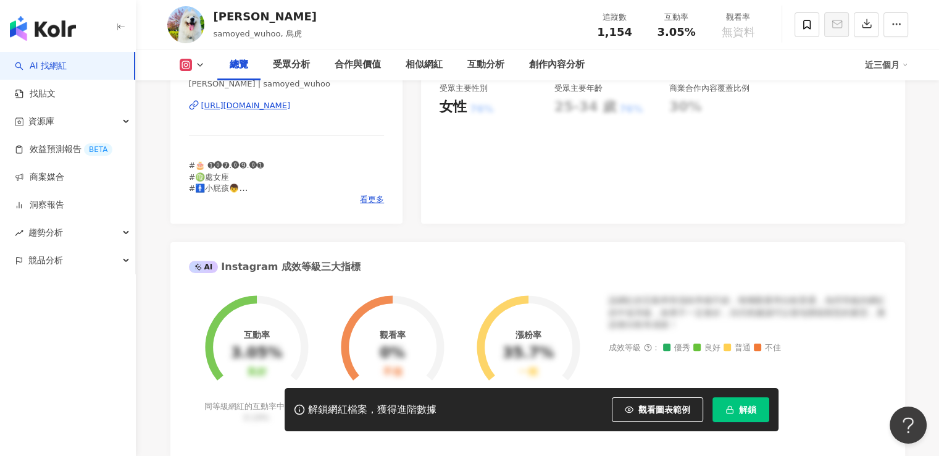
scroll to position [370, 0]
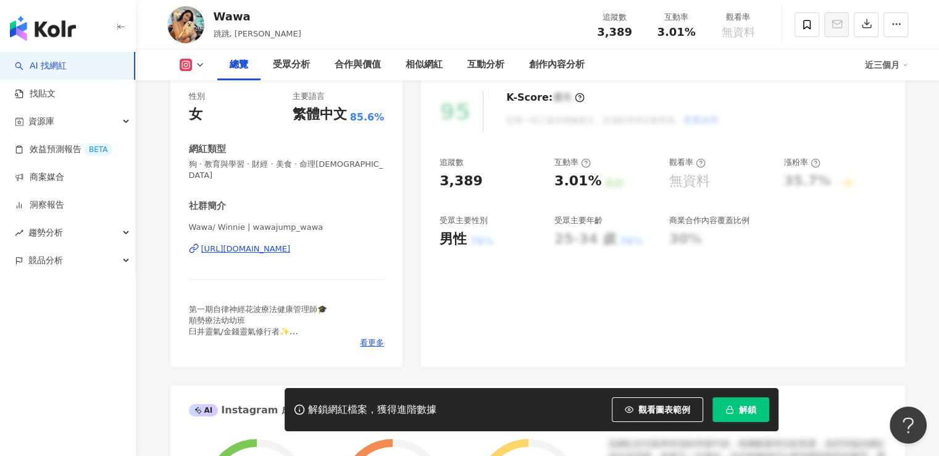
scroll to position [185, 0]
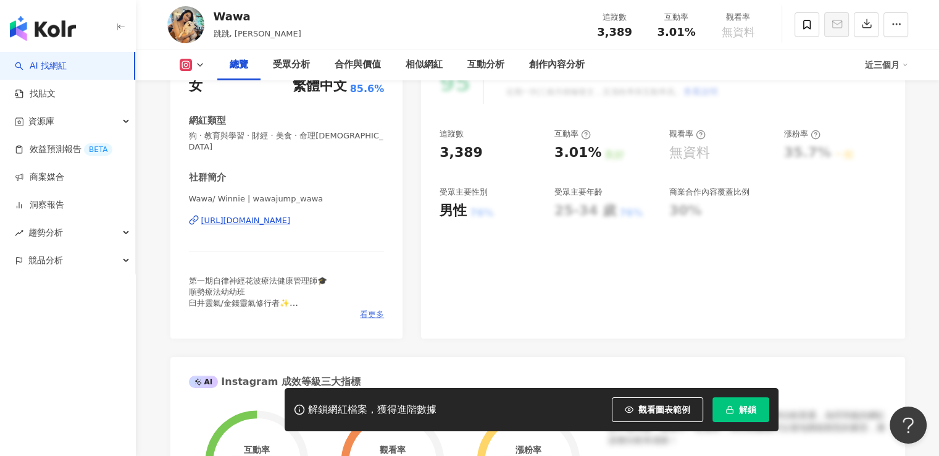
click at [373, 309] on span "看更多" at bounding box center [372, 314] width 24 height 11
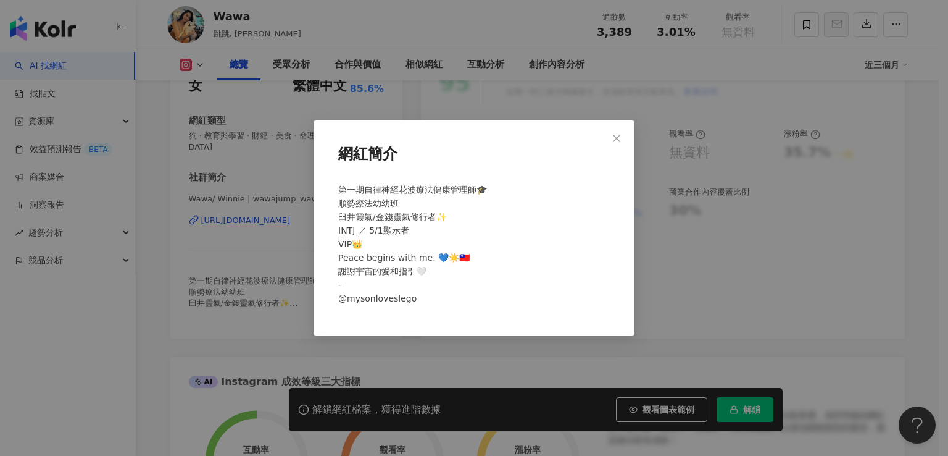
click at [285, 263] on div "網紅簡介 第一期自律神經花波療法健康管理師🎓 順勢療法幼幼班 臼井靈氣/金錢靈氣修行者✨ INTJ ／ 5/1顯示者 VIP👑 Peace begins wi…" at bounding box center [474, 228] width 948 height 456
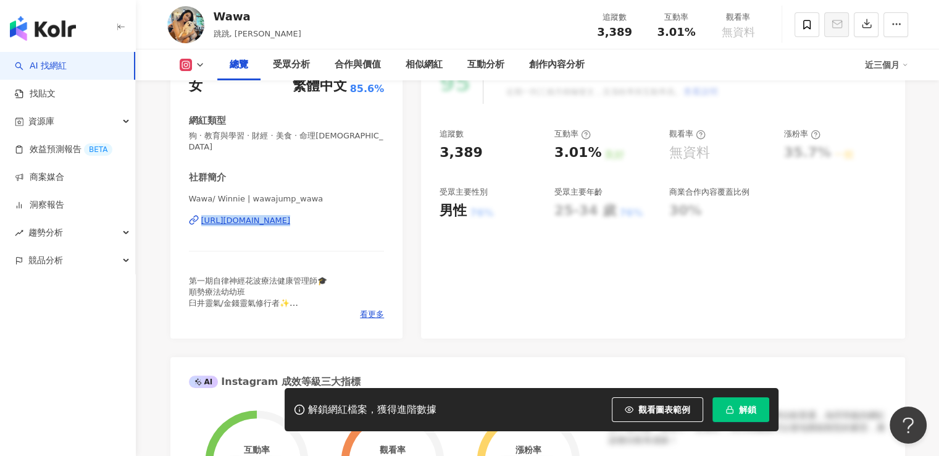
drag, startPoint x: 195, startPoint y: 222, endPoint x: 411, endPoint y: 229, distance: 215.5
copy div "https://www.instagram.com/wawajump_wawa/"
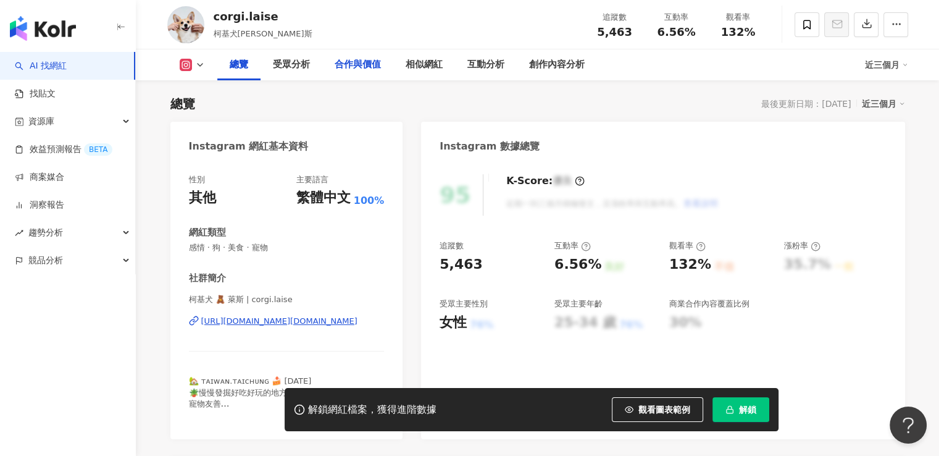
scroll to position [185, 0]
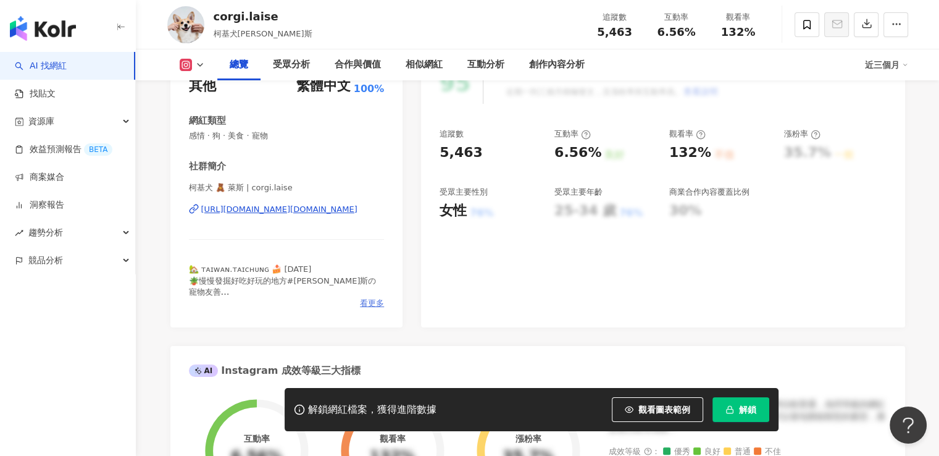
click at [382, 306] on span "看更多" at bounding box center [372, 303] width 24 height 11
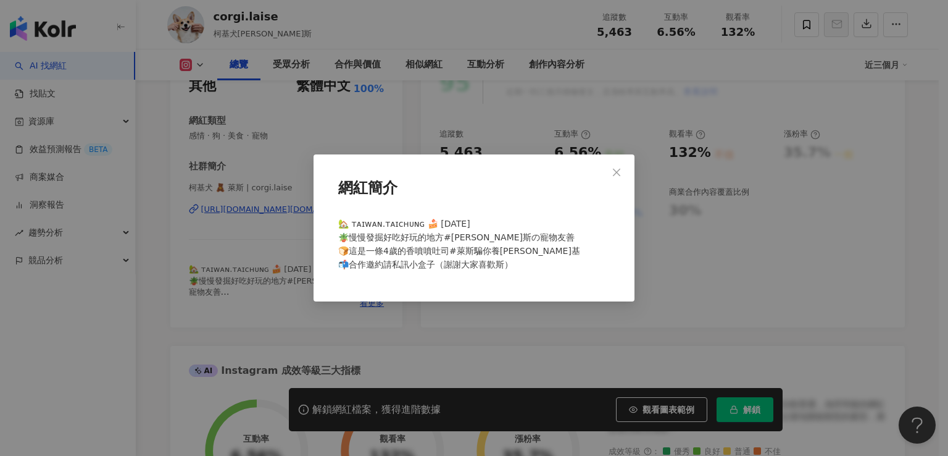
click at [275, 289] on div "網紅簡介 🏡 ᴛᴀɪᴡᴀɴ.ᴛᴀɪᴄʜᴜɴɢ 🍰 2021.06.15 🪴慢慢發掘好吃好玩的地方#萊斯の寵物友善 🍞這是一條4歲的香噴噴吐司#萊斯騙你養柯基 …" at bounding box center [474, 228] width 948 height 456
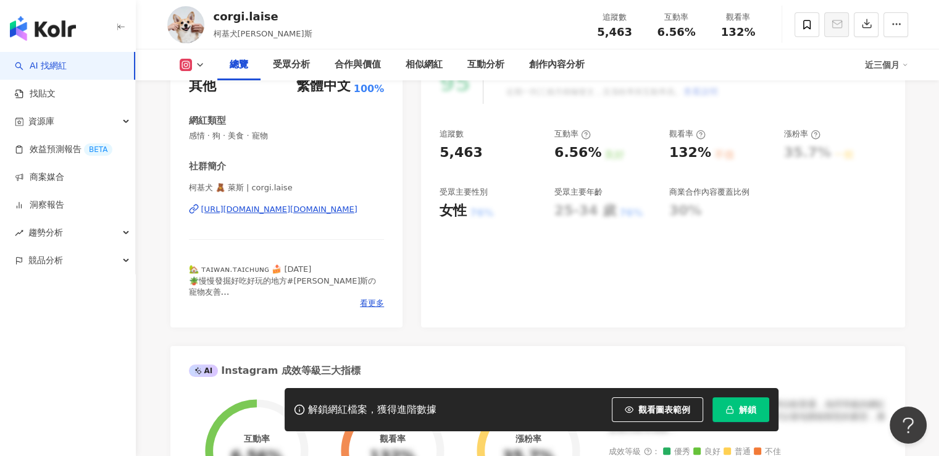
drag, startPoint x: 190, startPoint y: 215, endPoint x: 388, endPoint y: 224, distance: 197.7
click at [388, 224] on div "性別 其他 主要語言 繁體中文 100% 網紅類型 感情 · 狗 · 美食 · 寵物 社群簡介 柯基犬 🧸 萊斯 | corgi.laise https://…" at bounding box center [286, 188] width 233 height 277
copy div "https://www.instagram.com/corgi.laise/"
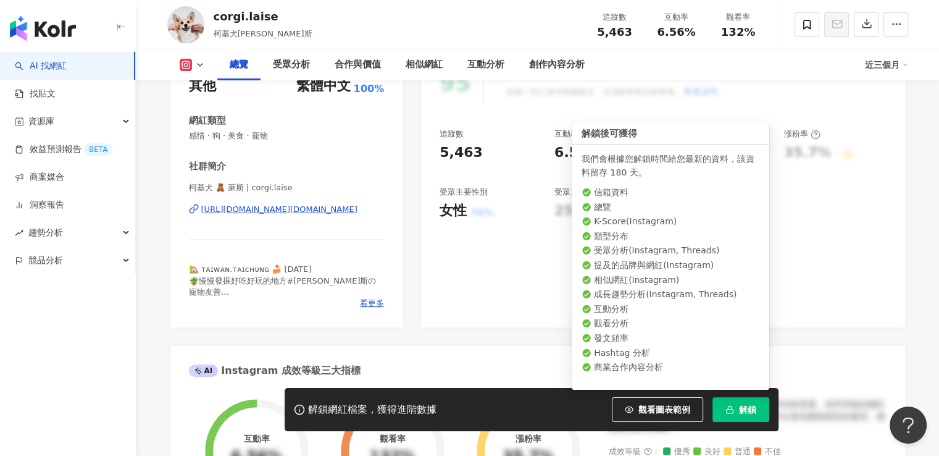
click at [740, 411] on span "解鎖" at bounding box center [747, 409] width 17 height 10
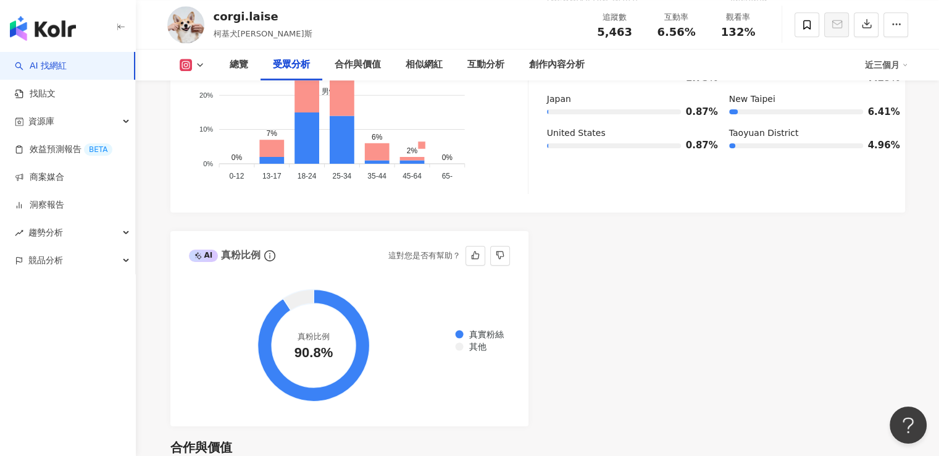
scroll to position [1358, 0]
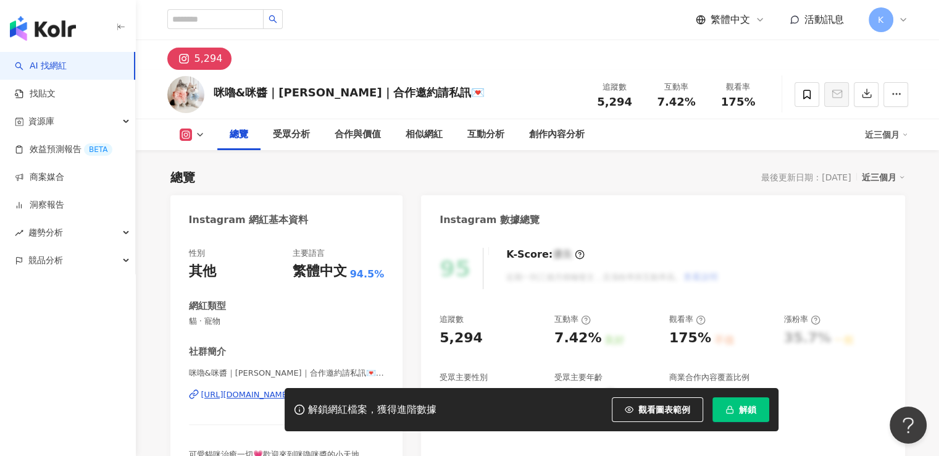
scroll to position [123, 0]
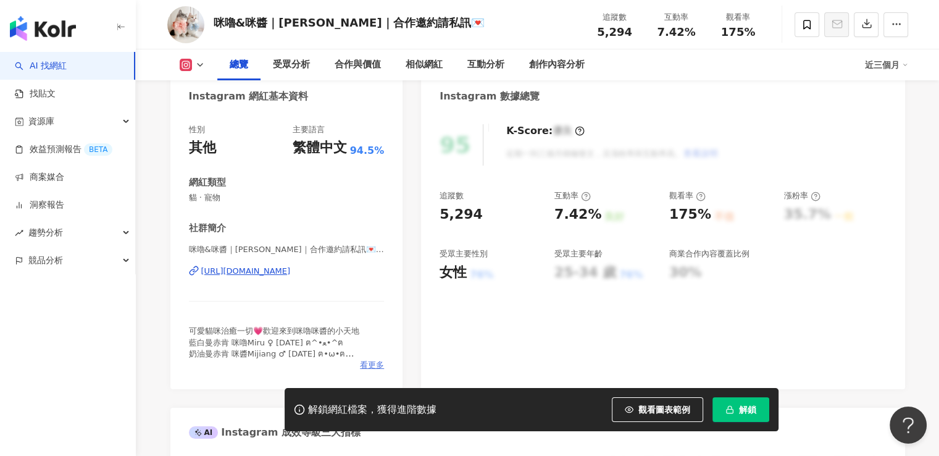
click at [368, 359] on span "看更多" at bounding box center [372, 364] width 24 height 11
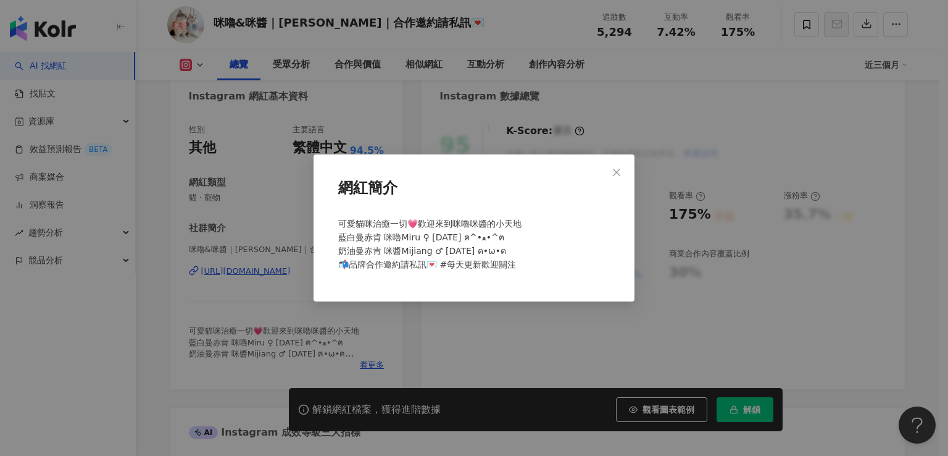
click at [264, 323] on div "網紅簡介 可愛貓咪治癒一切💗歡迎來到咪嚕咪醬的小天地 藍白曼赤肯 咪嚕Miru ♀ [DATE] ฅ^•ﻌ•^ฅ 奶油曼赤肯 咪醬Mijiang ♂ [DAT…" at bounding box center [474, 228] width 948 height 456
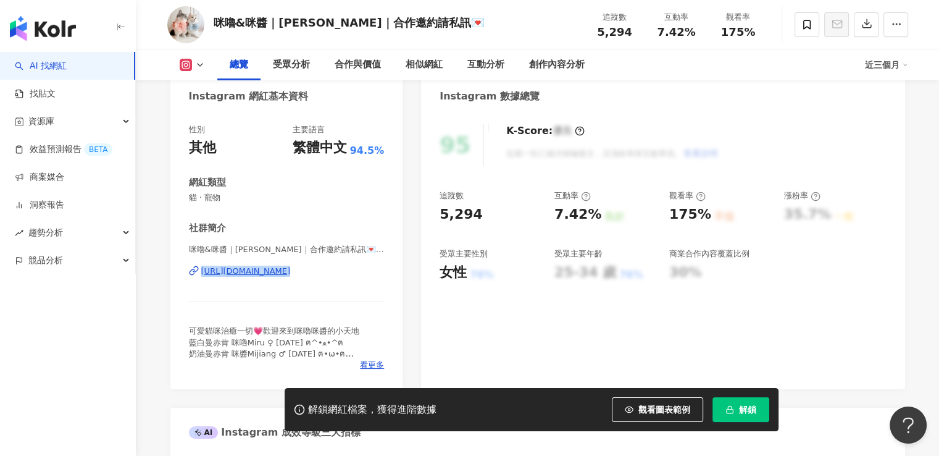
drag, startPoint x: 197, startPoint y: 287, endPoint x: 384, endPoint y: 293, distance: 187.1
click at [384, 293] on div "性別 其他 主要語言 繁體中文 94.5% 網紅類型 貓 · 寵物 社群簡介 咪嚕&咪醬｜曼赤肯｜合作邀約請私訊💌 | miru__0405 [URL][DO…" at bounding box center [286, 250] width 233 height 277
copy div "[URL][DOMAIN_NAME]"
click at [423, 323] on div "95 K-Score : 優良 近期一到三個月積極發文，且漲粉率與互動率高。 查看說明 追蹤數 5,294 互動率 7.42% 良好 觀看率 175% 不佳 …" at bounding box center [662, 250] width 483 height 277
click at [723, 398] on button "解鎖" at bounding box center [740, 409] width 57 height 25
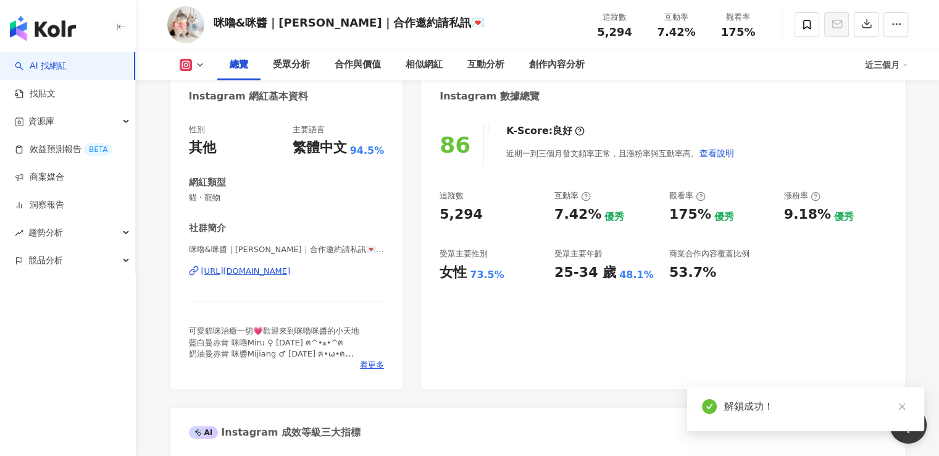
drag, startPoint x: 925, startPoint y: 0, endPoint x: 583, endPoint y: 290, distance: 448.1
click at [613, 314] on div "86 K-Score : 良好 近期一到三個月發文頻率正常，且漲粉率與互動率高。 查看說明 追蹤數 5,294 互動率 7.42% 優秀 觀看率 175% 優…" at bounding box center [662, 250] width 483 height 277
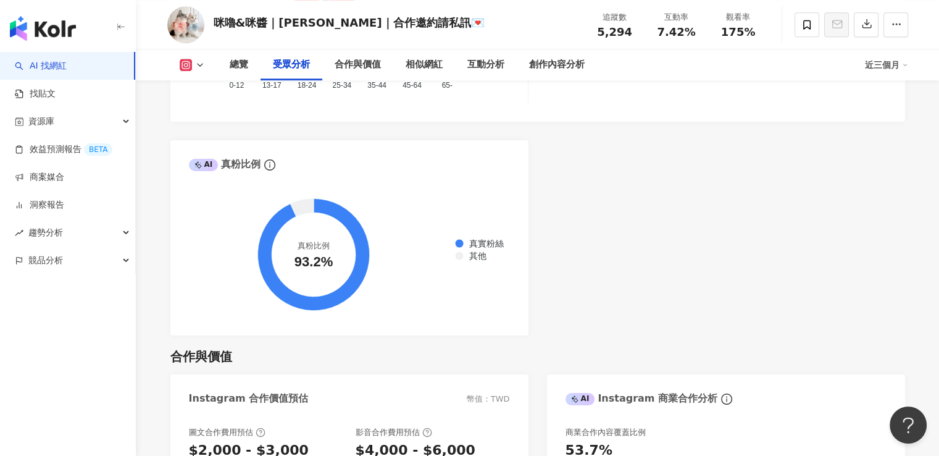
scroll to position [1420, 0]
